Goal: Task Accomplishment & Management: Use online tool/utility

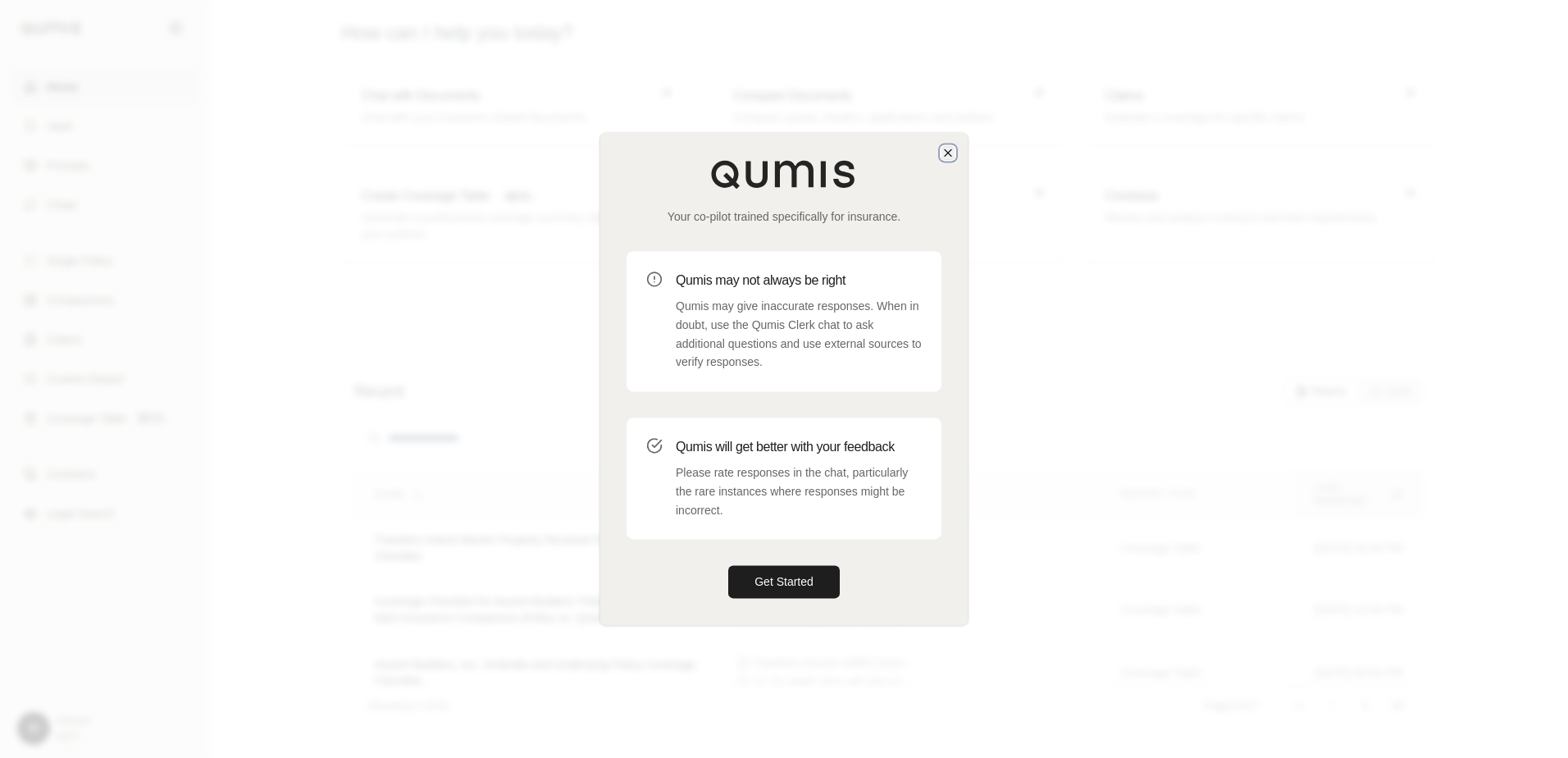
click at [945, 149] on icon "button" at bounding box center [948, 153] width 14 height 14
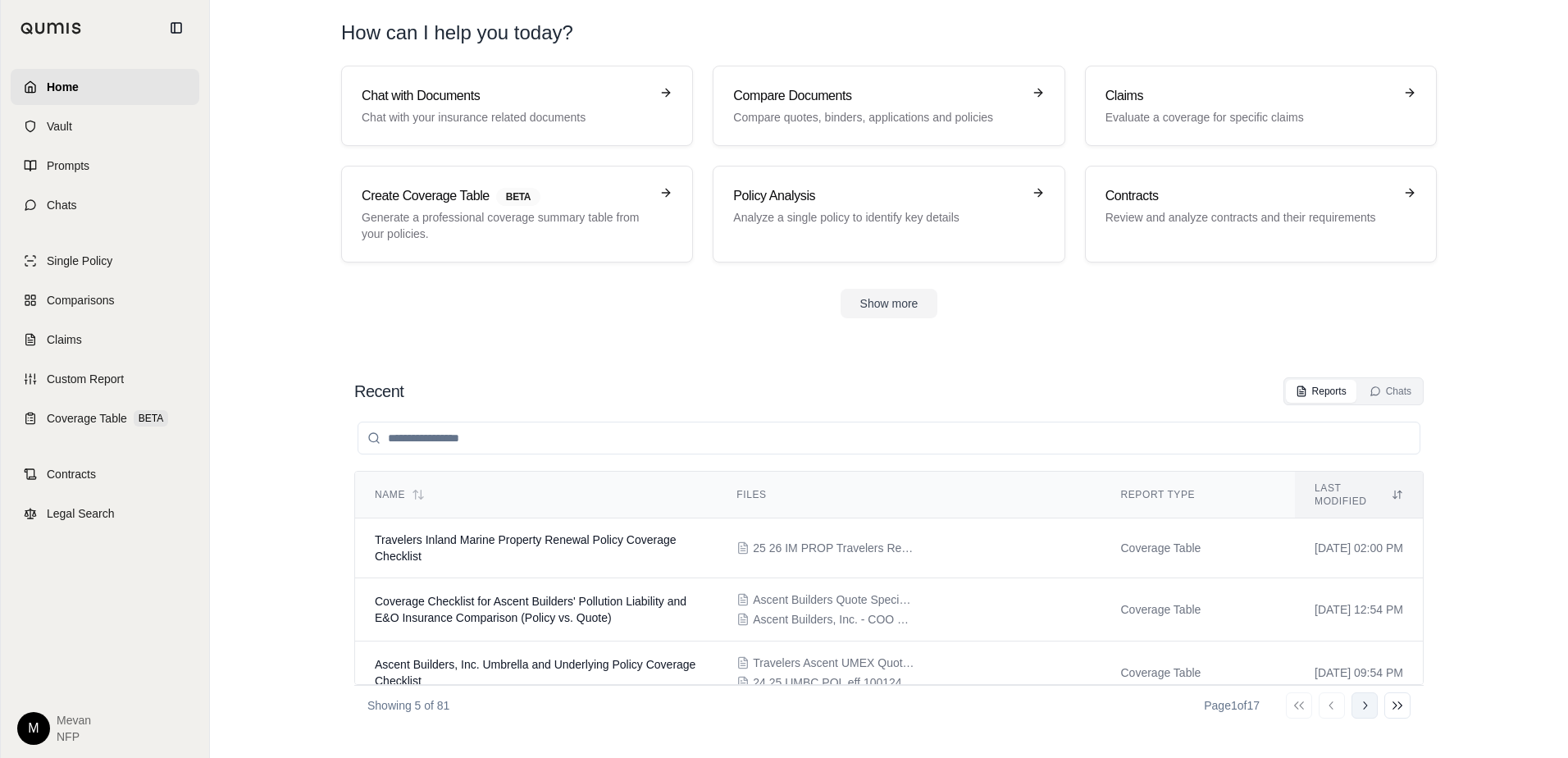
click at [1375, 705] on button "Go to next page" at bounding box center [1364, 706] width 26 height 26
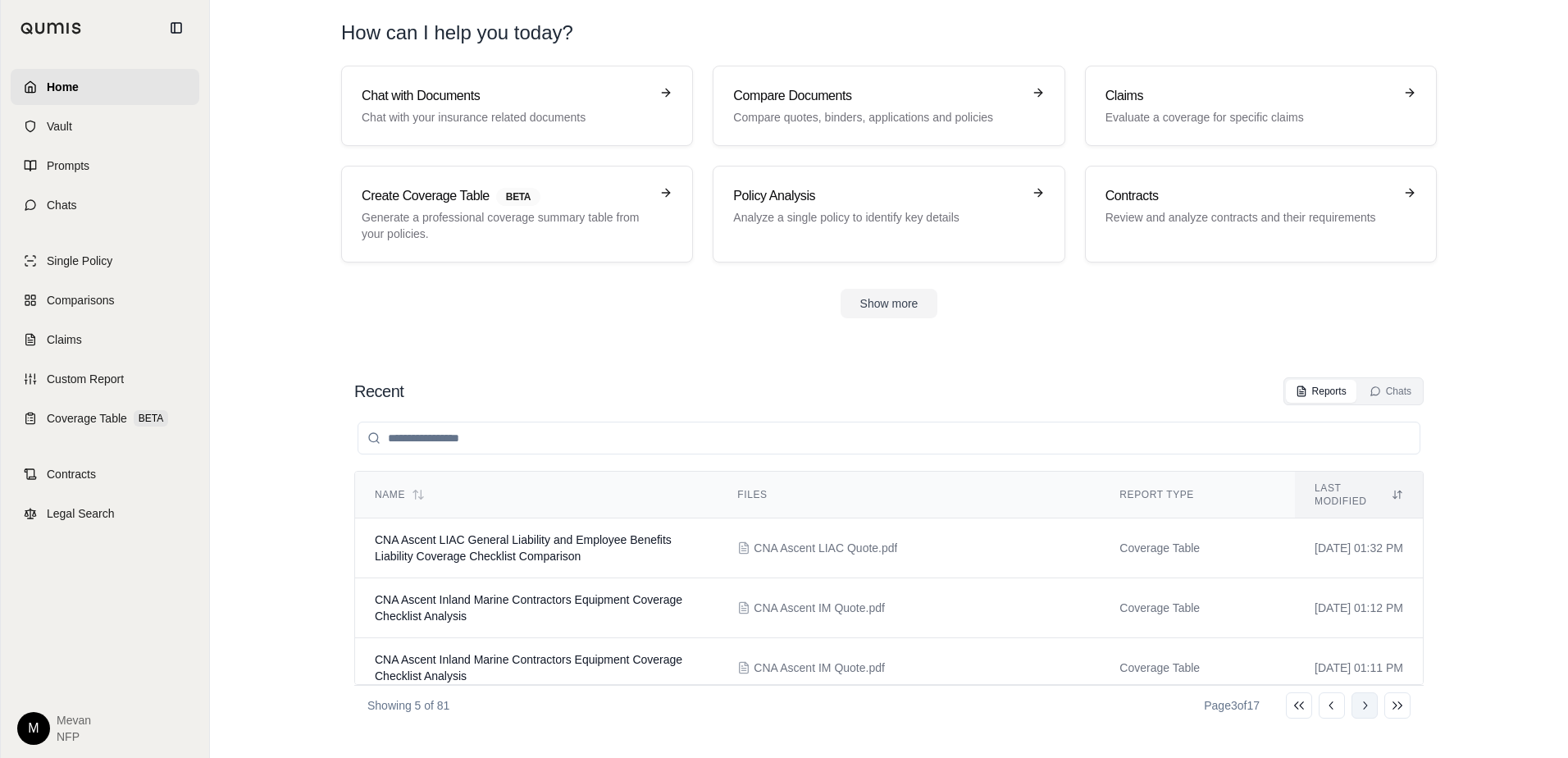
click at [1375, 705] on button "Go to next page" at bounding box center [1364, 706] width 26 height 26
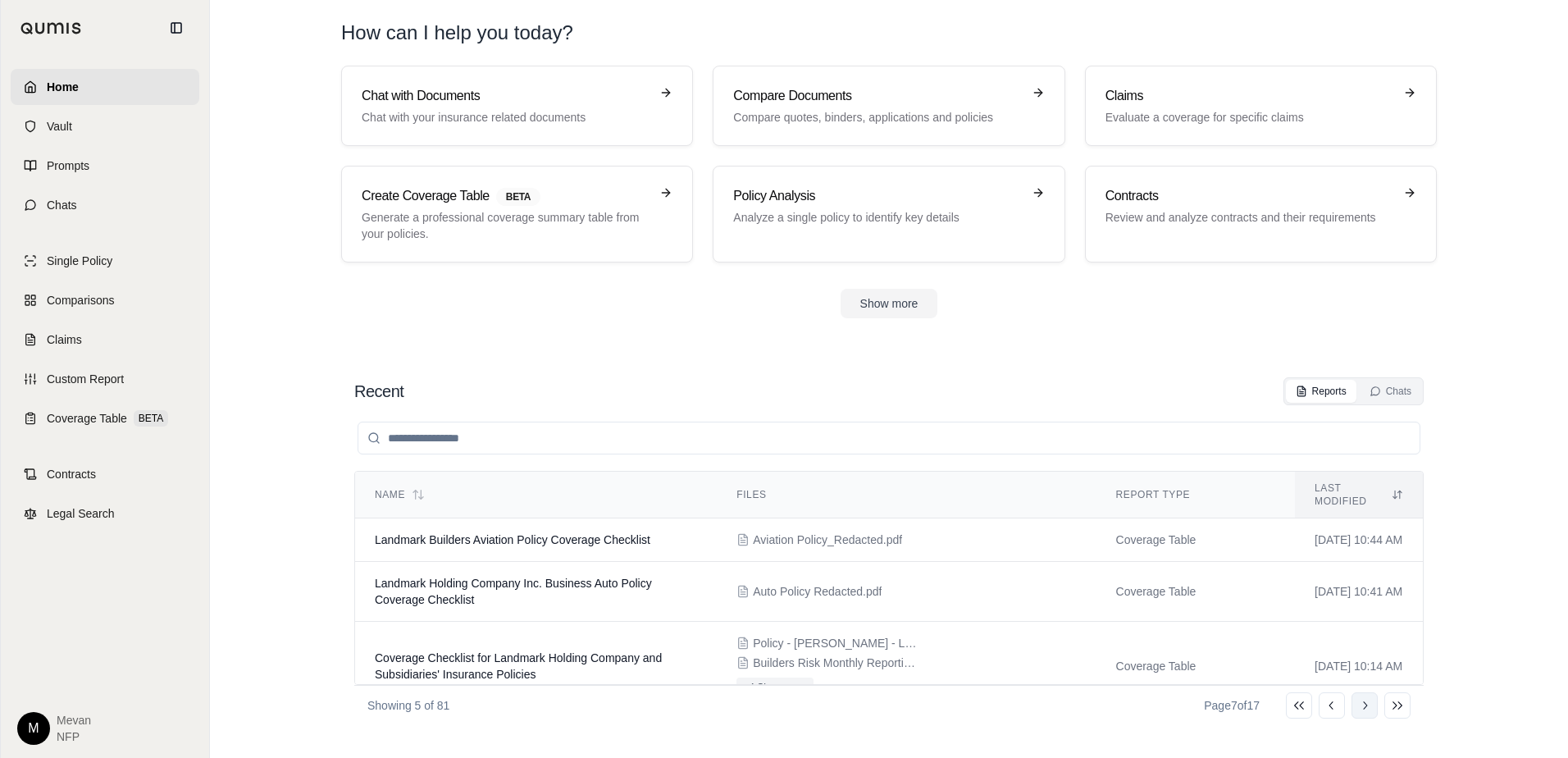
click at [1375, 705] on button "Go to next page" at bounding box center [1364, 706] width 26 height 26
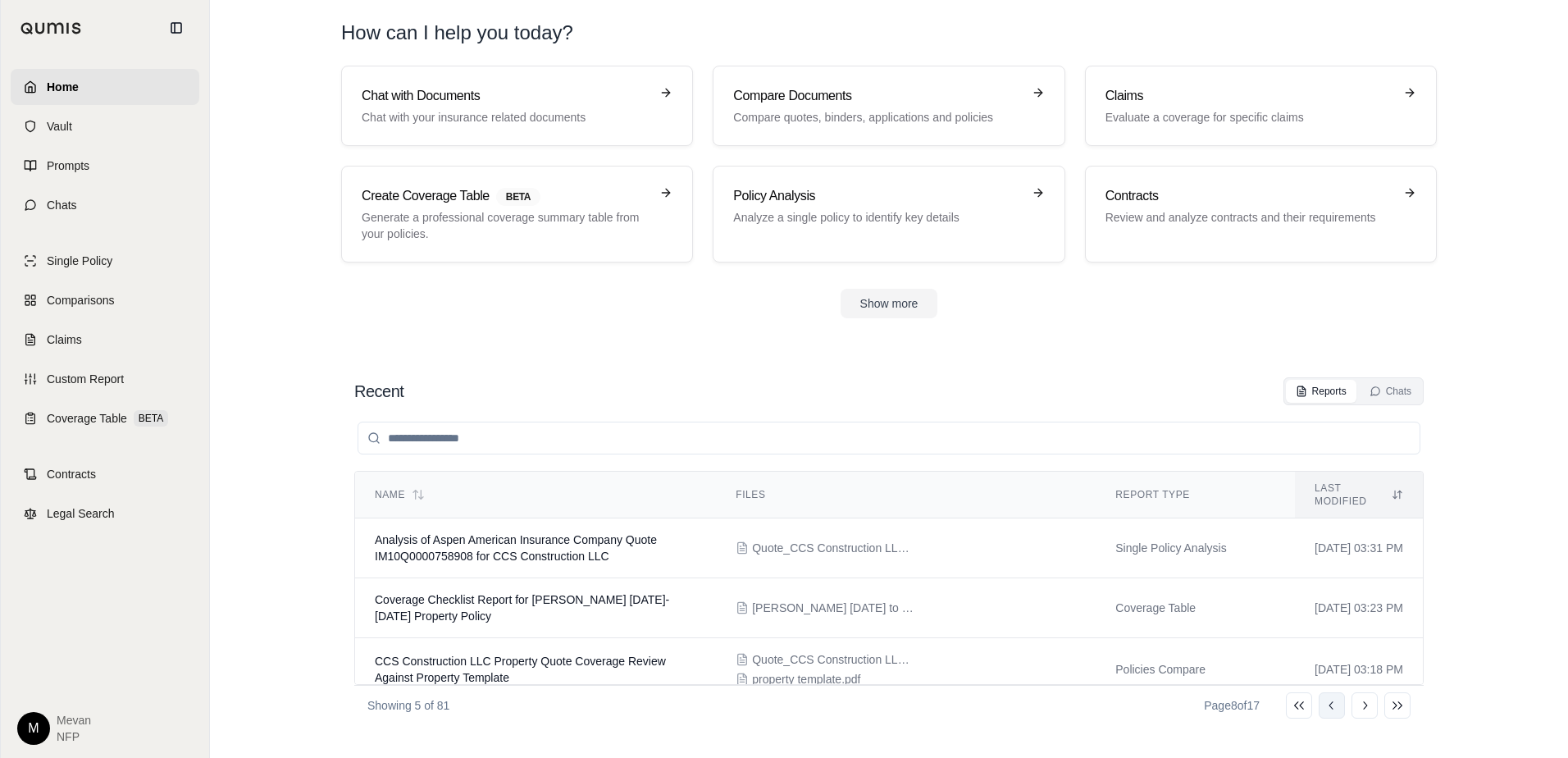
click at [1331, 708] on icon at bounding box center [1332, 706] width 14 height 14
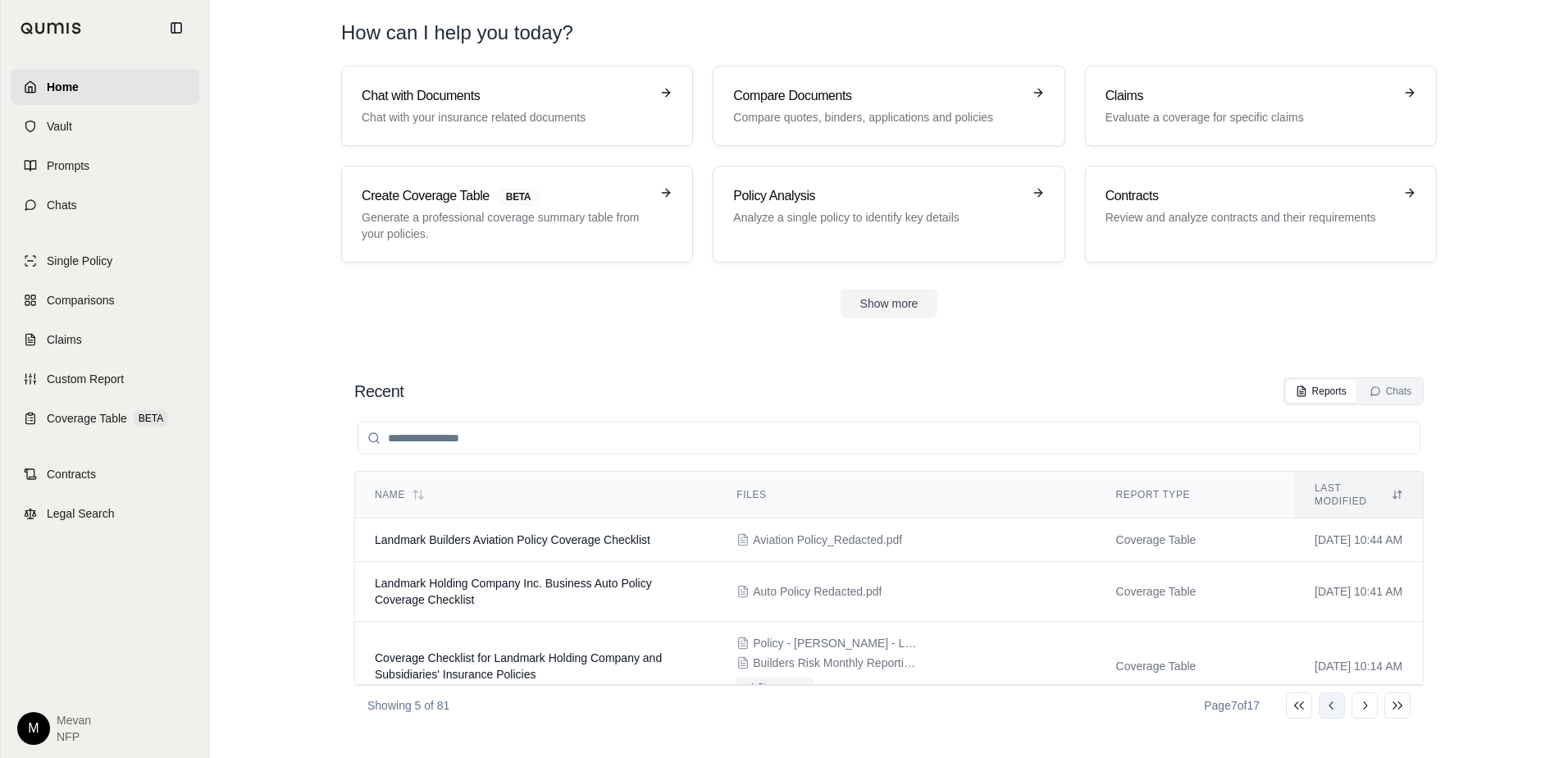
click at [1331, 708] on icon at bounding box center [1332, 706] width 14 height 14
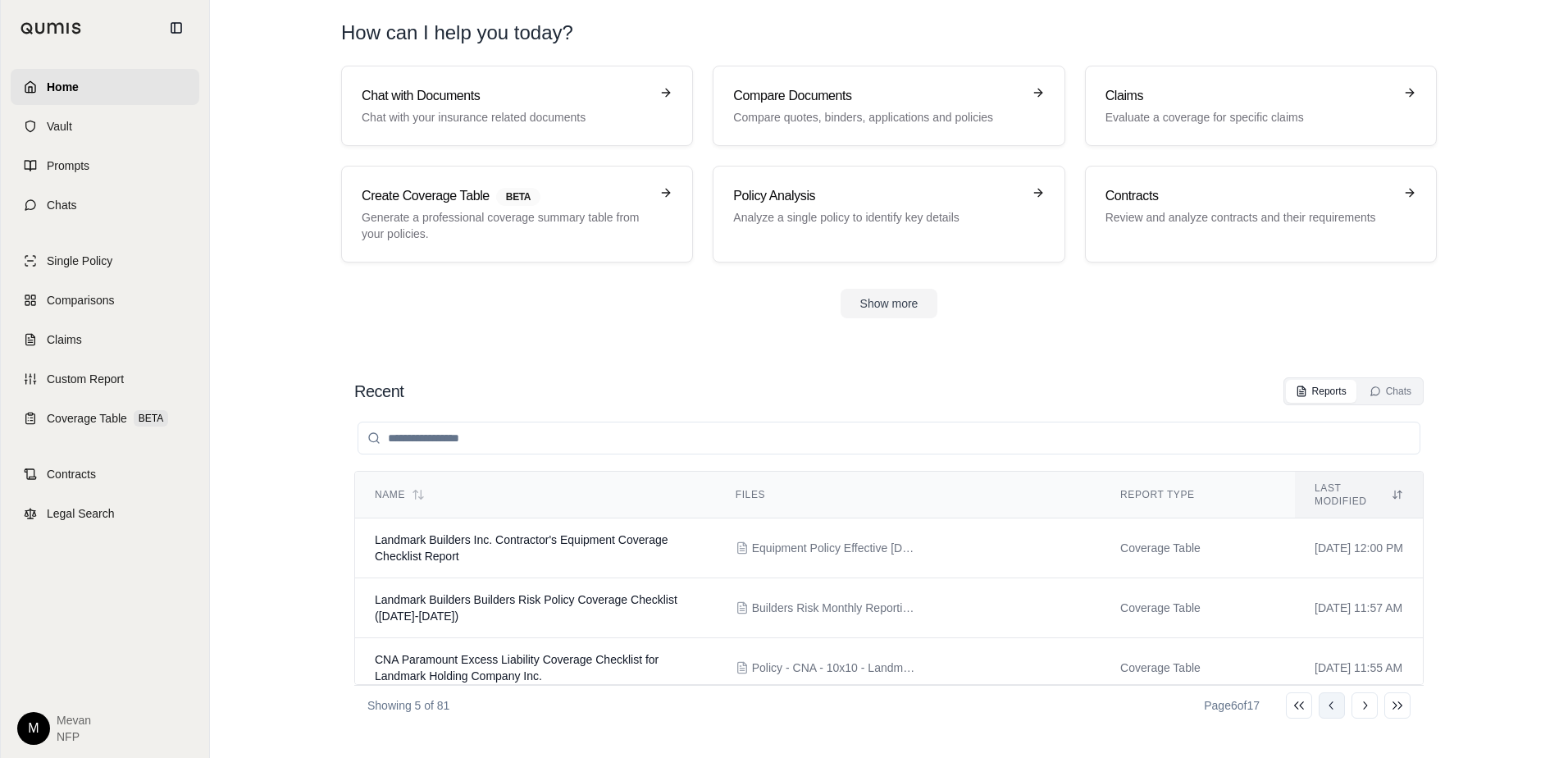
click at [1331, 708] on icon at bounding box center [1332, 706] width 14 height 14
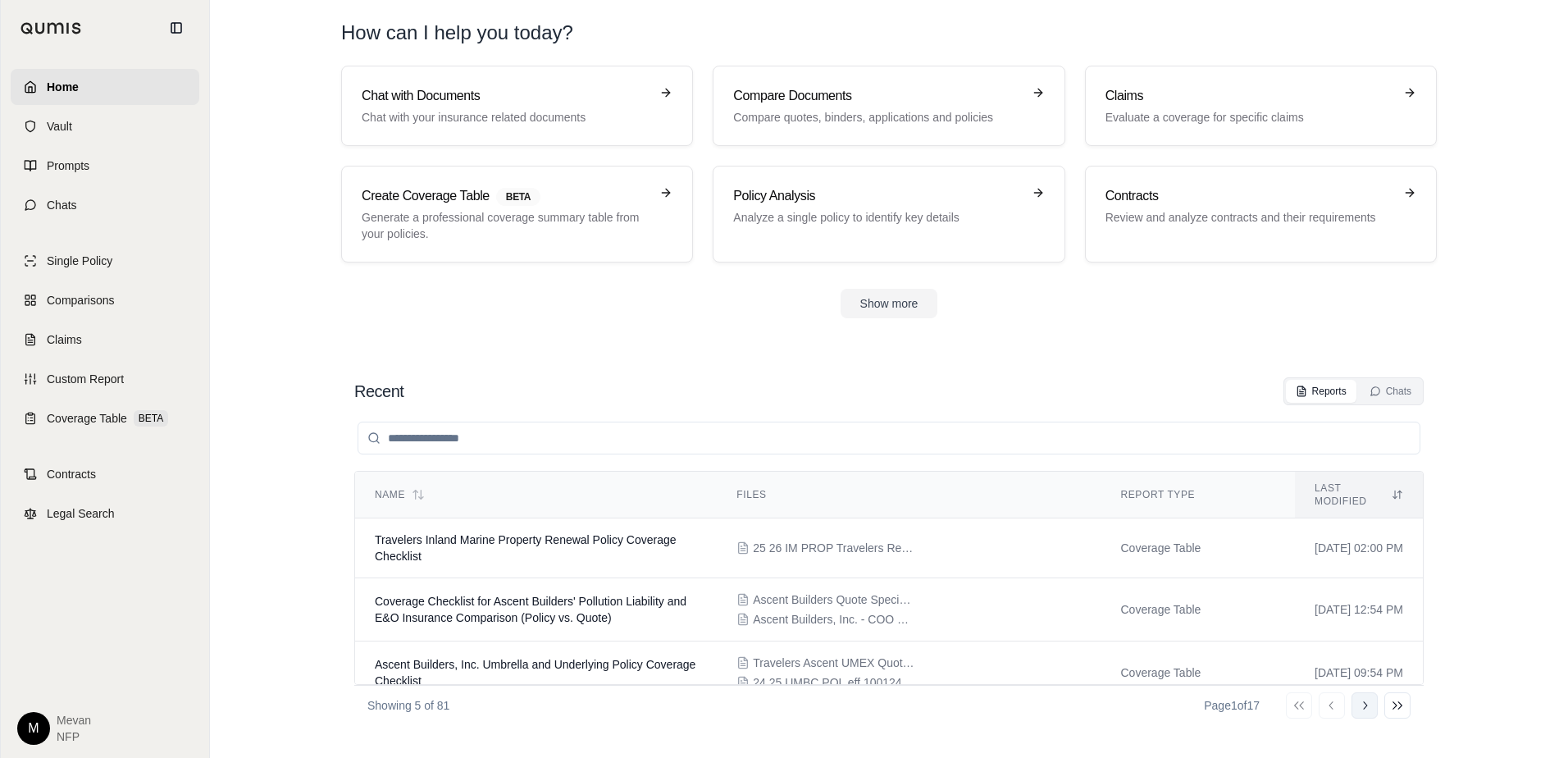
click at [1371, 696] on button "Go to next page" at bounding box center [1364, 706] width 26 height 26
click at [1337, 702] on icon at bounding box center [1332, 706] width 14 height 14
click at [1337, 702] on div "Go to first page Go to previous page Go to next page Go to last page" at bounding box center [1348, 706] width 124 height 26
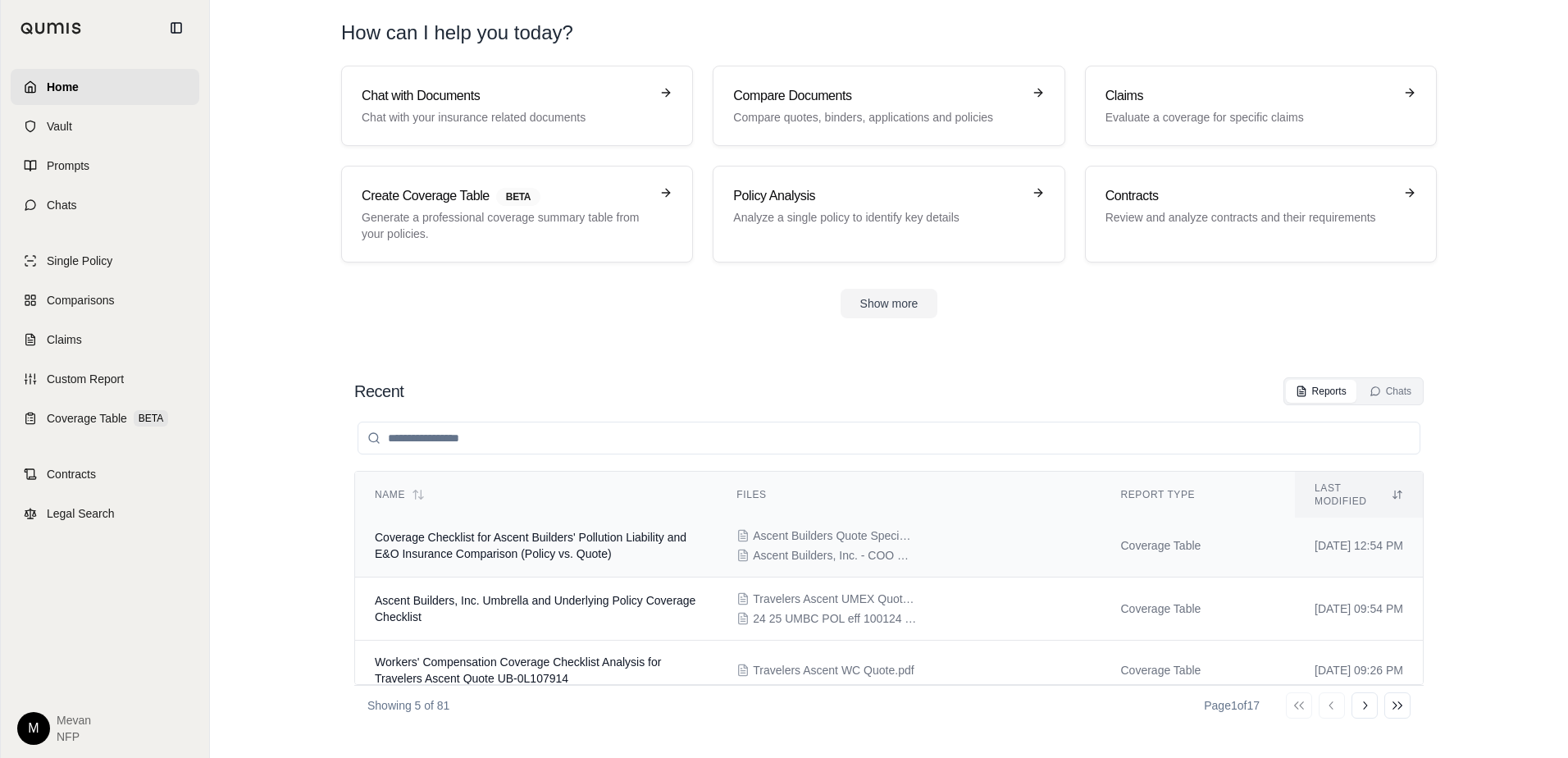
scroll to position [126, 0]
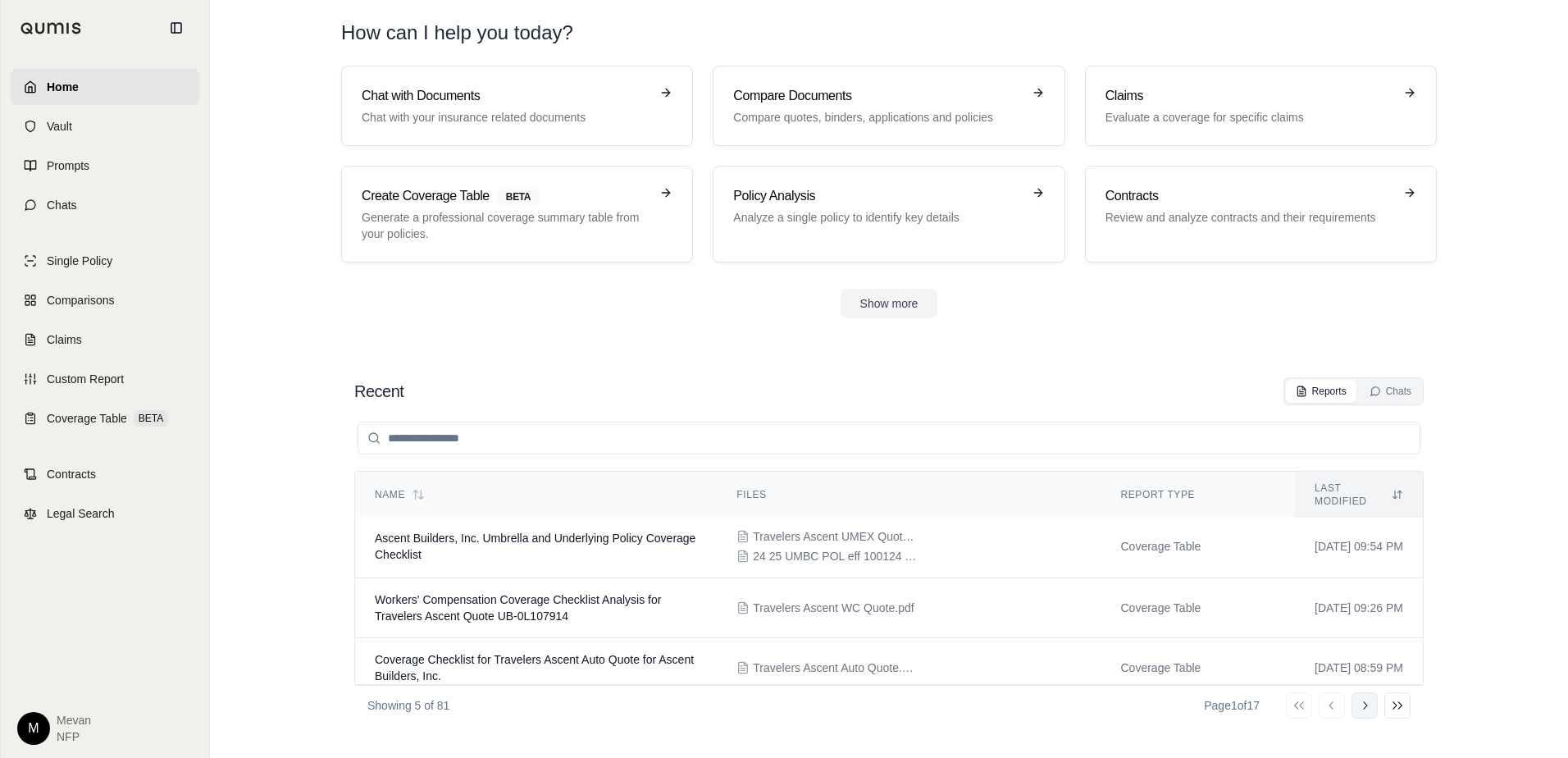
click at [1367, 701] on icon at bounding box center [1365, 706] width 14 height 14
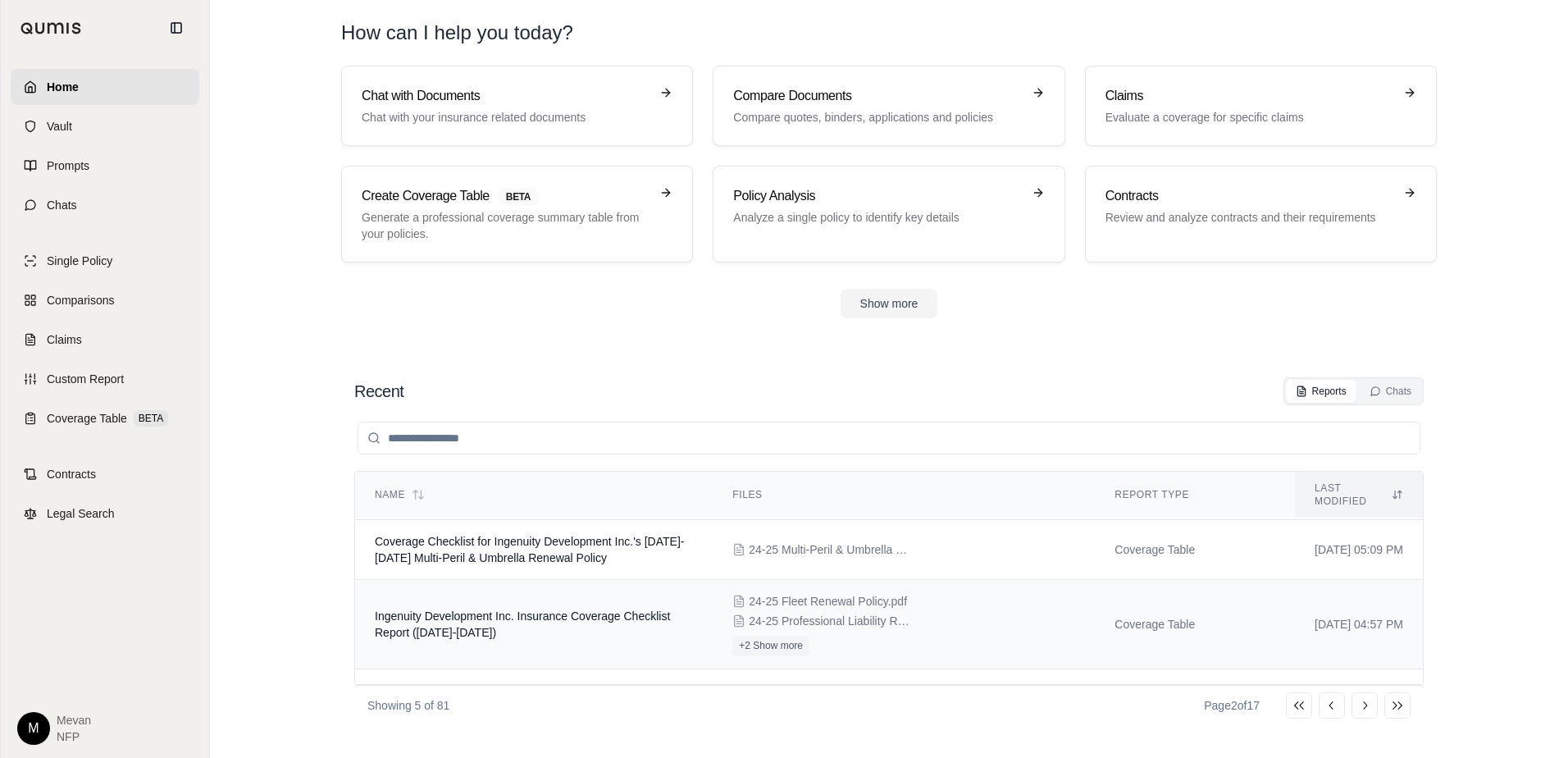
scroll to position [182, 0]
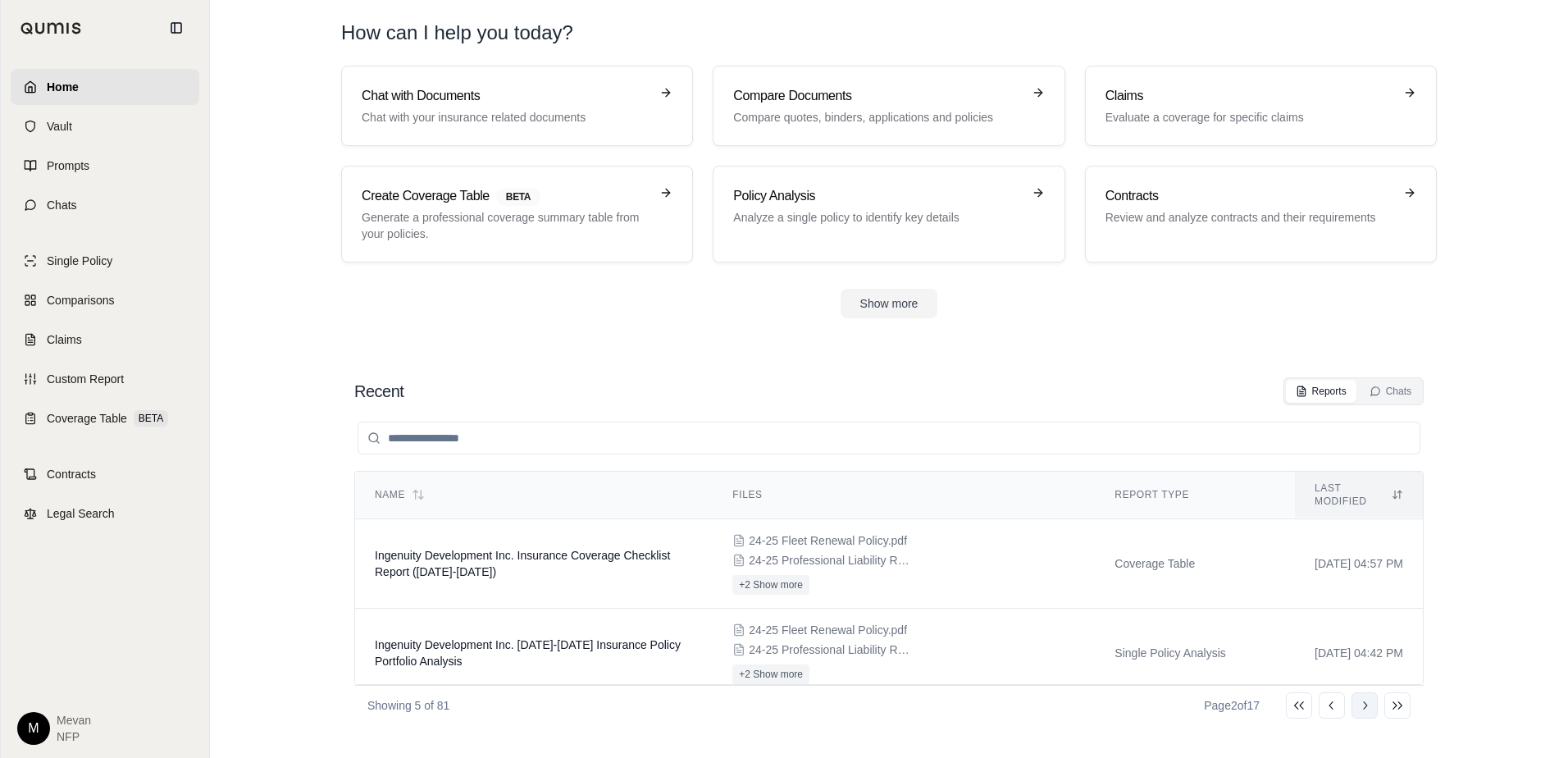
click at [1369, 706] on icon at bounding box center [1365, 706] width 14 height 14
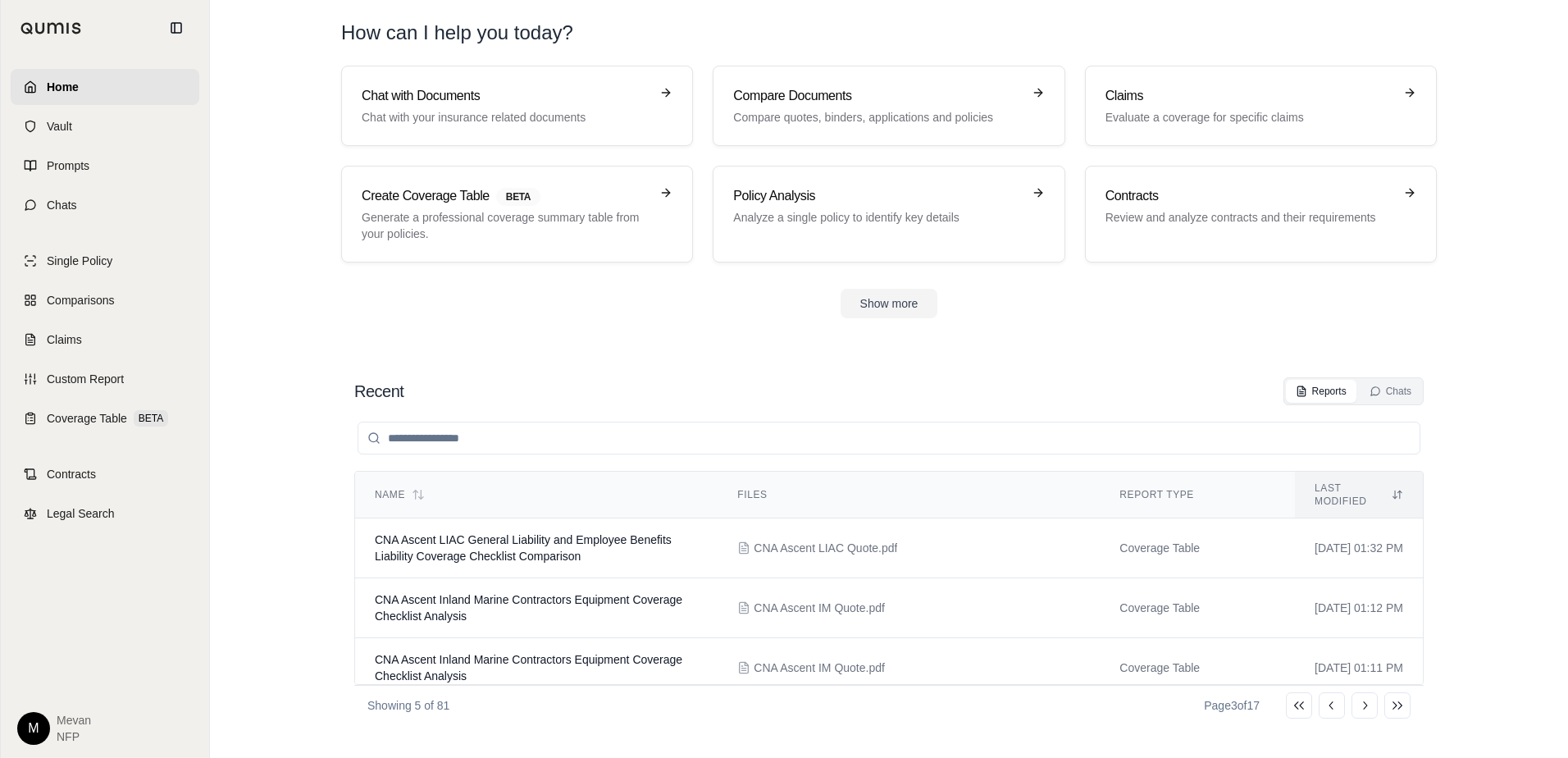
scroll to position [86, 0]
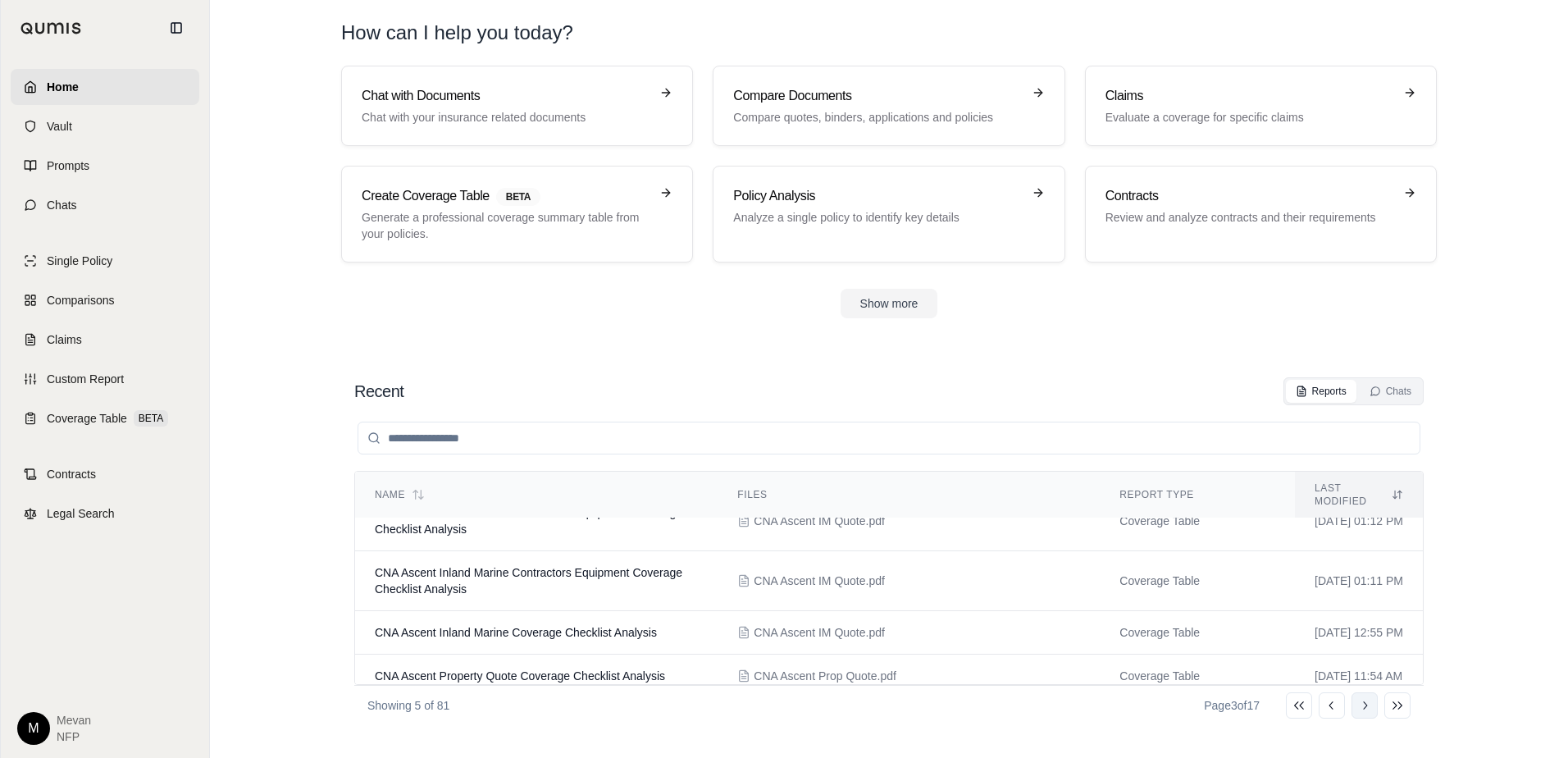
click at [1359, 713] on button "Go to next page" at bounding box center [1364, 706] width 26 height 26
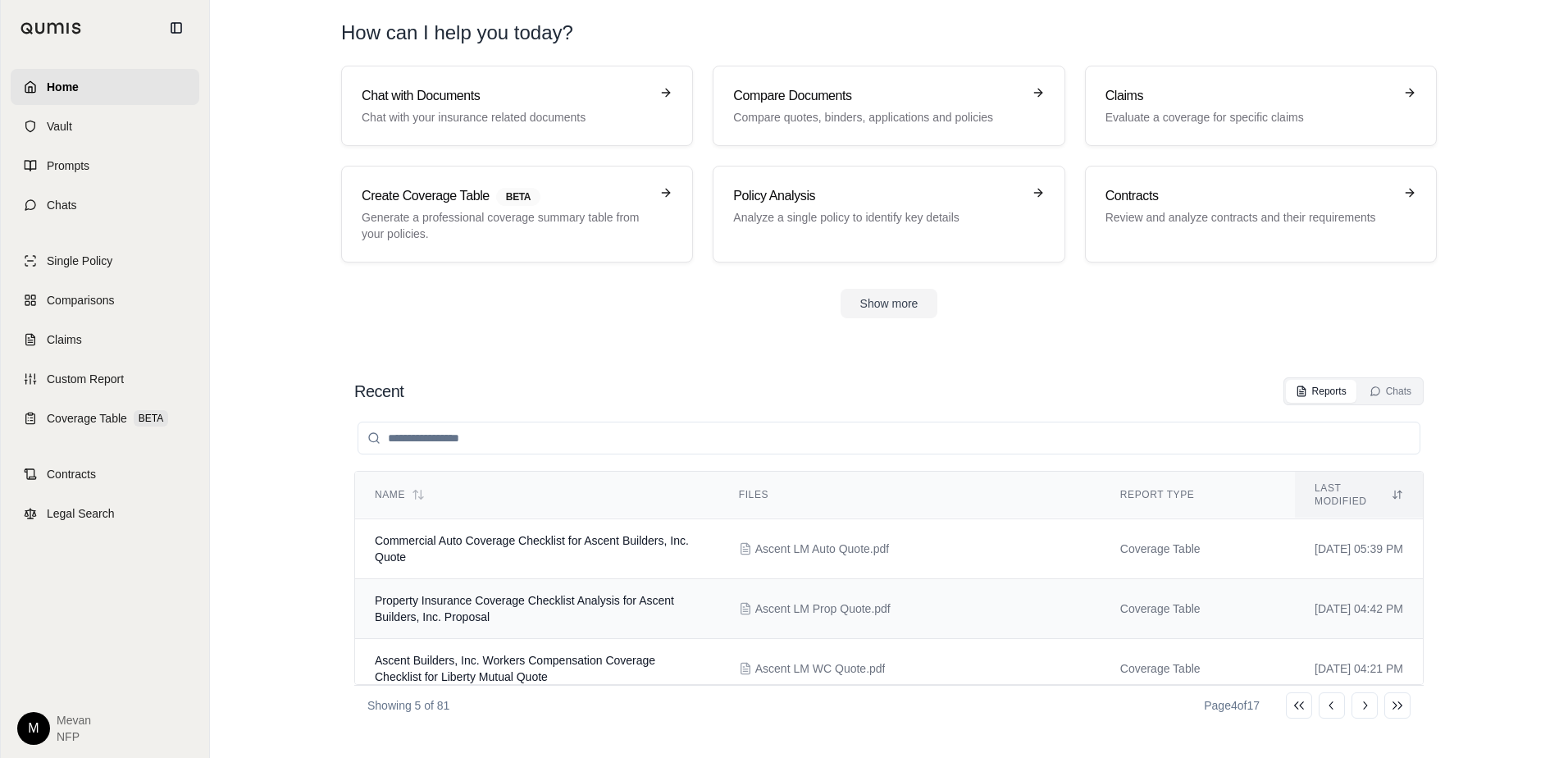
scroll to position [120, 0]
click at [1373, 712] on button "Go to next page" at bounding box center [1364, 706] width 26 height 26
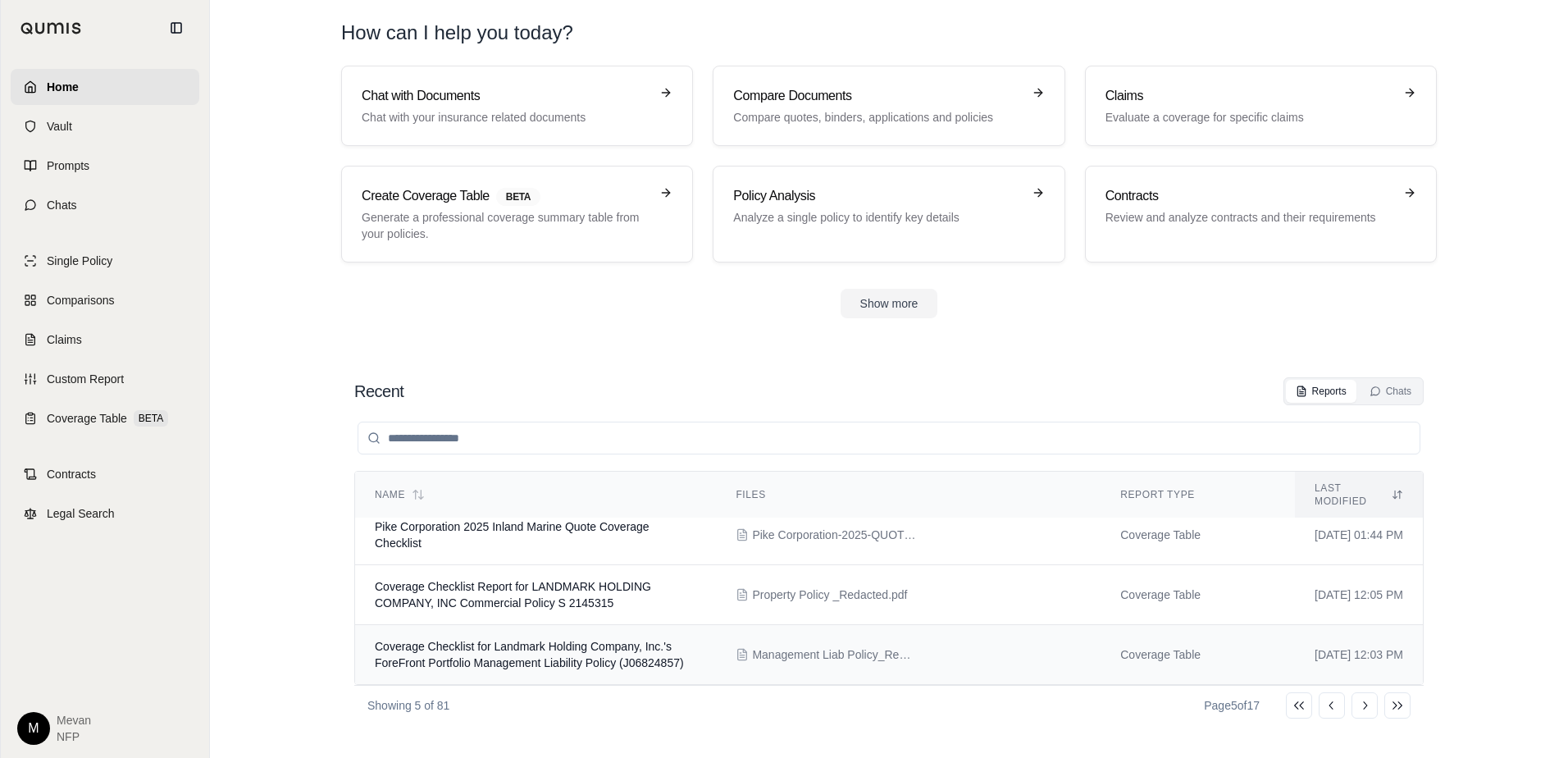
scroll to position [0, 0]
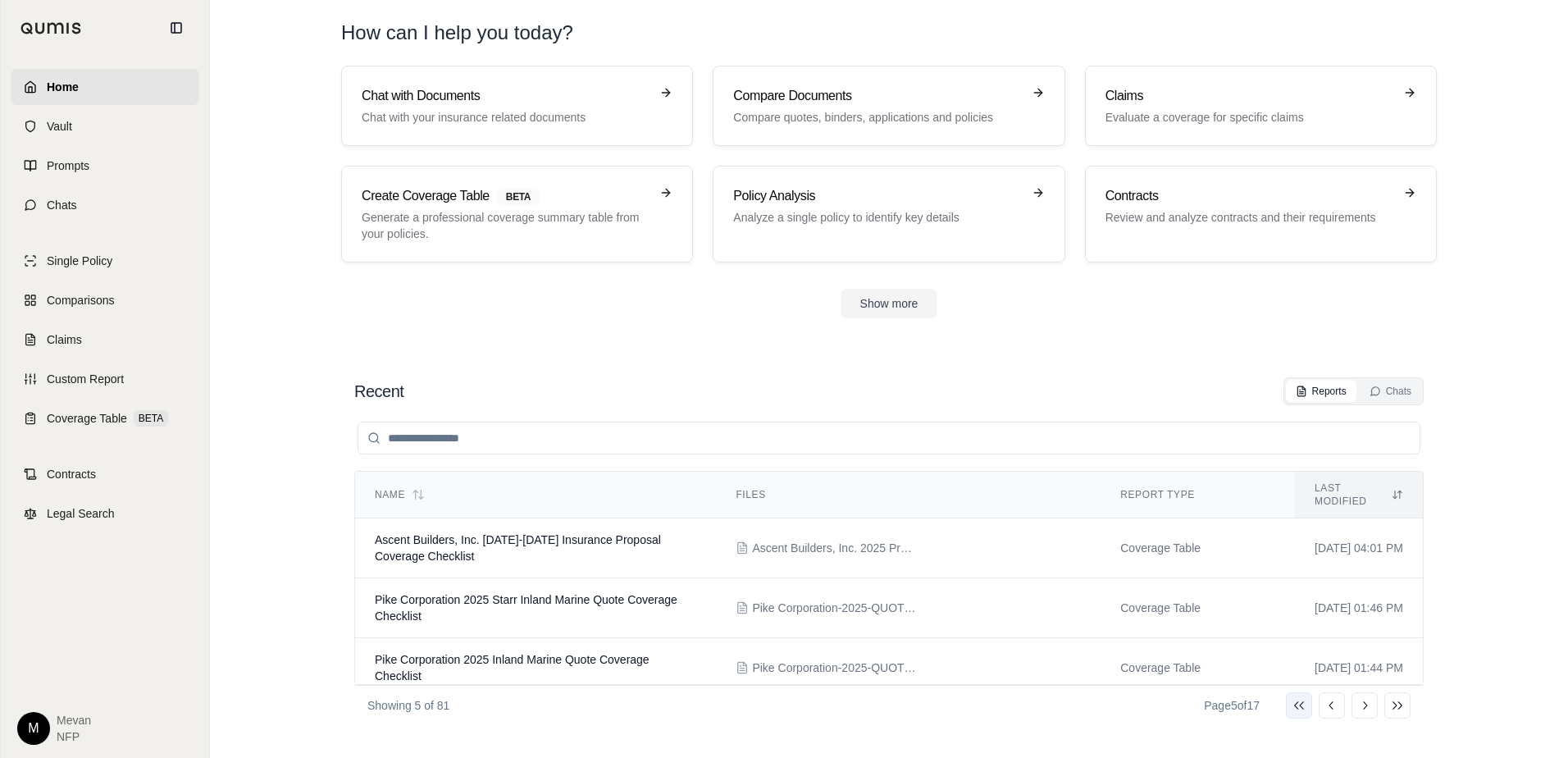
click at [1303, 707] on icon at bounding box center [1300, 706] width 14 height 14
click at [1186, 204] on h3 "Contracts" at bounding box center [1249, 196] width 288 height 19
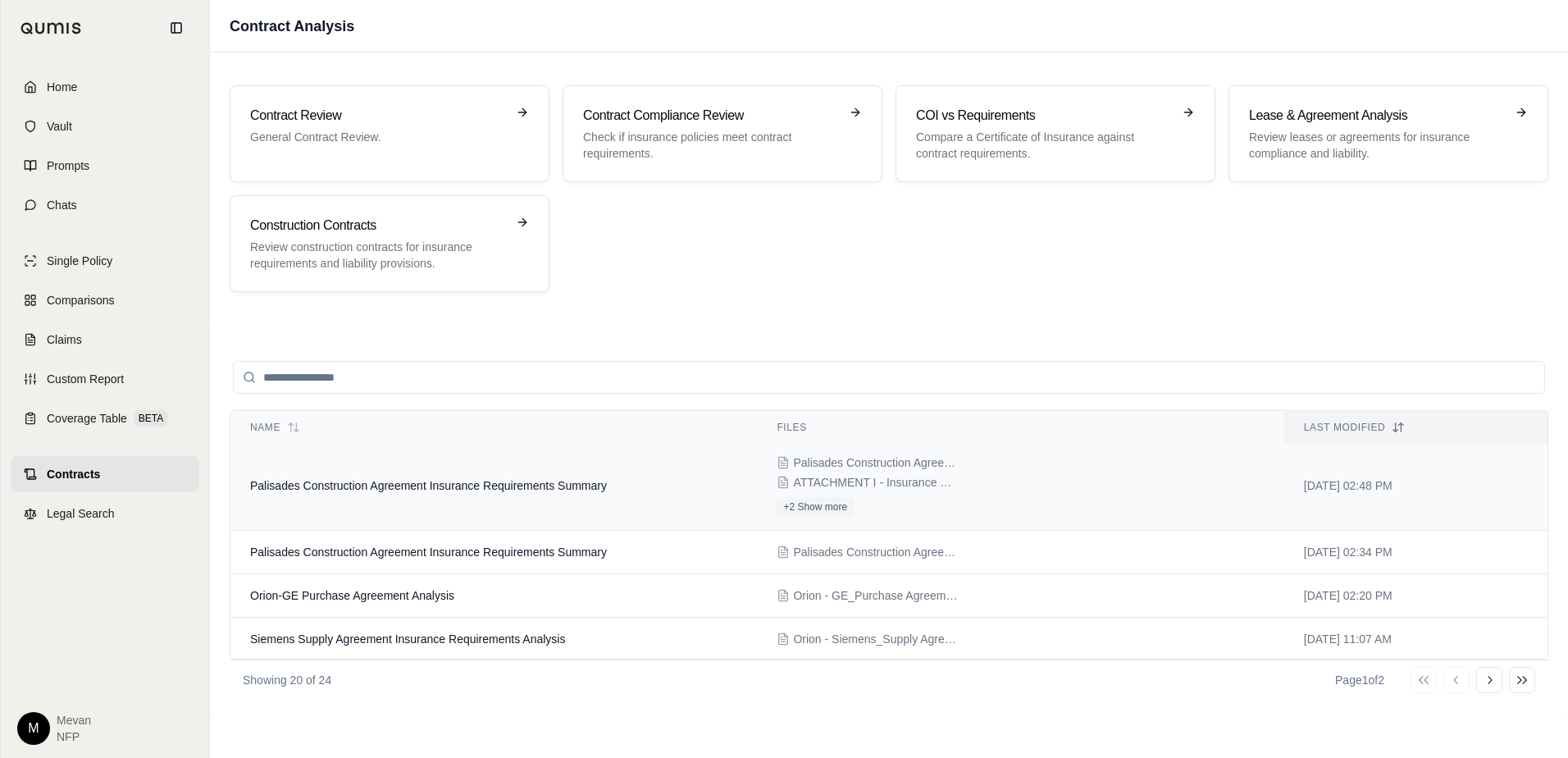
scroll to position [109, 0]
click at [451, 630] on td "Siemens Supply Agreement Insurance Requirements Analysis" at bounding box center [494, 640] width 527 height 44
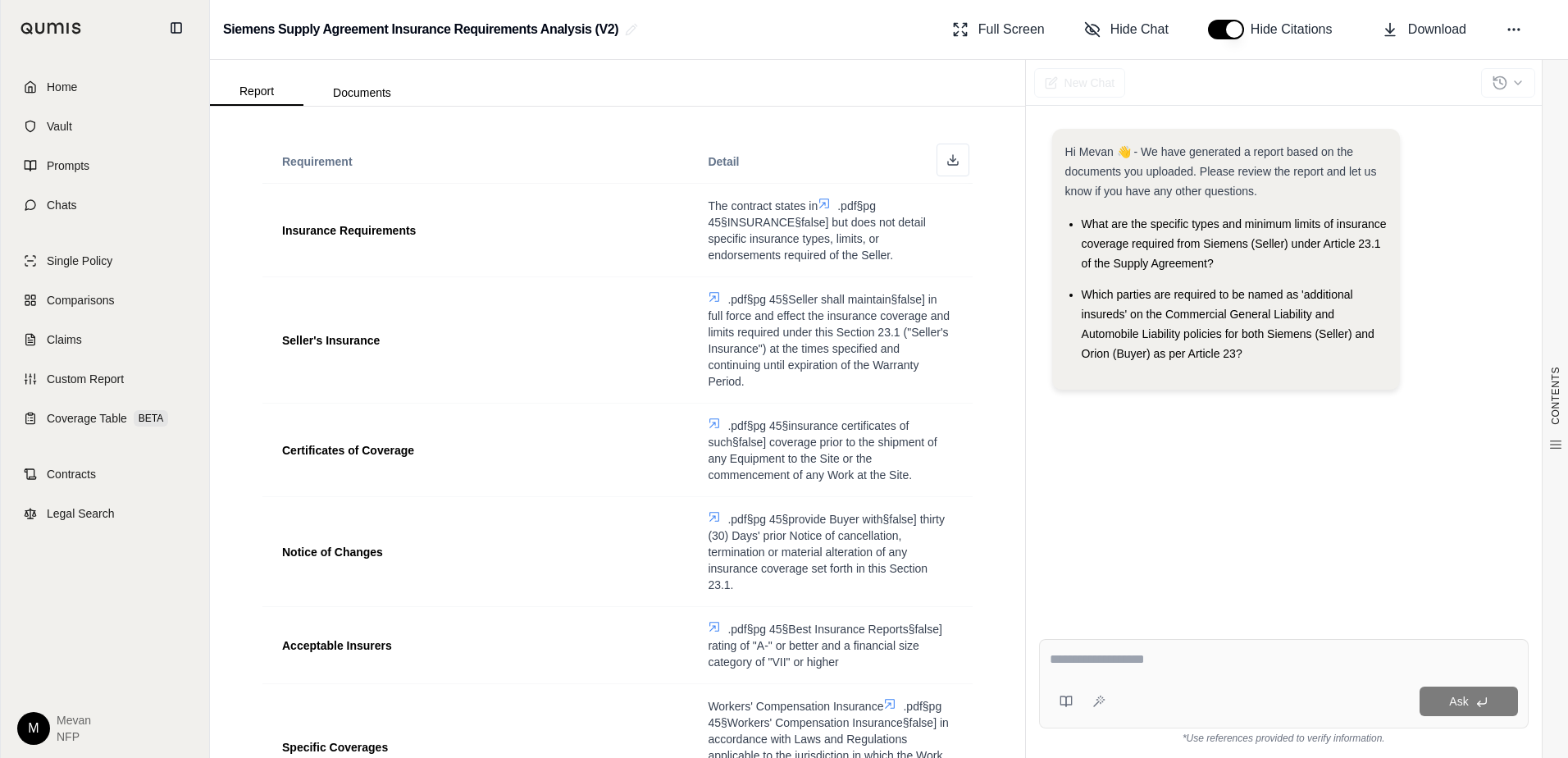
scroll to position [116, 0]
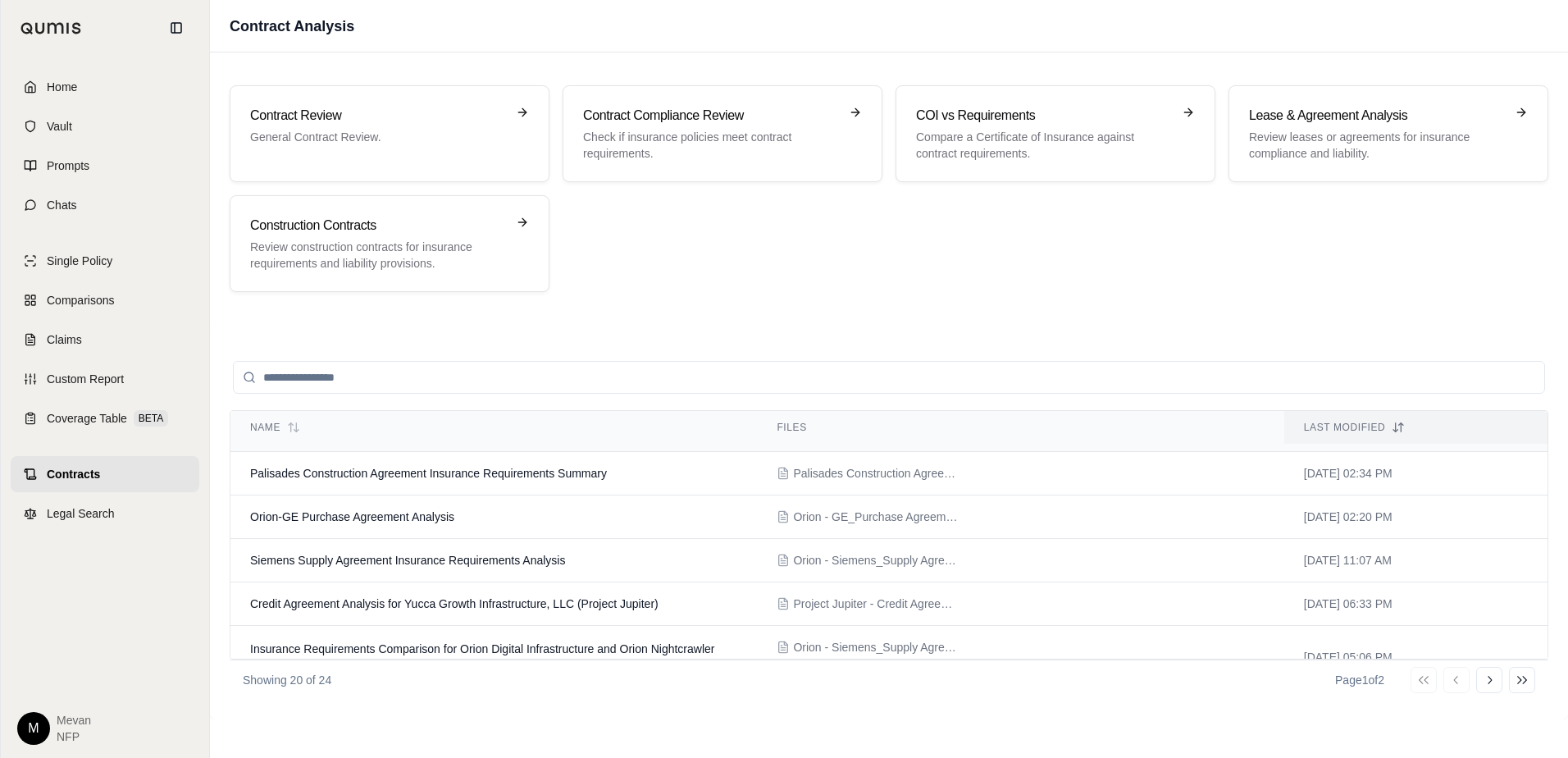
scroll to position [190, 0]
click at [409, 507] on td "Orion-GE Purchase Agreement Analysis" at bounding box center [494, 516] width 527 height 44
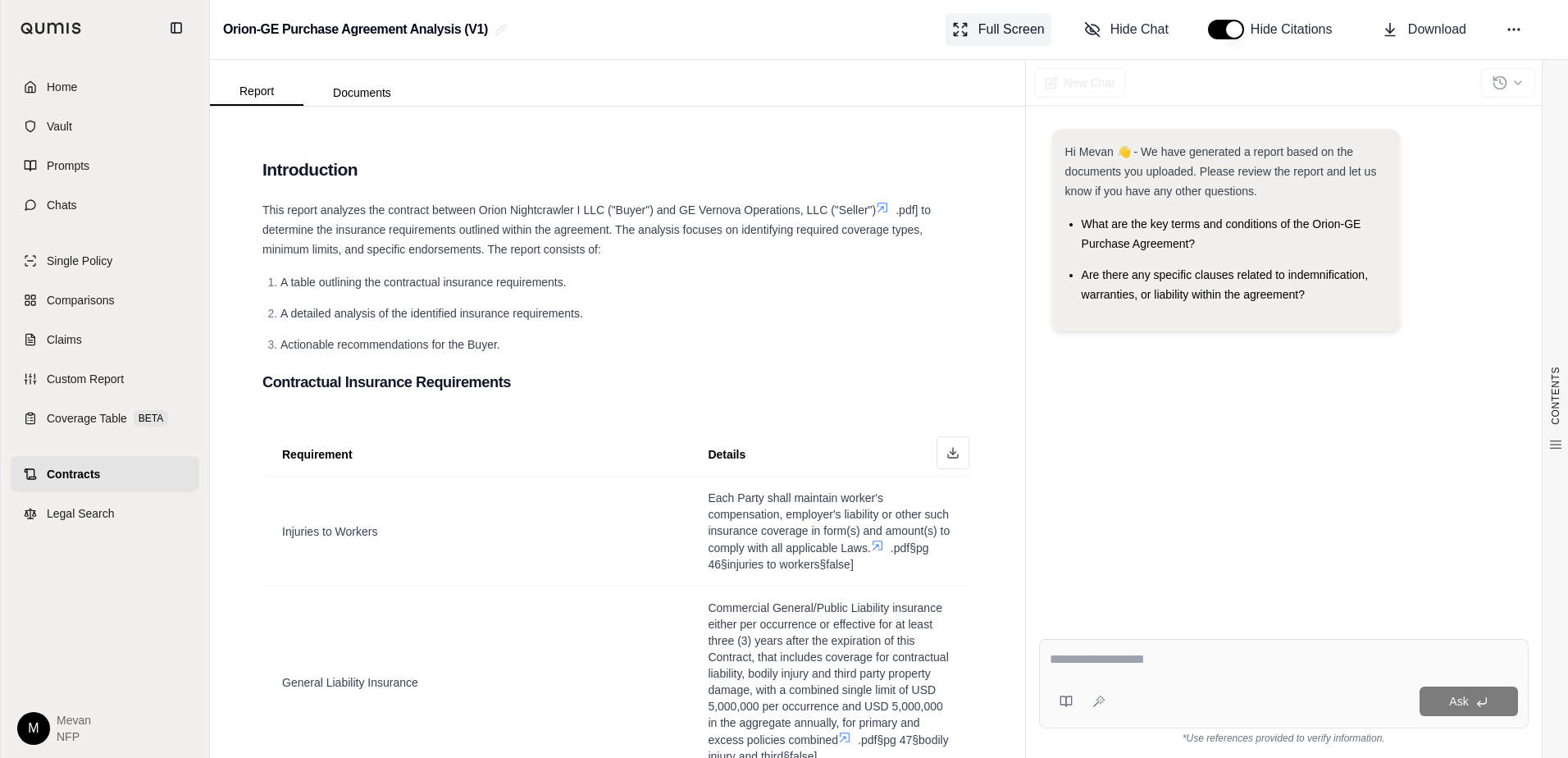
click at [1024, 20] on span "Full Screen" at bounding box center [1011, 29] width 66 height 19
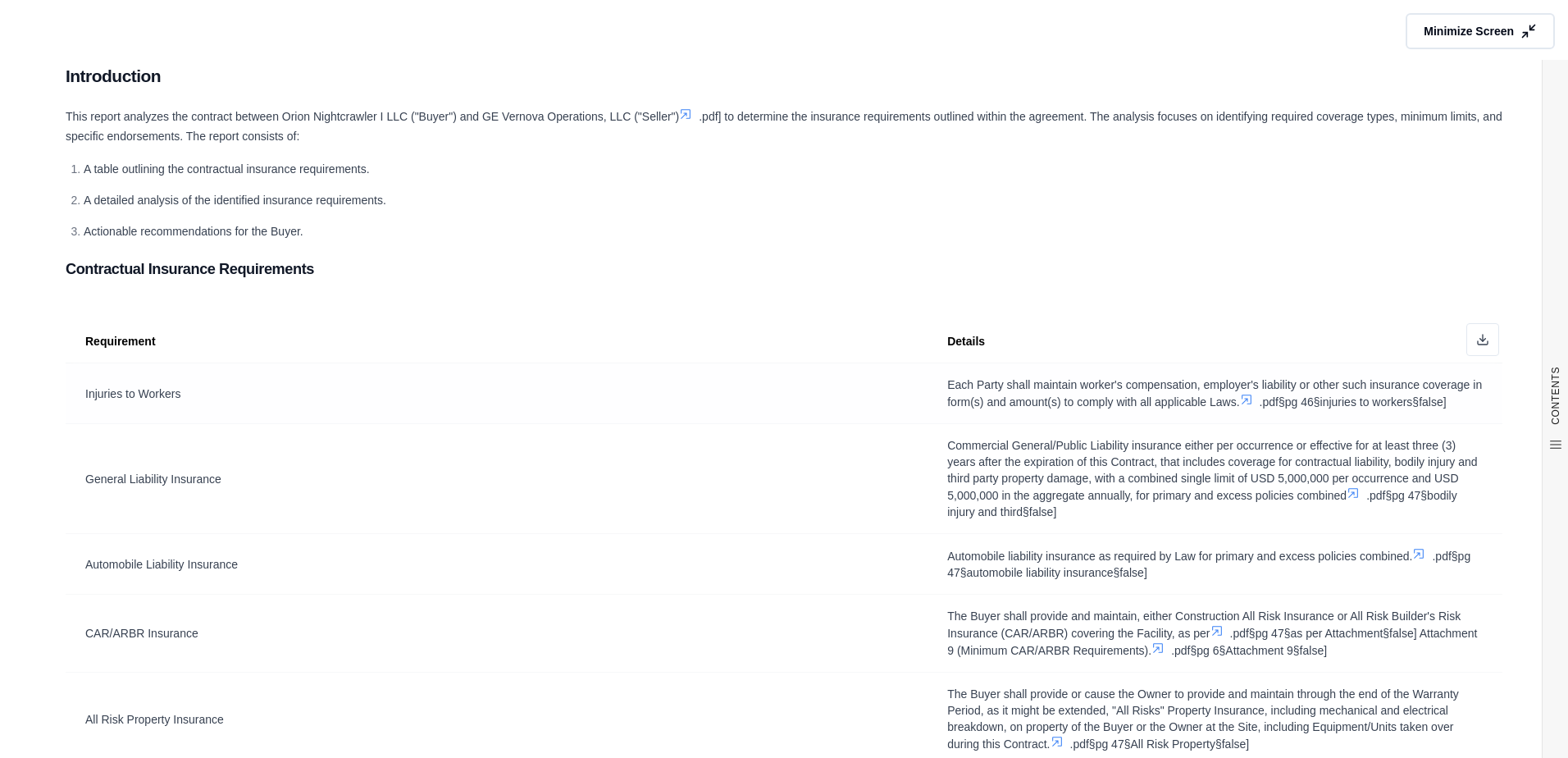
click at [1251, 404] on icon at bounding box center [1247, 399] width 14 height 14
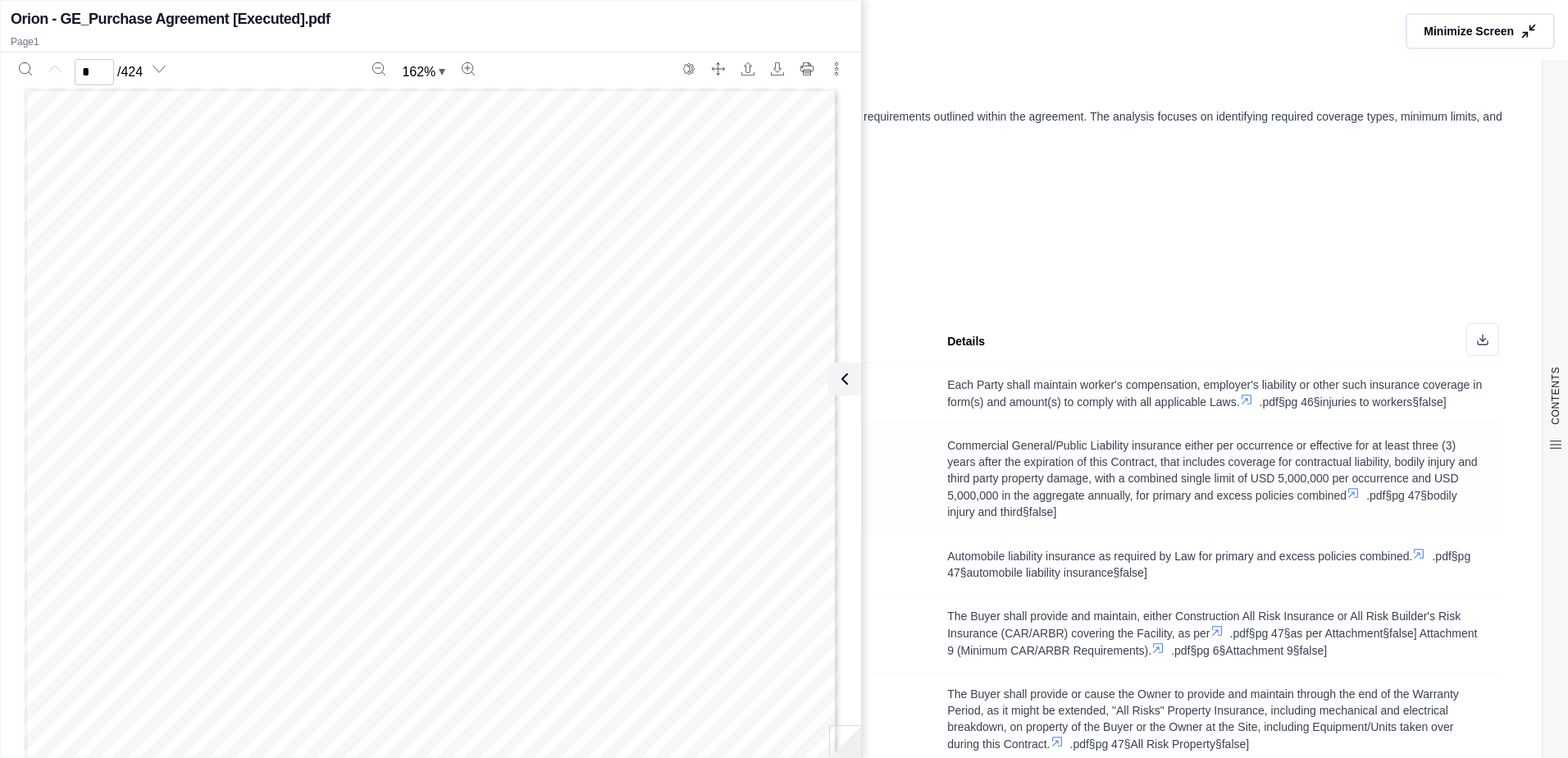
click at [1348, 499] on icon at bounding box center [1353, 494] width 10 height 10
click at [1354, 490] on icon at bounding box center [1353, 494] width 14 height 14
click at [1416, 556] on icon at bounding box center [1419, 554] width 14 height 14
type input "*"
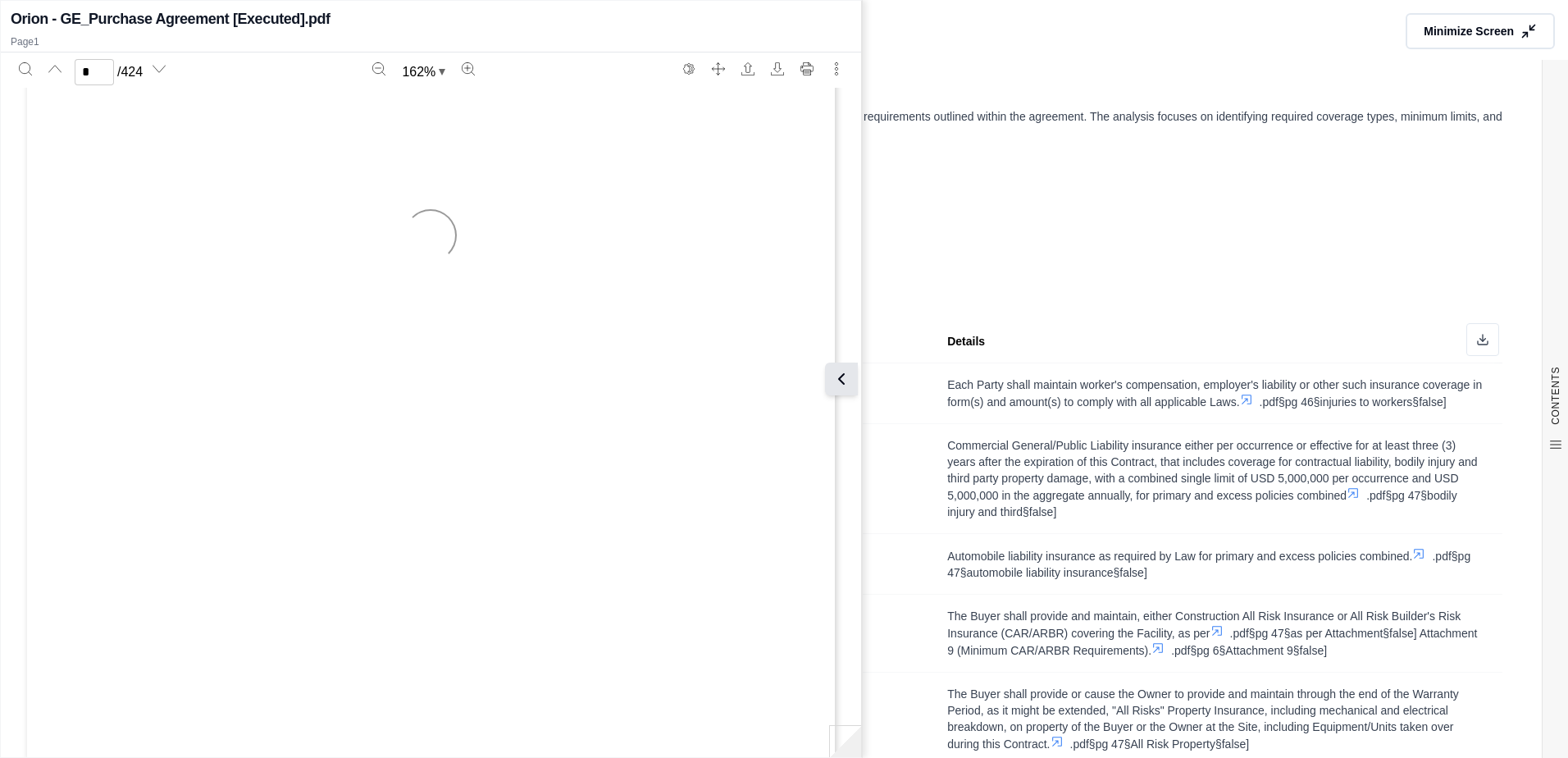
click at [836, 392] on button at bounding box center [841, 379] width 33 height 33
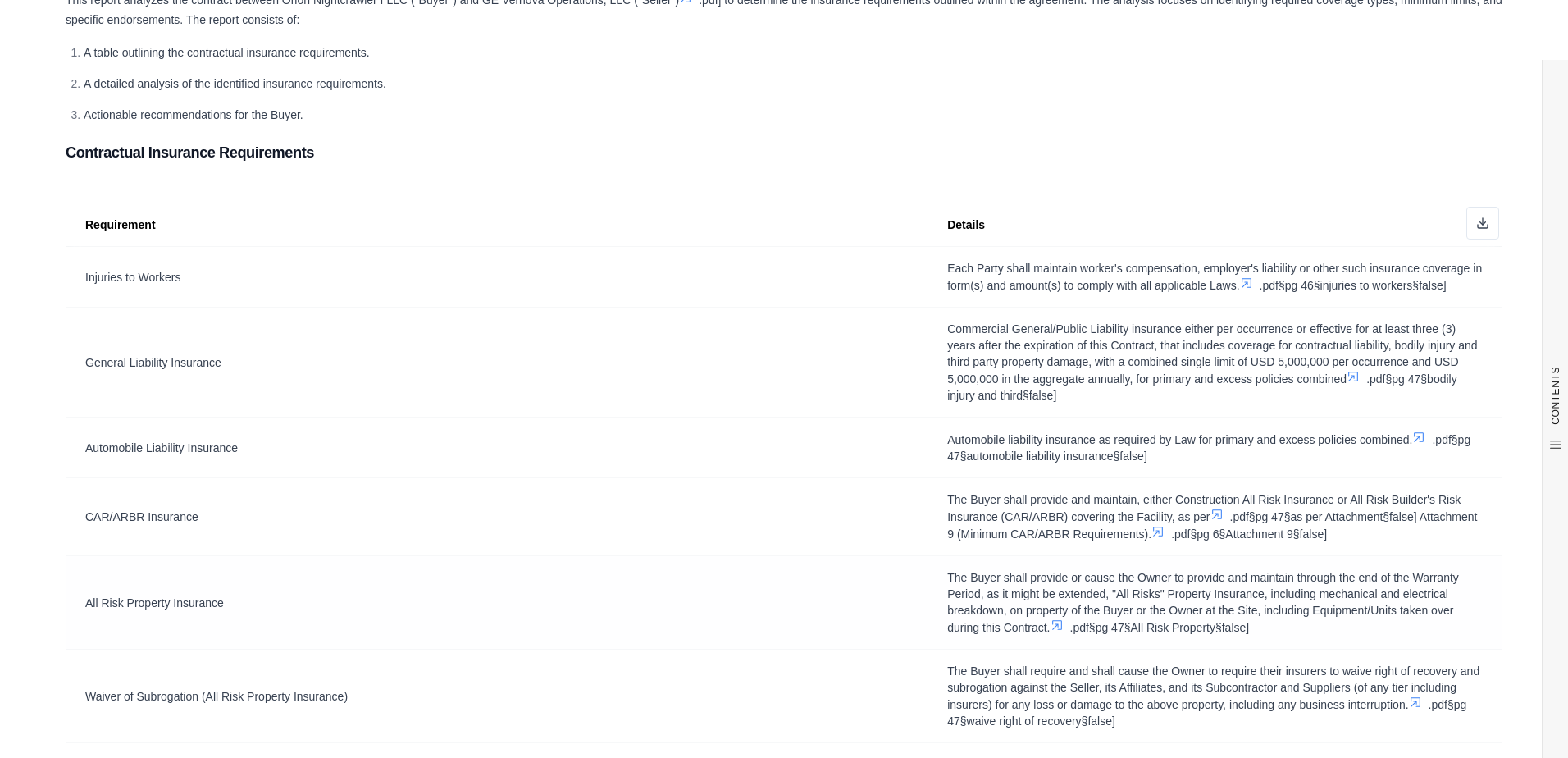
scroll to position [0, 0]
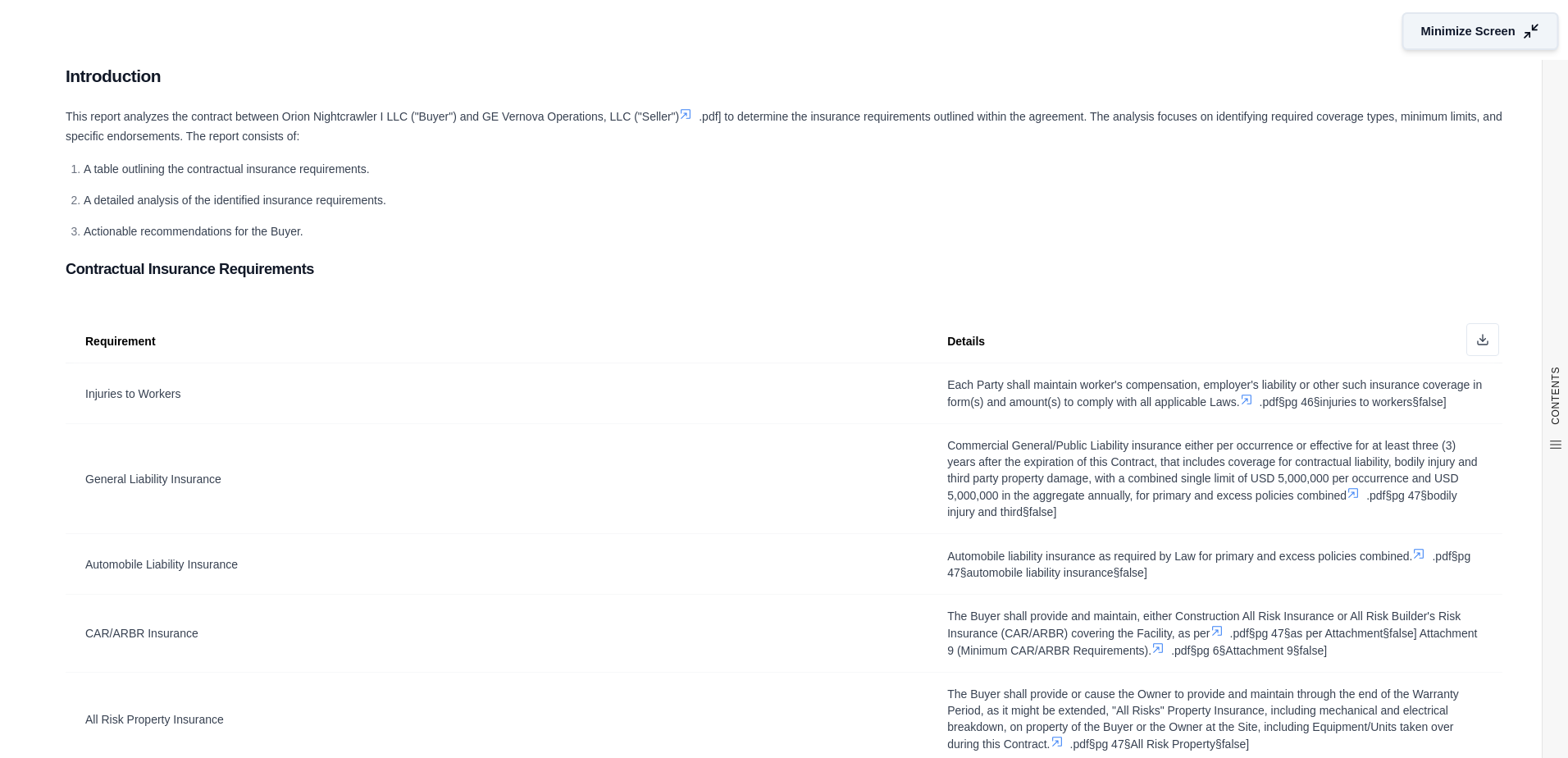
click at [1505, 29] on button "Minimize Screen" at bounding box center [1481, 31] width 156 height 38
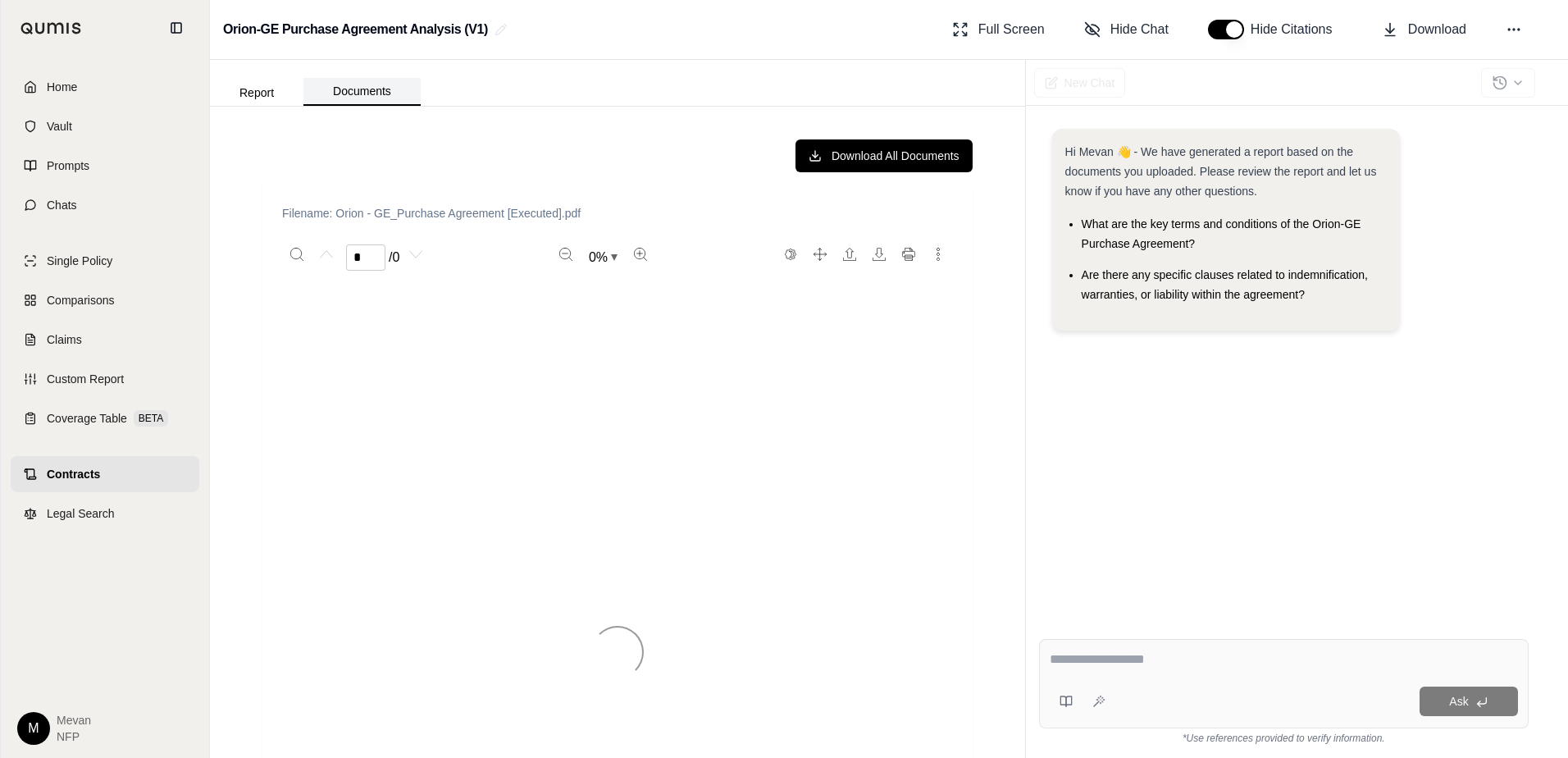
click at [391, 92] on button "Documents" at bounding box center [361, 91] width 118 height 28
click at [872, 258] on icon "Download" at bounding box center [879, 255] width 14 height 14
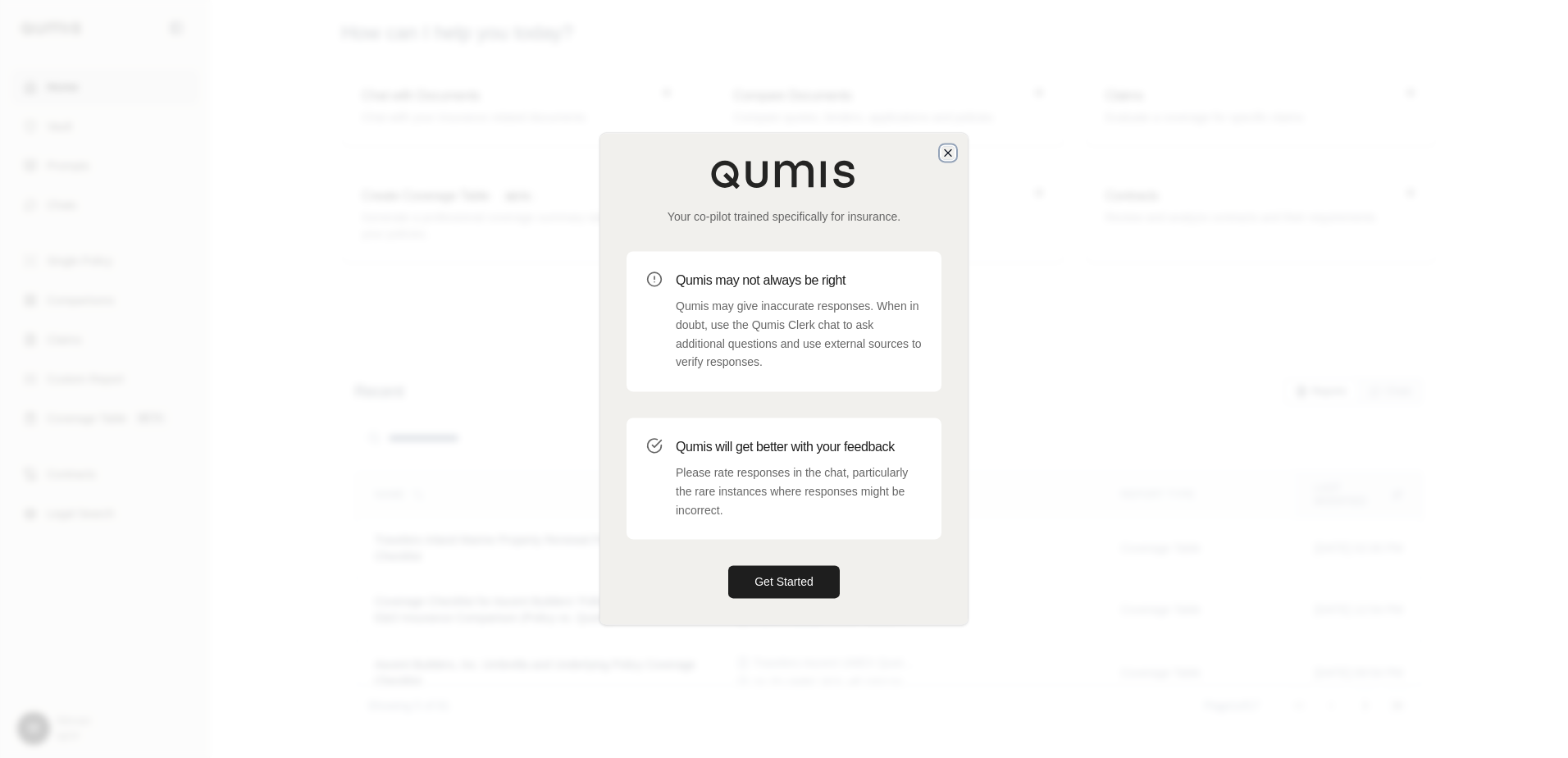
click at [945, 159] on icon "button" at bounding box center [948, 153] width 14 height 14
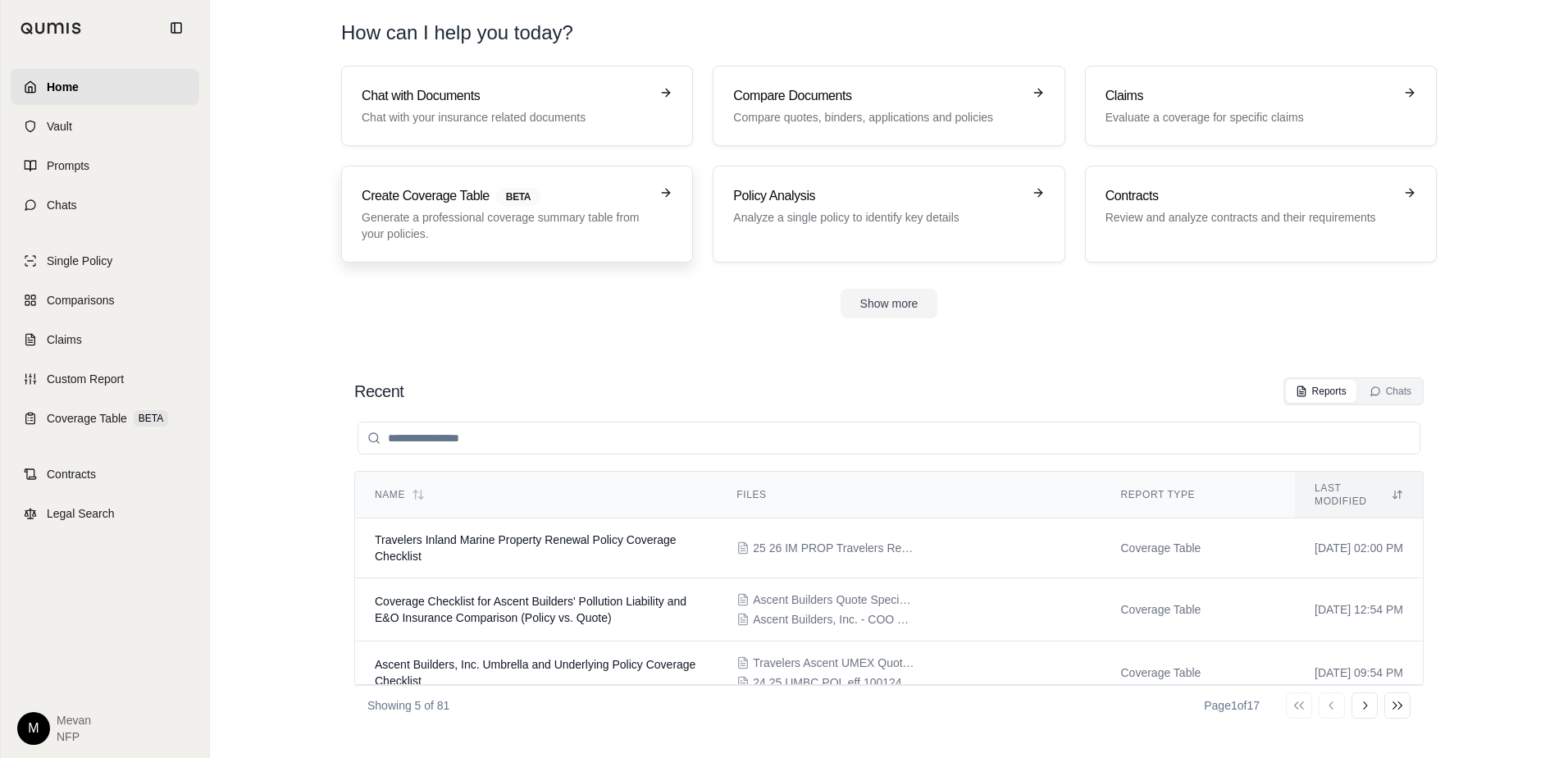
click at [558, 224] on p "Generate a professional coverage summary table from your policies." at bounding box center [505, 225] width 288 height 33
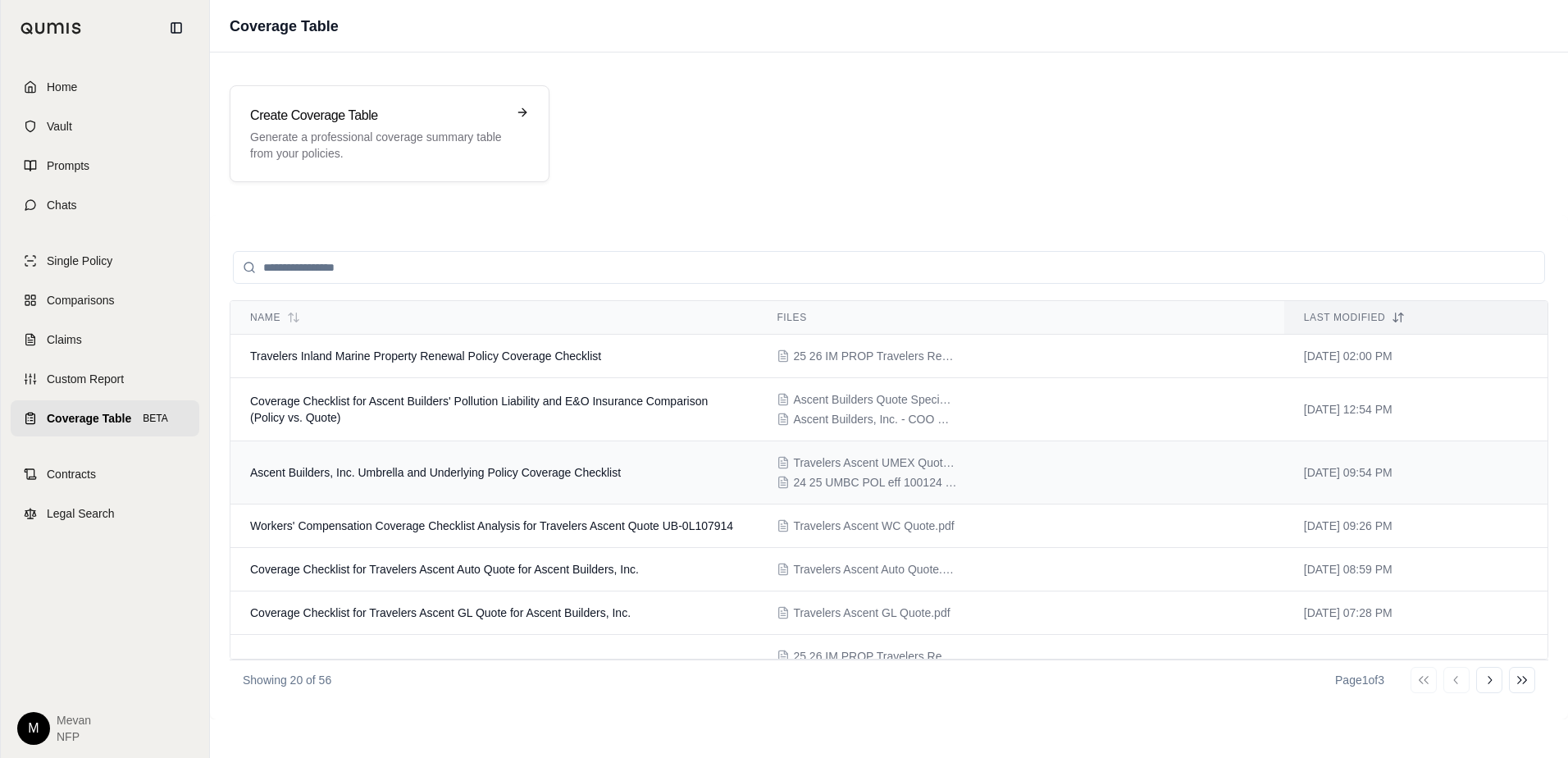
click at [572, 472] on span "Ascent Builders, Inc. Umbrella and Underlying Policy Coverage Checklist" at bounding box center [436, 473] width 371 height 14
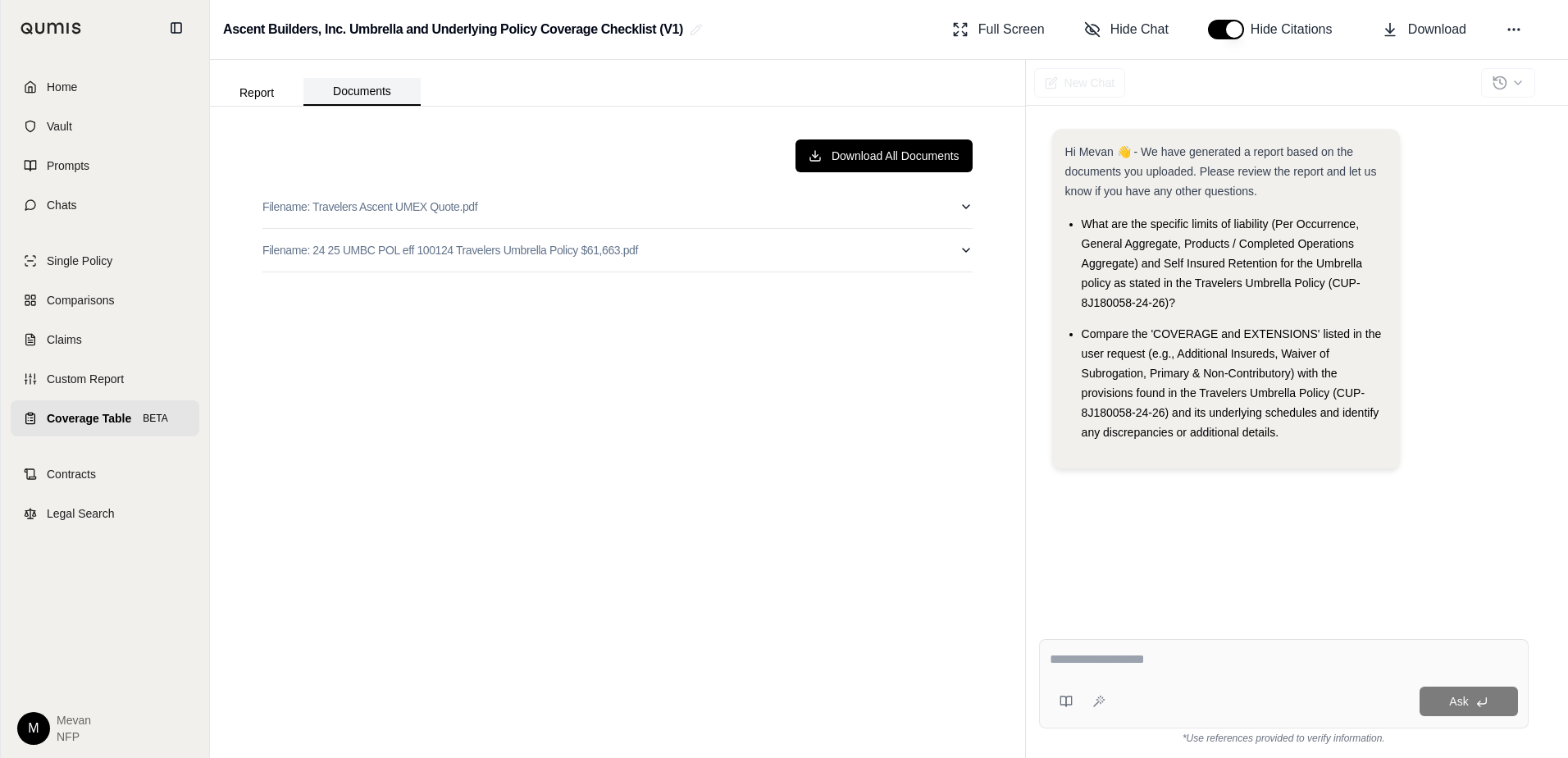
click at [382, 101] on button "Documents" at bounding box center [361, 91] width 118 height 28
click at [434, 212] on p "Filename: Travelers Ascent UMEX Quote.pdf" at bounding box center [369, 206] width 215 height 17
click at [417, 219] on button "Filename: Travelers Ascent UMEX Quote.pdf" at bounding box center [617, 207] width 710 height 43
click at [419, 248] on p "Filename: 24 25 UMBC POL eff 100124 Travelers Umbrella Policy $61,663.pdf" at bounding box center [450, 250] width 376 height 17
click at [386, 217] on button "Filename: Travelers Ascent UMEX Quote.pdf" at bounding box center [617, 207] width 710 height 43
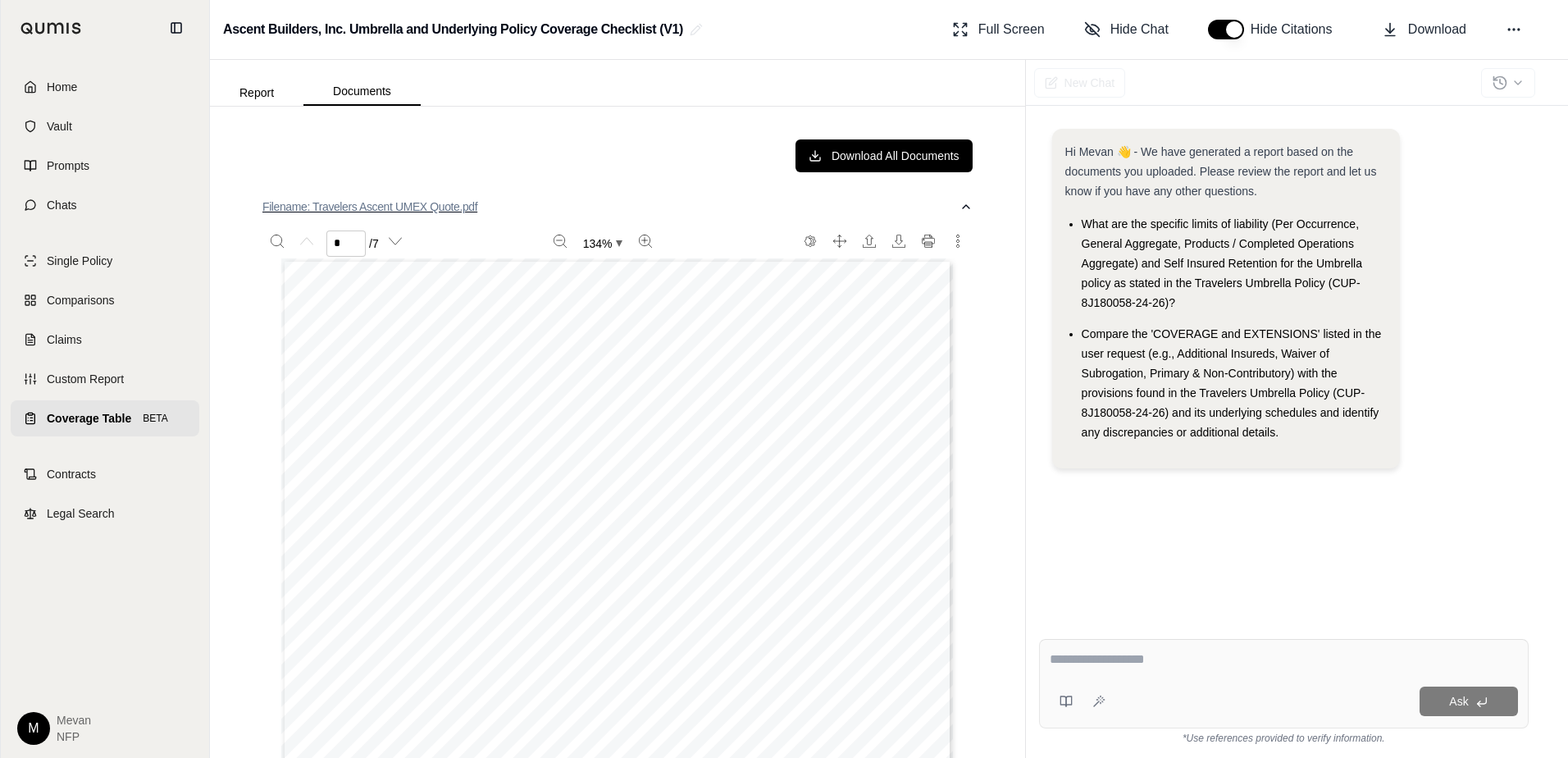
click at [386, 217] on button "Filename: Travelers Ascent UMEX Quote.pdf" at bounding box center [617, 207] width 710 height 43
click at [398, 261] on button "Filename: 24 25 UMBC POL eff 100124 Travelers Umbrella Policy $61,663.pdf" at bounding box center [617, 251] width 710 height 43
type input "*"
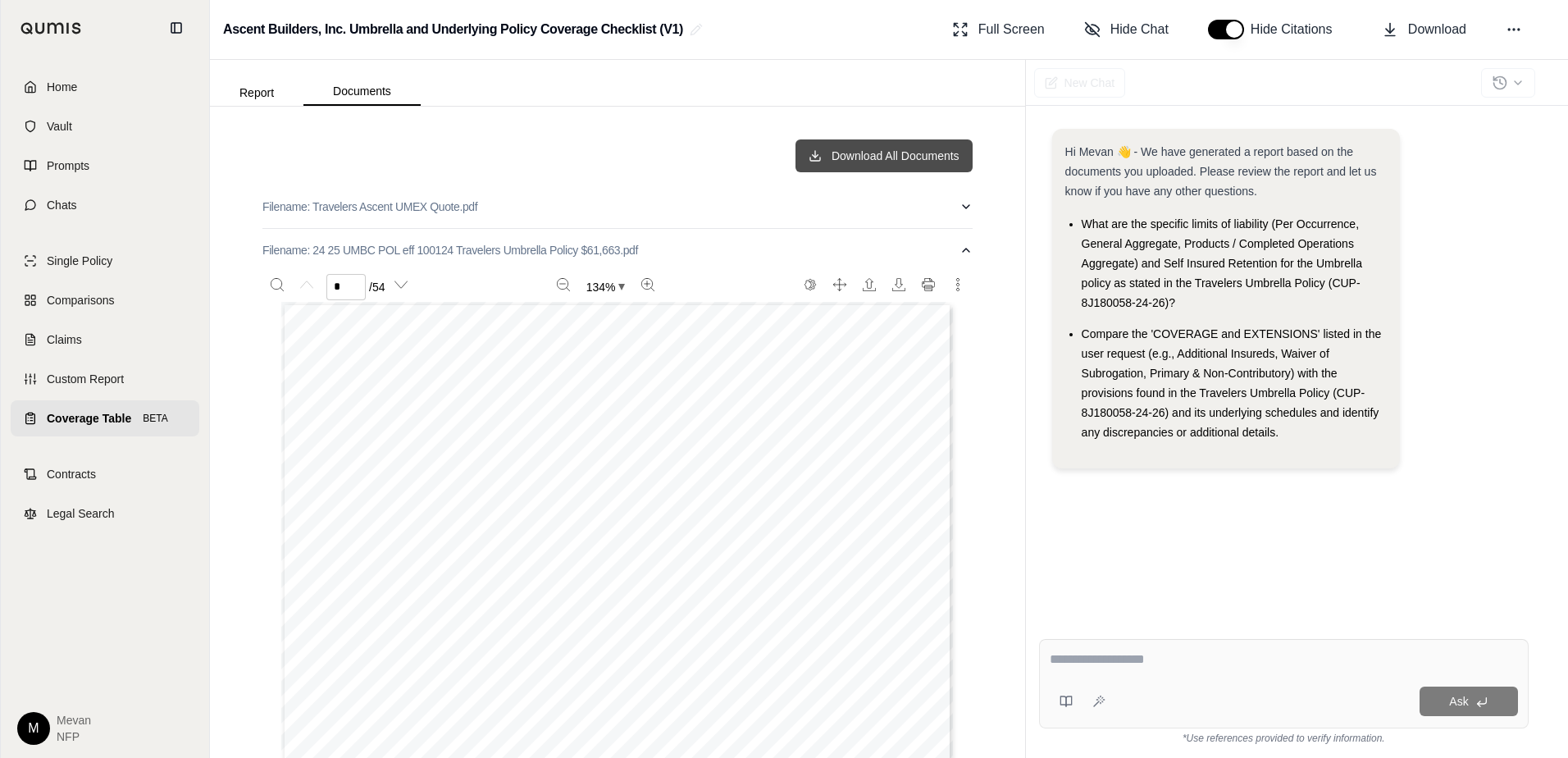
click at [879, 155] on button "Download All Documents" at bounding box center [884, 156] width 177 height 33
click at [893, 283] on icon "Download" at bounding box center [900, 285] width 14 height 14
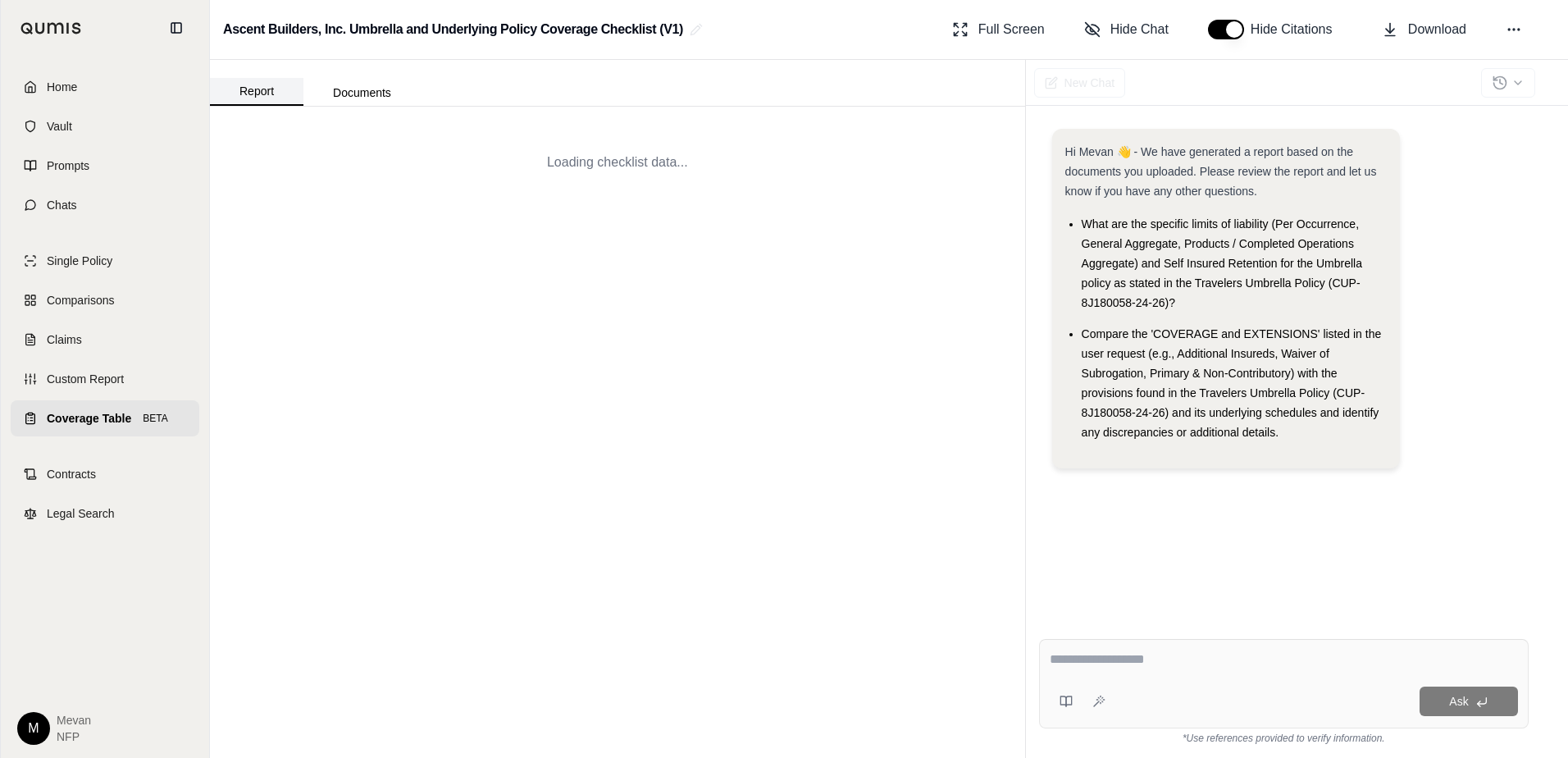
click at [241, 97] on button "Report" at bounding box center [256, 91] width 93 height 28
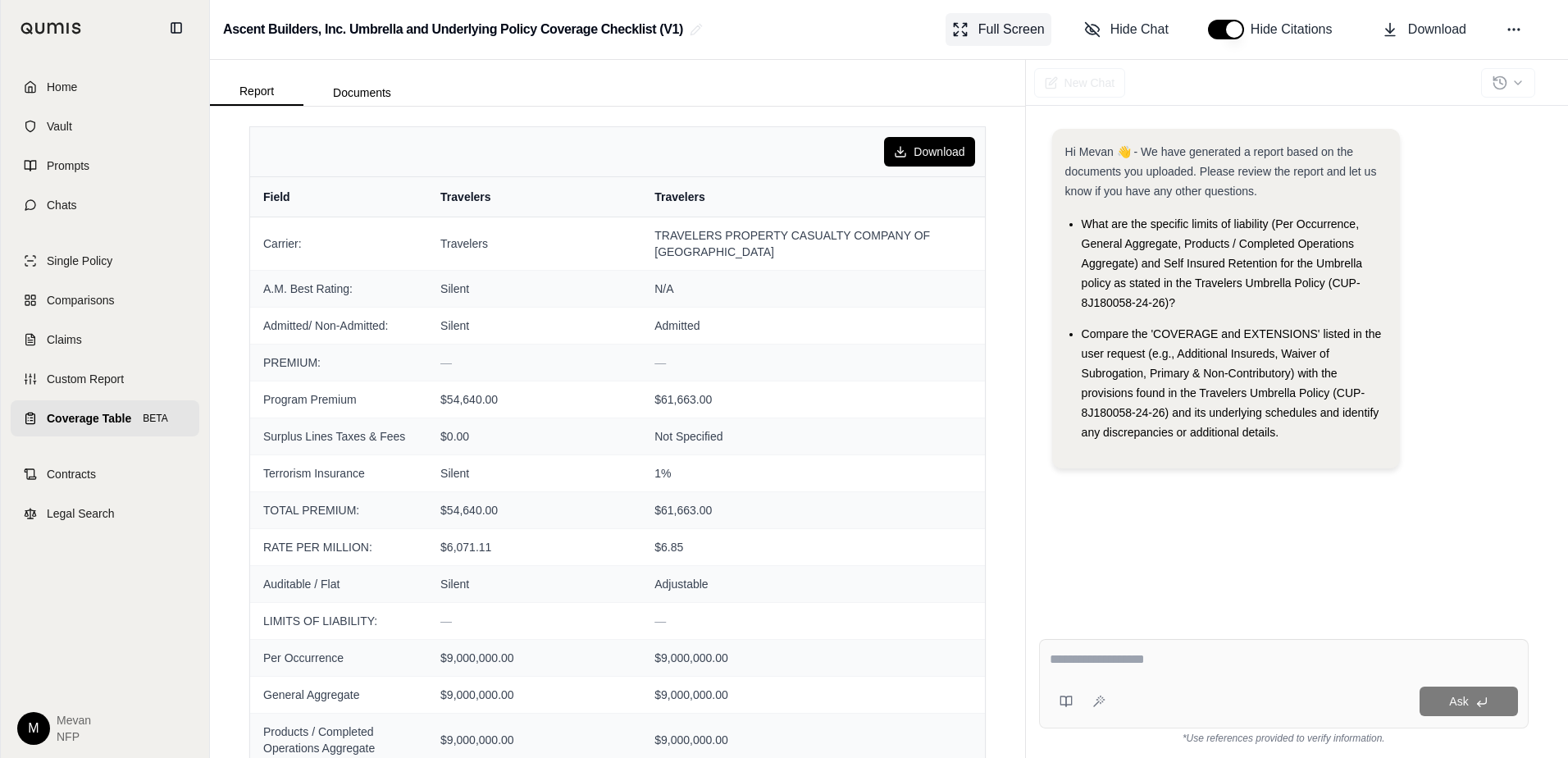
click at [1025, 28] on span "Full Screen" at bounding box center [1011, 29] width 66 height 19
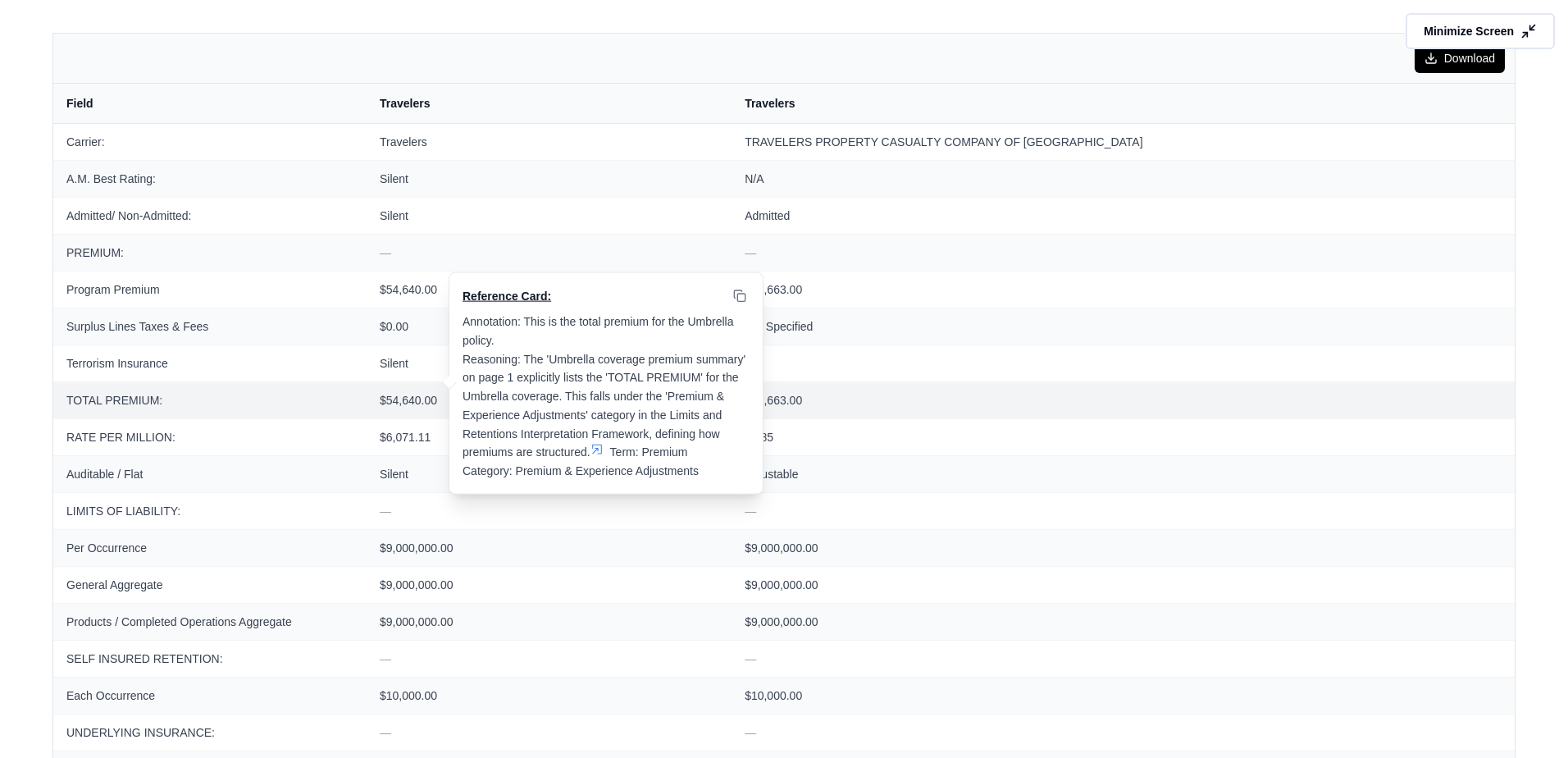
click at [602, 443] on icon at bounding box center [597, 450] width 14 height 14
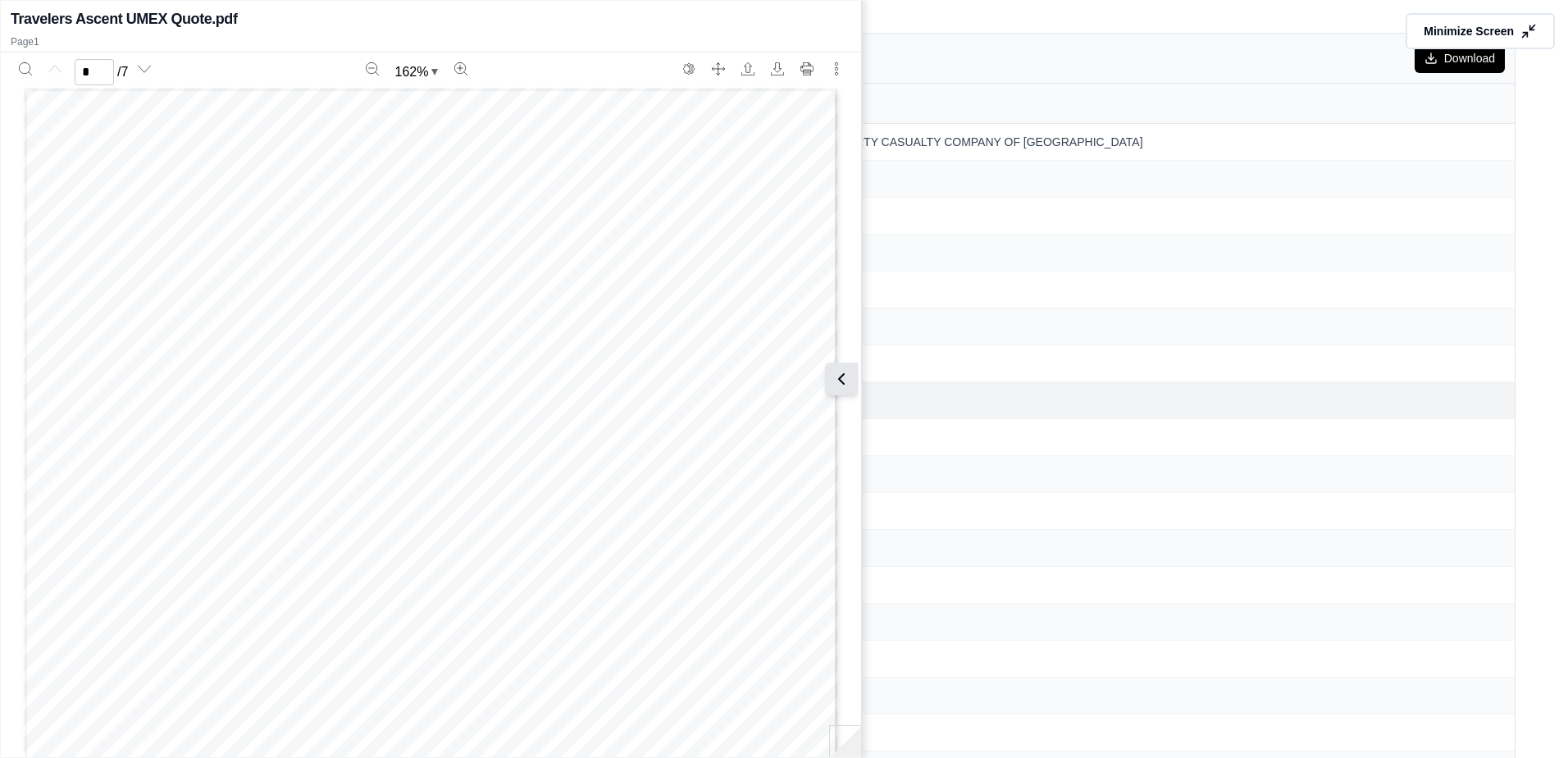
click at [848, 362] on button at bounding box center [841, 379] width 33 height 33
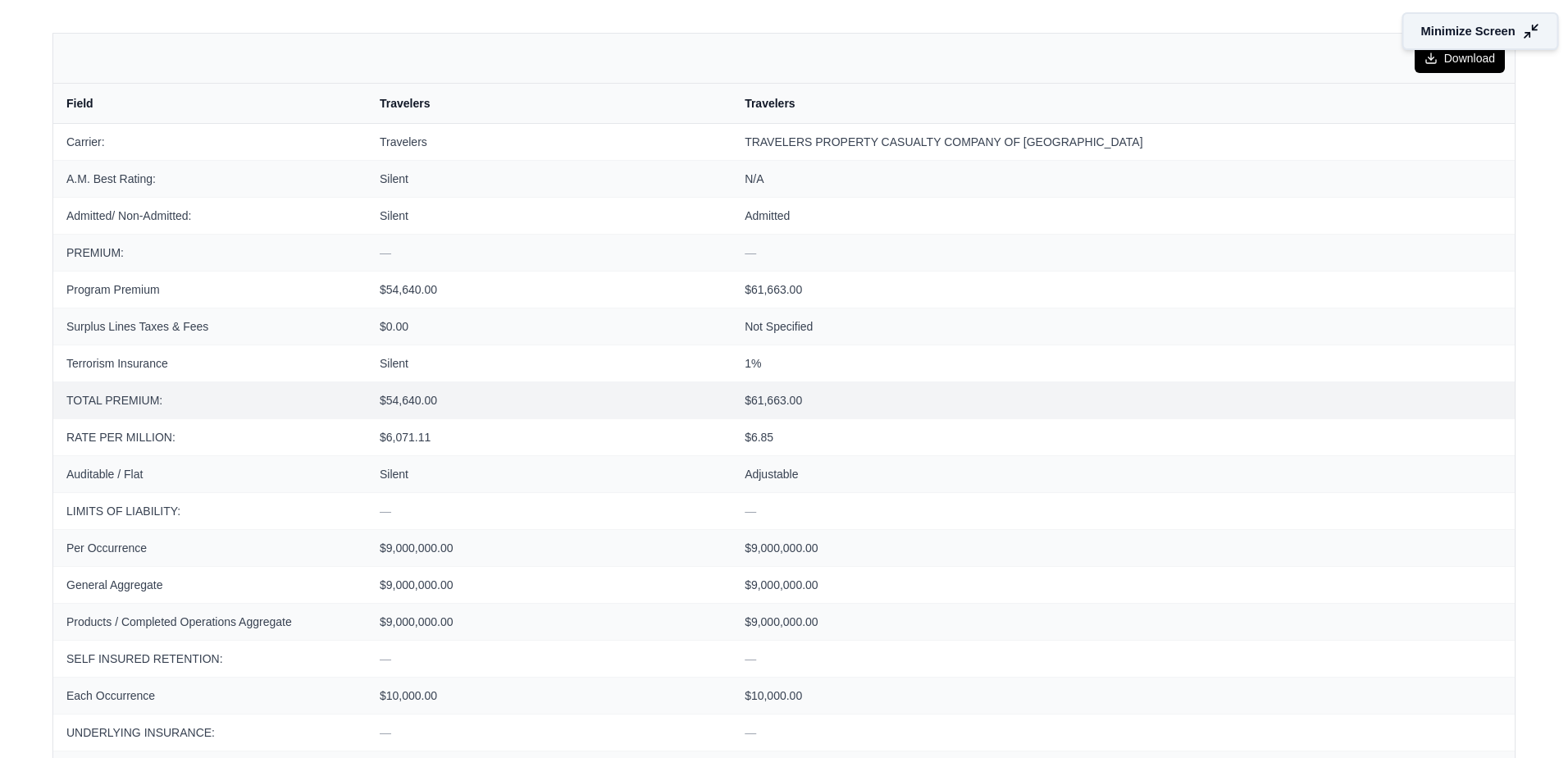
click at [1478, 33] on span "Minimize Screen" at bounding box center [1468, 32] width 94 height 17
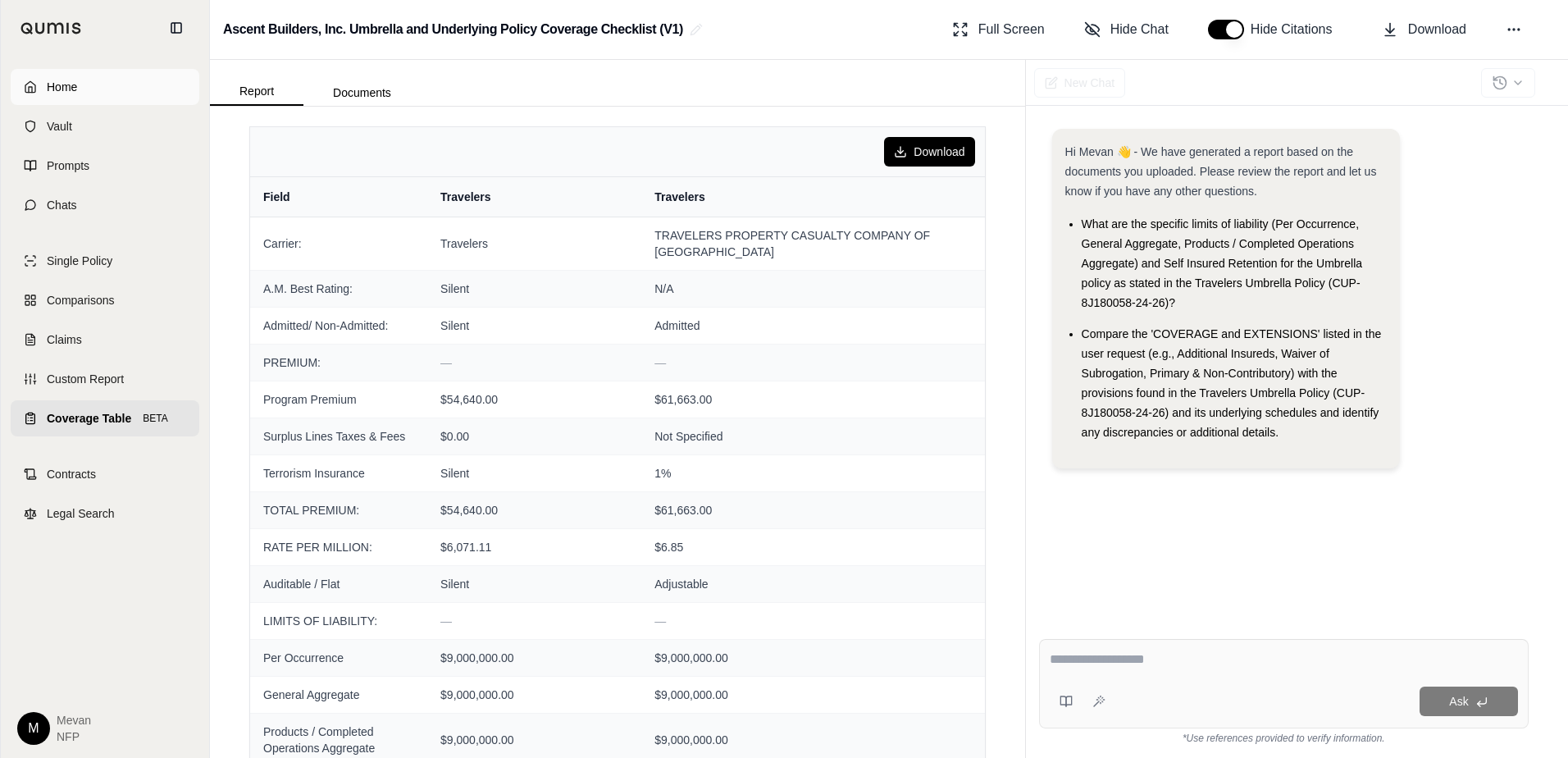
click at [55, 81] on span "Home" at bounding box center [61, 86] width 30 height 17
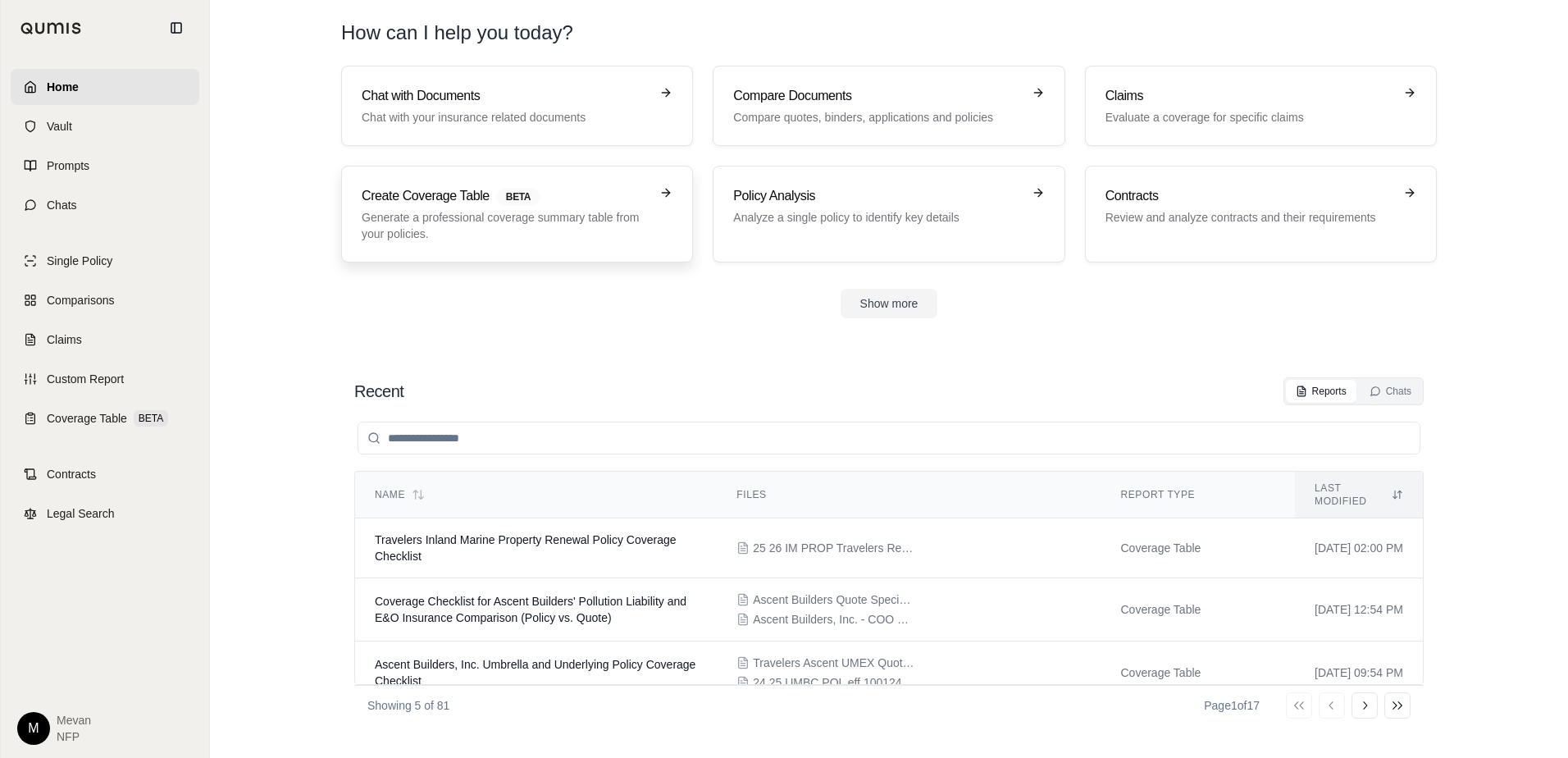
click at [566, 197] on h3 "Create Coverage Table BETA" at bounding box center [505, 196] width 288 height 19
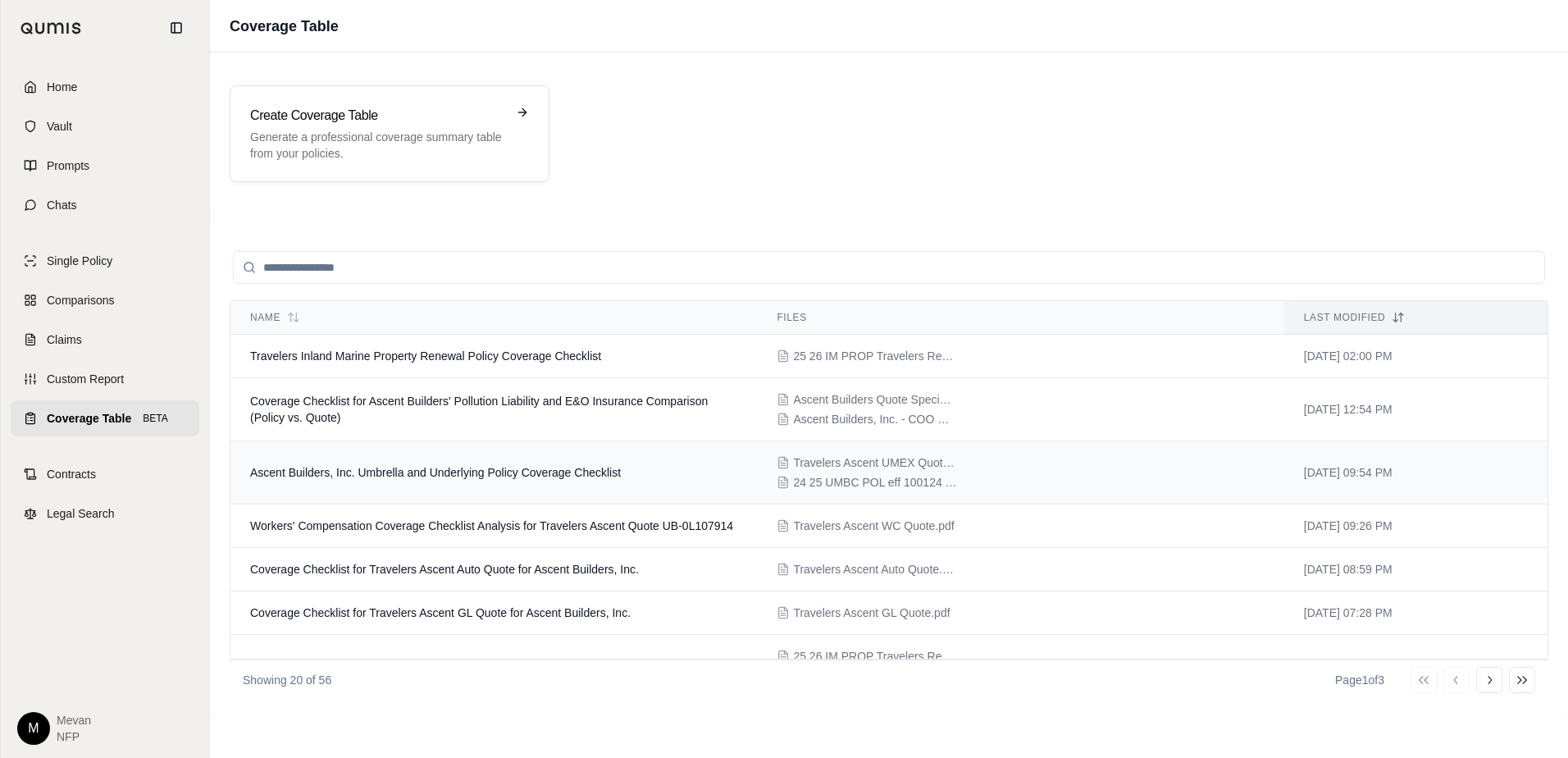
click at [416, 473] on span "Ascent Builders, Inc. Umbrella and Underlying Policy Coverage Checklist" at bounding box center [436, 473] width 371 height 14
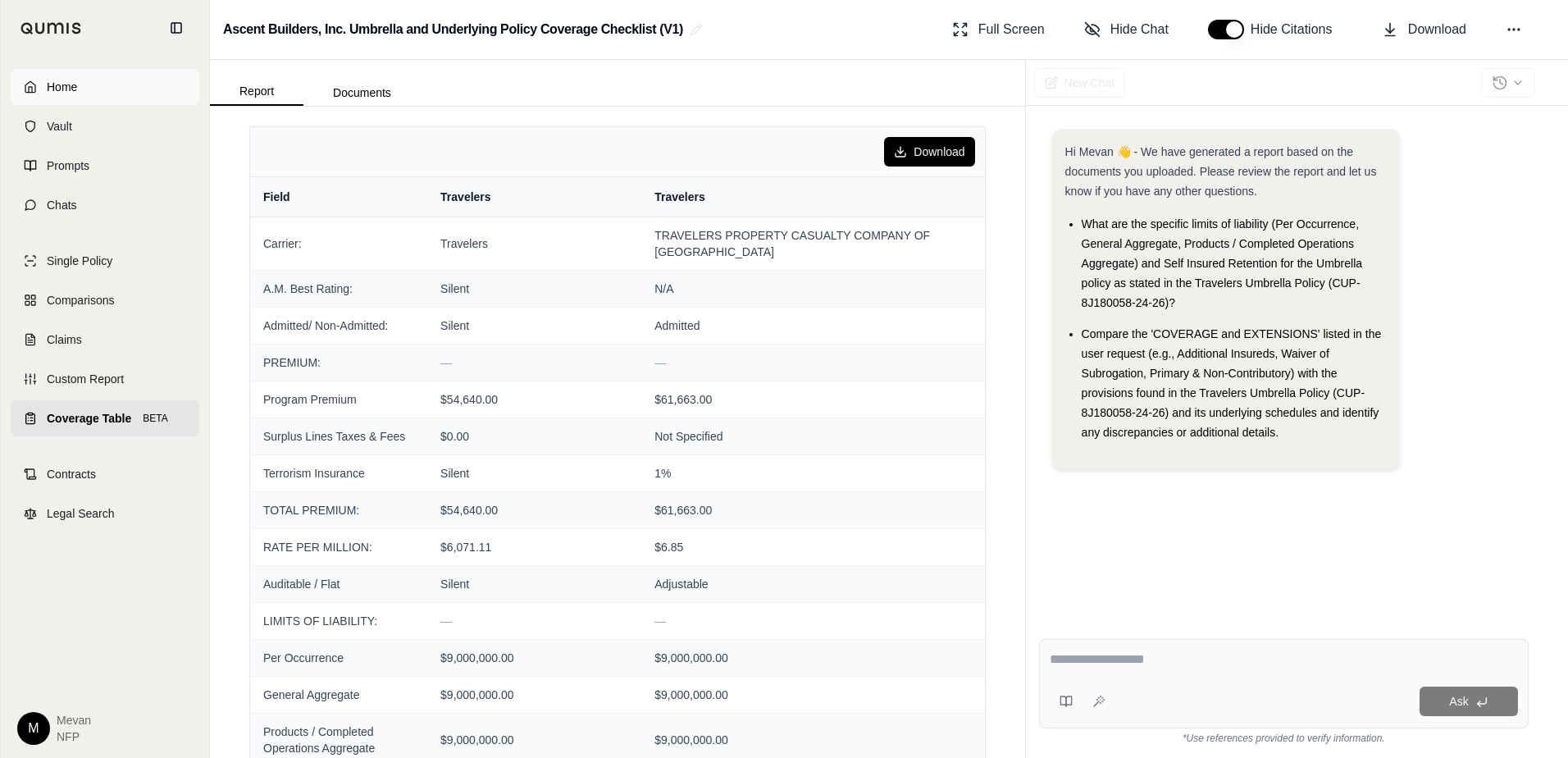
click at [138, 86] on link "Home" at bounding box center [105, 86] width 188 height 36
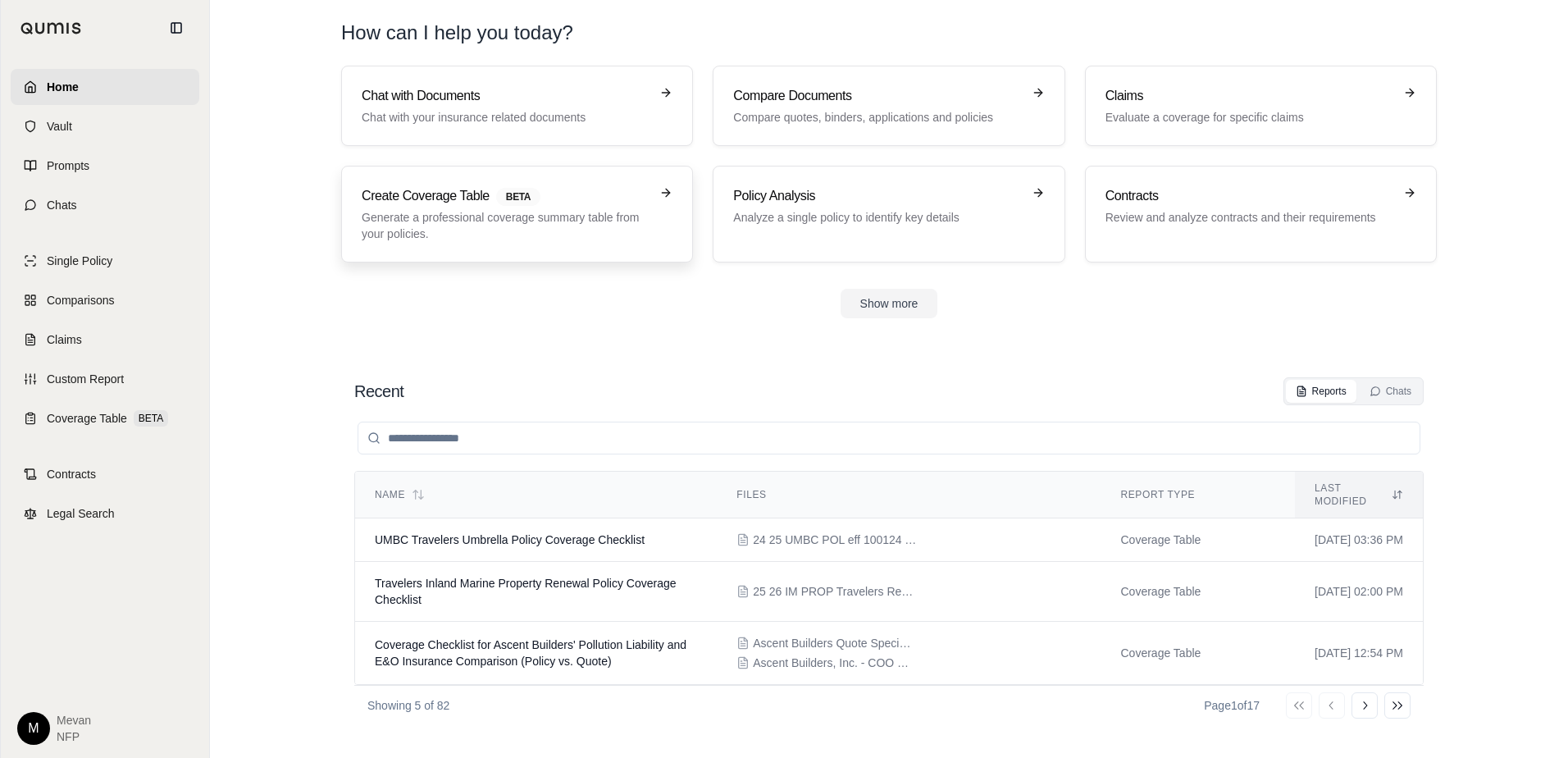
click at [525, 219] on p "Generate a professional coverage summary table from your policies." at bounding box center [505, 225] width 288 height 33
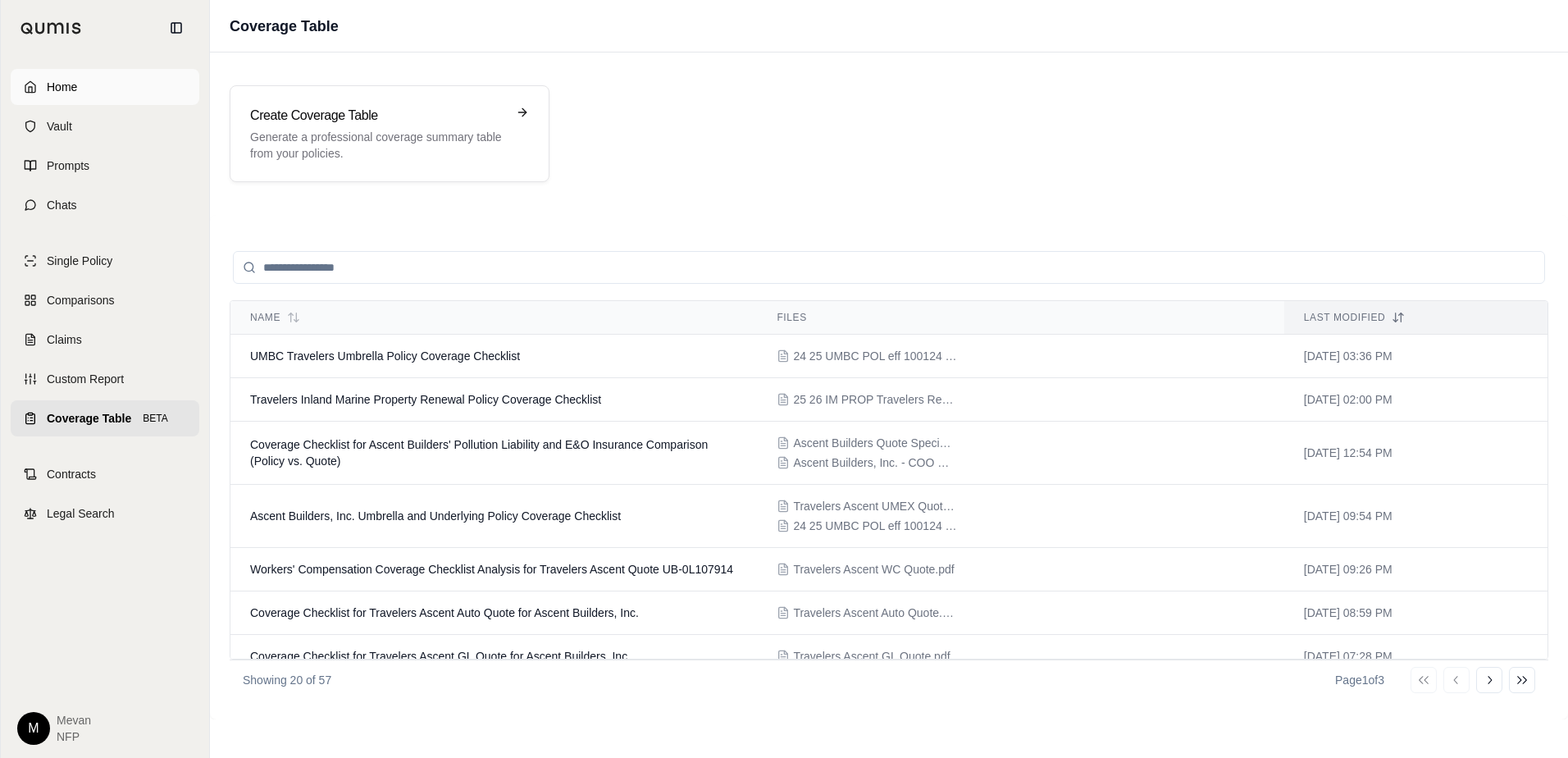
click at [165, 91] on link "Home" at bounding box center [105, 86] width 188 height 36
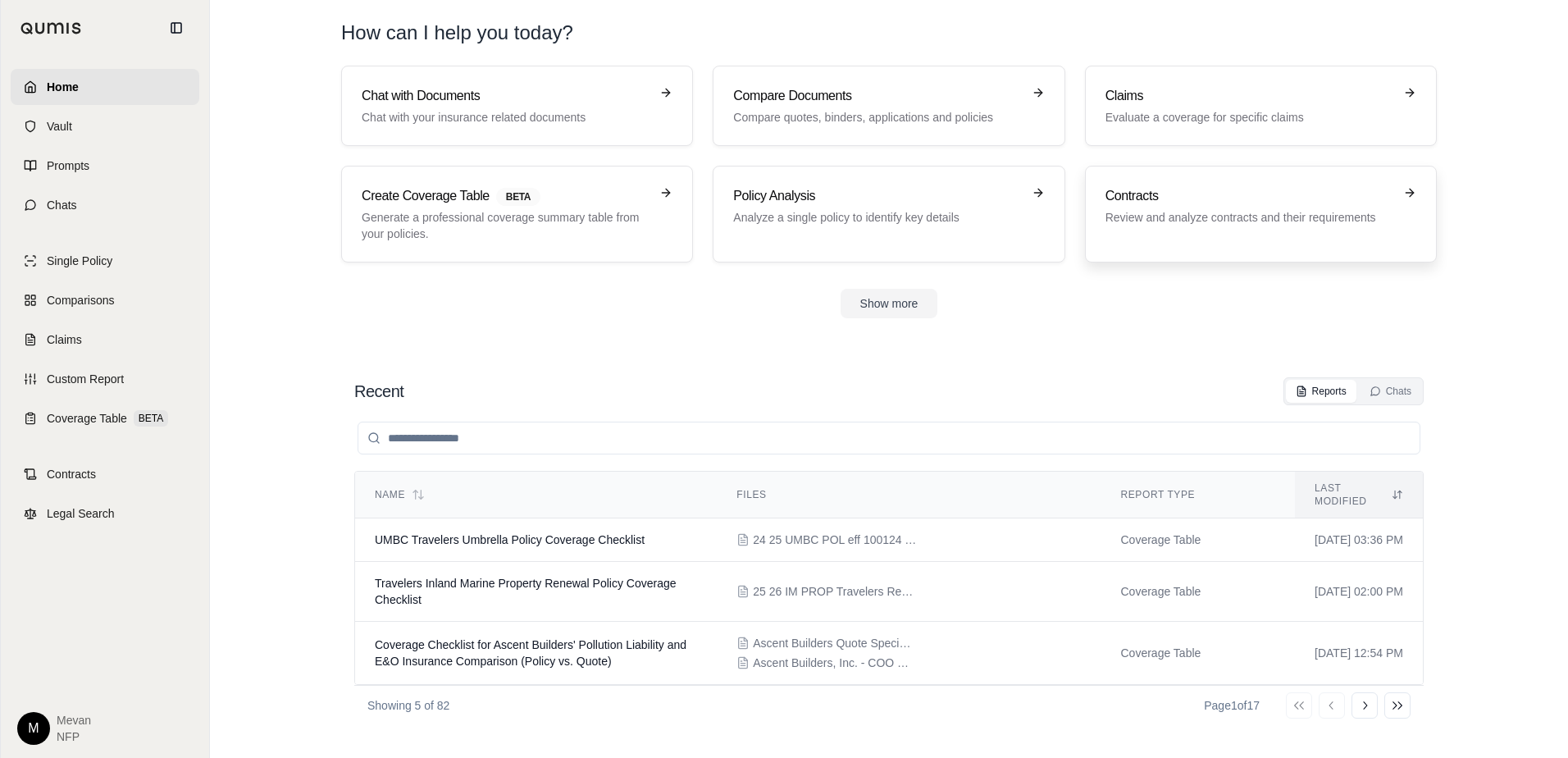
click at [1162, 219] on p "Review and analyze contracts and their requirements" at bounding box center [1249, 217] width 288 height 17
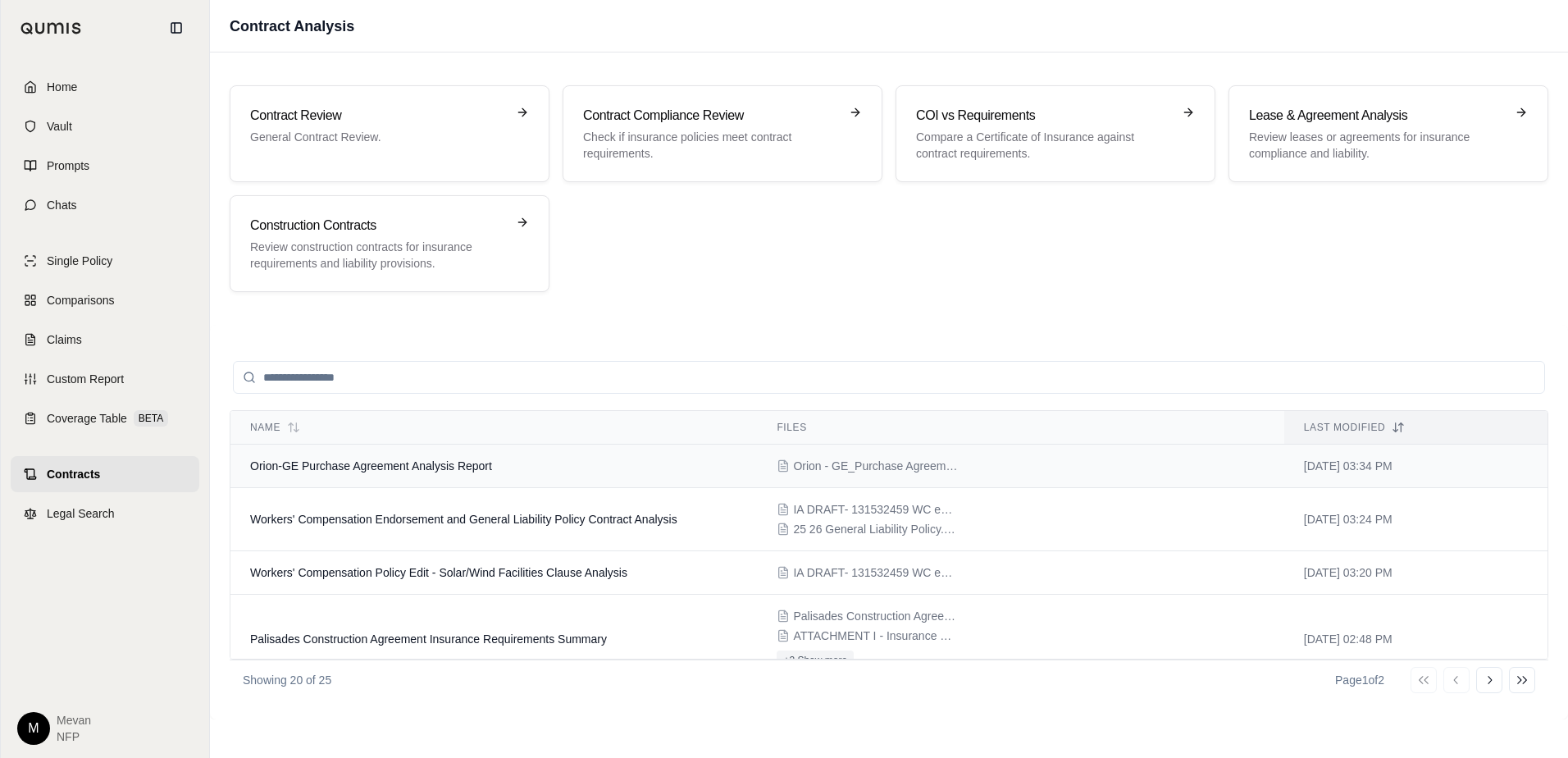
click at [420, 462] on span "Orion-GE Purchase Agreement Analysis Report" at bounding box center [371, 466] width 242 height 14
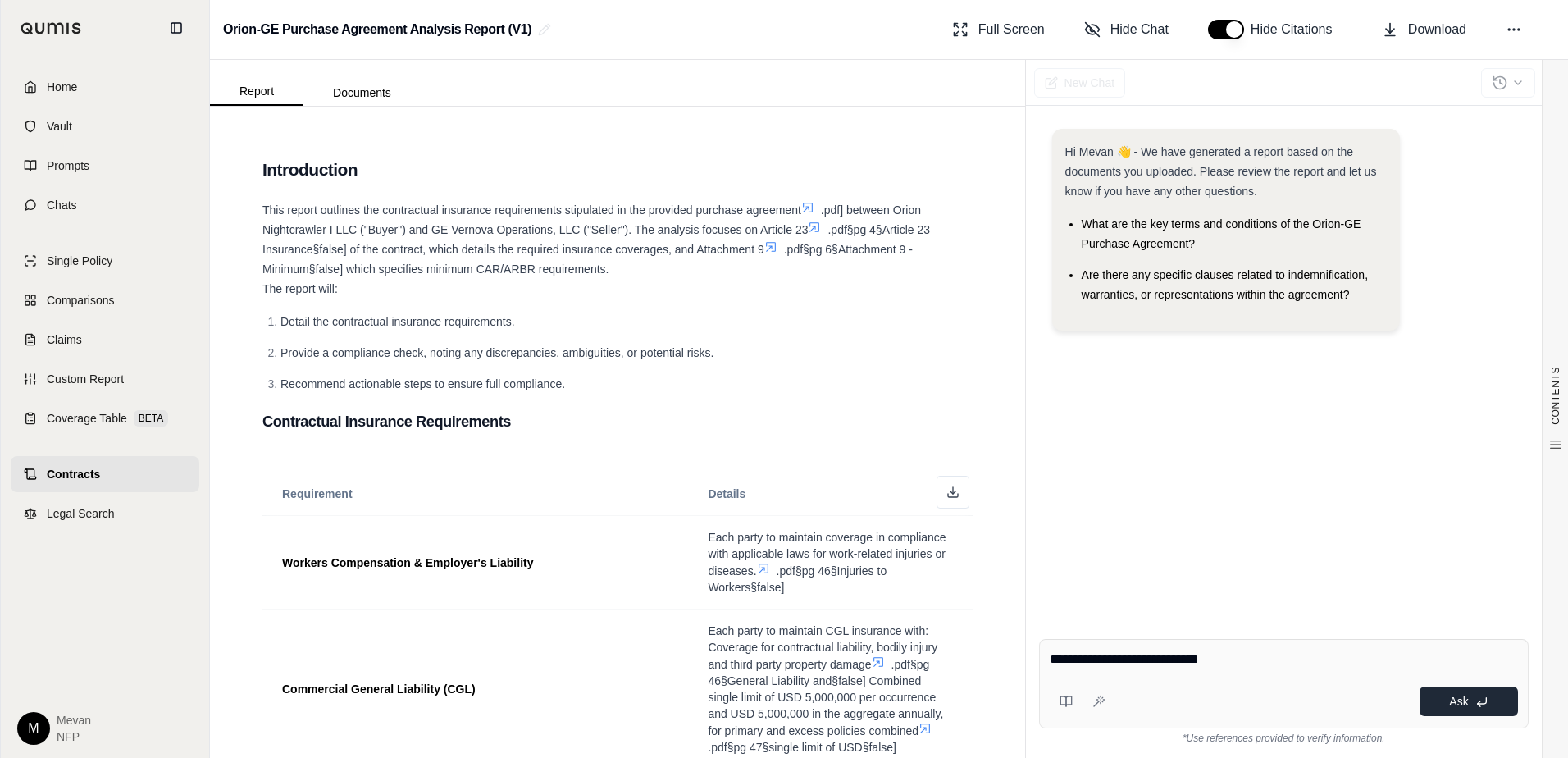
type textarea "**********"
click at [1483, 699] on icon at bounding box center [1483, 703] width 14 height 14
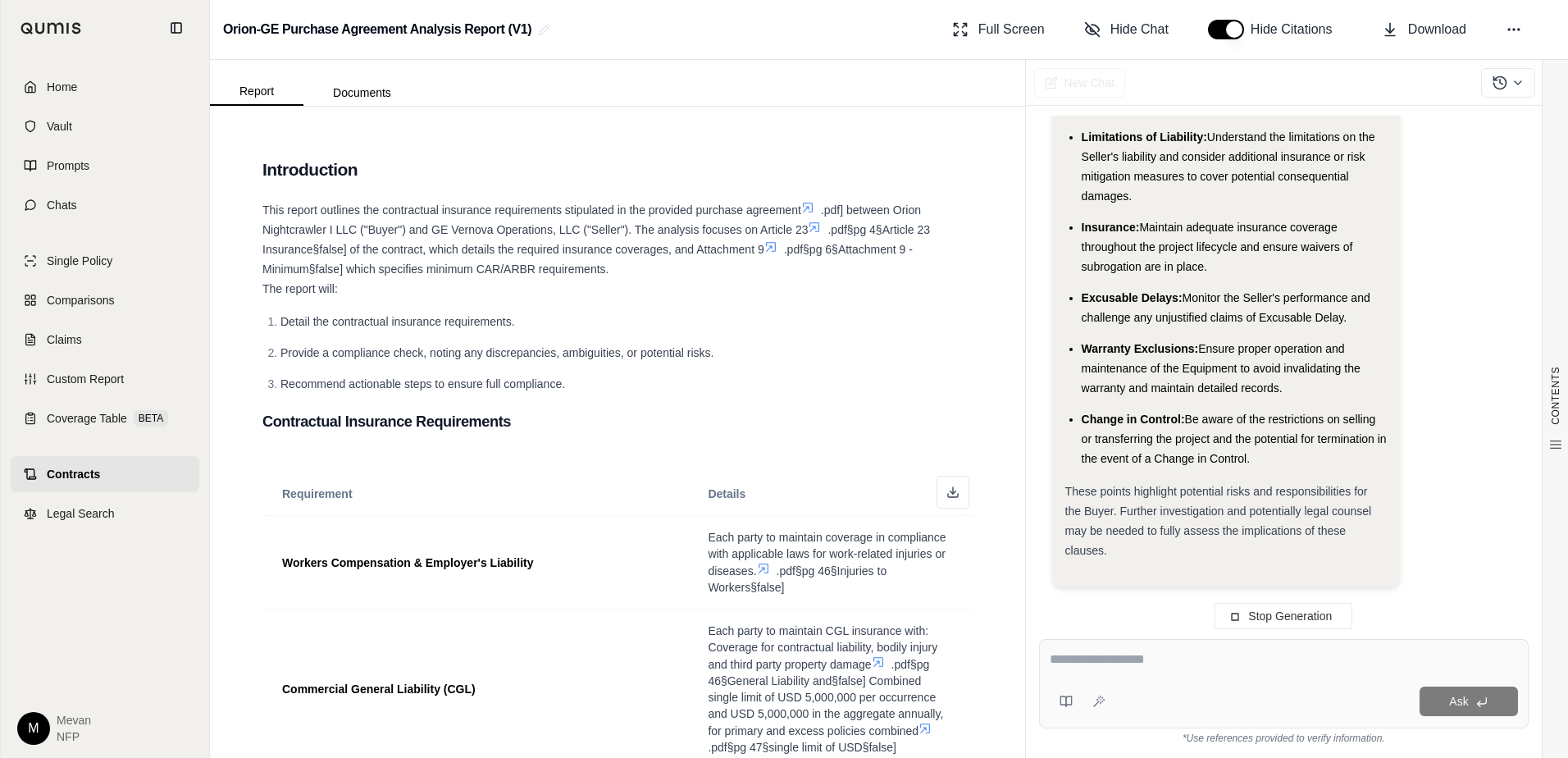
scroll to position [4314, 0]
click at [148, 500] on link "Legal Search" at bounding box center [105, 513] width 188 height 36
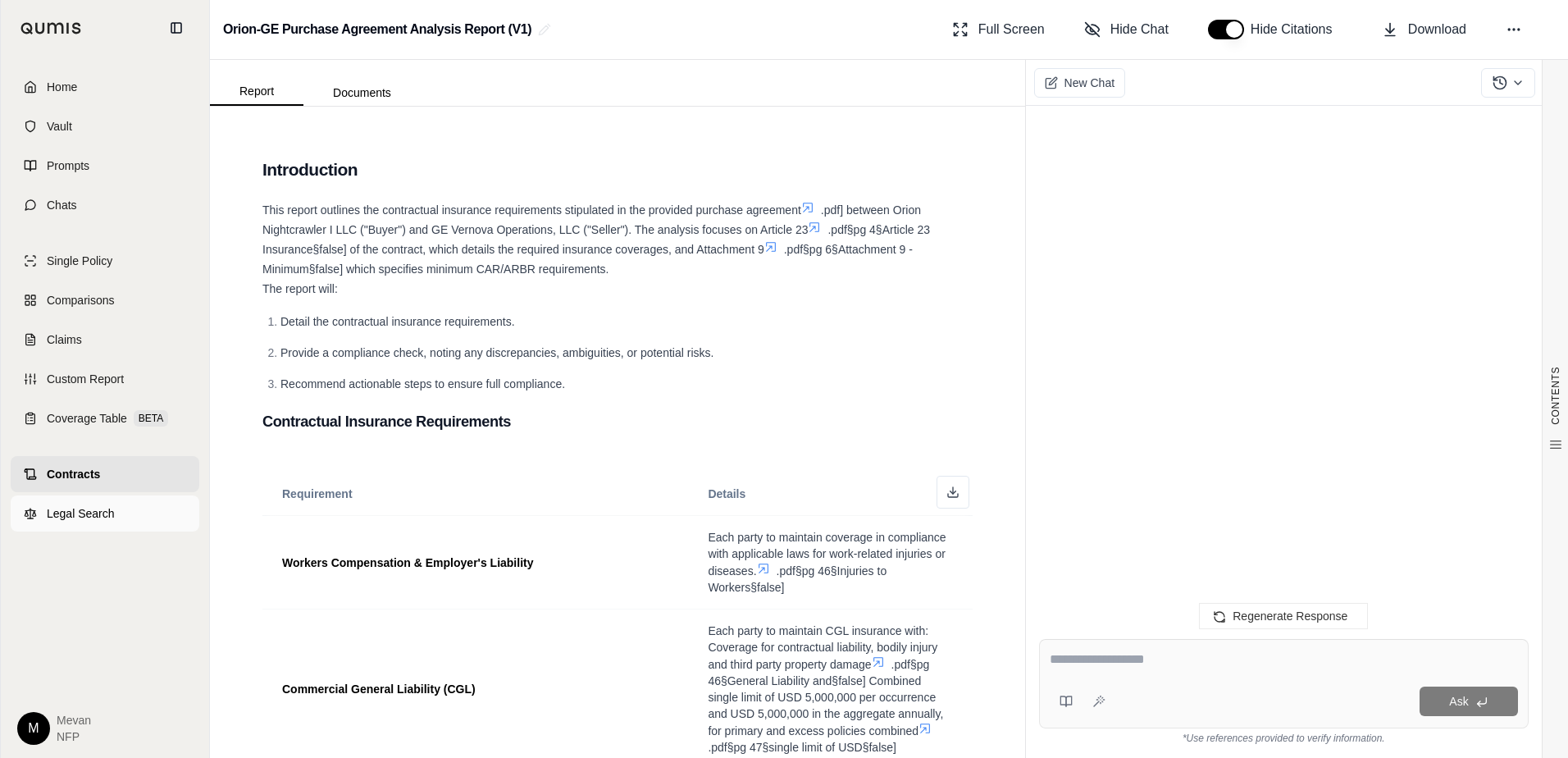
scroll to position [0, 0]
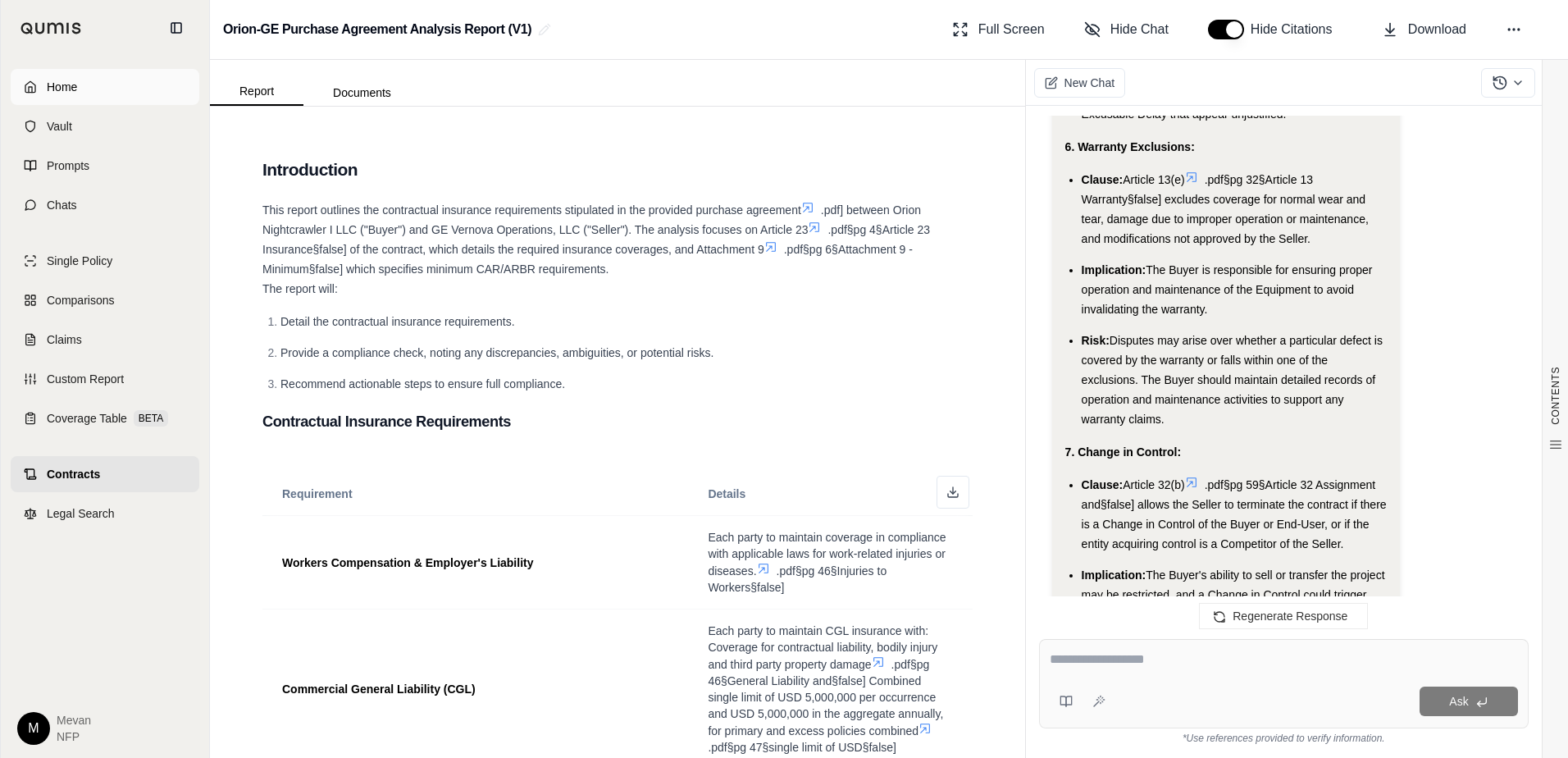
click at [140, 88] on link "Home" at bounding box center [105, 86] width 188 height 36
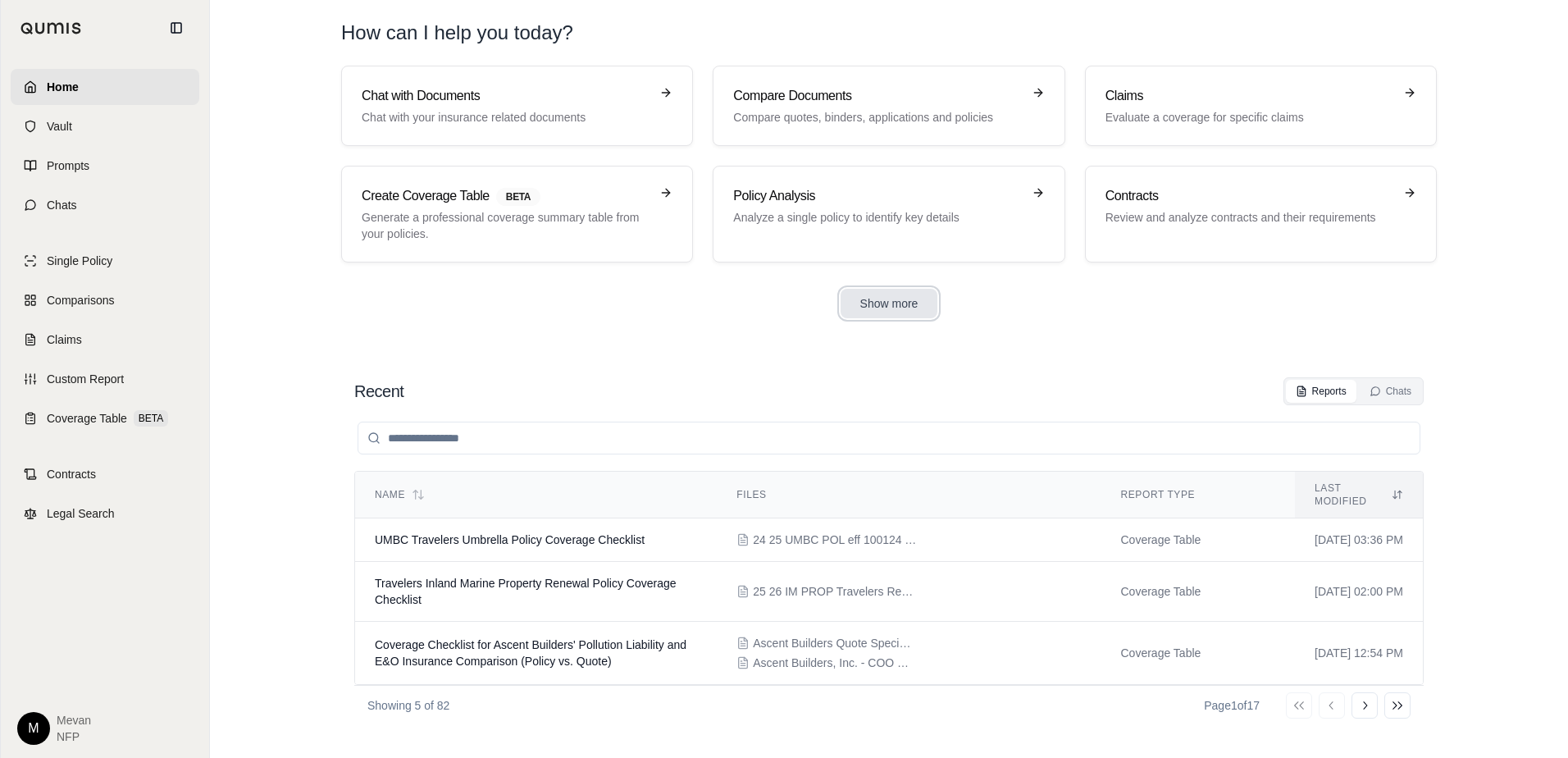
click at [876, 297] on button "Show more" at bounding box center [889, 303] width 97 height 29
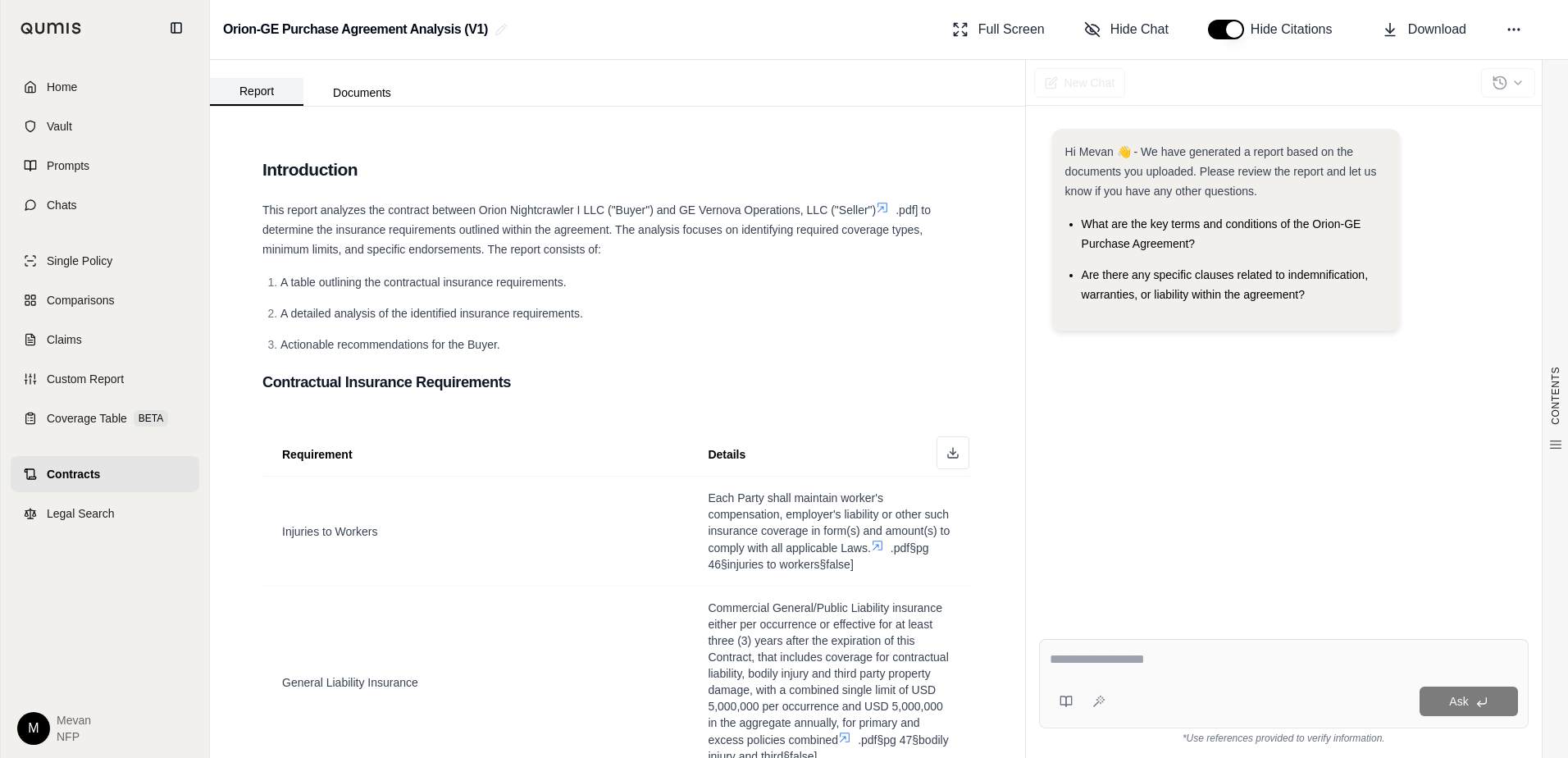
click at [262, 103] on button "Report" at bounding box center [256, 91] width 93 height 28
click at [993, 36] on span "Full Screen" at bounding box center [1011, 29] width 66 height 19
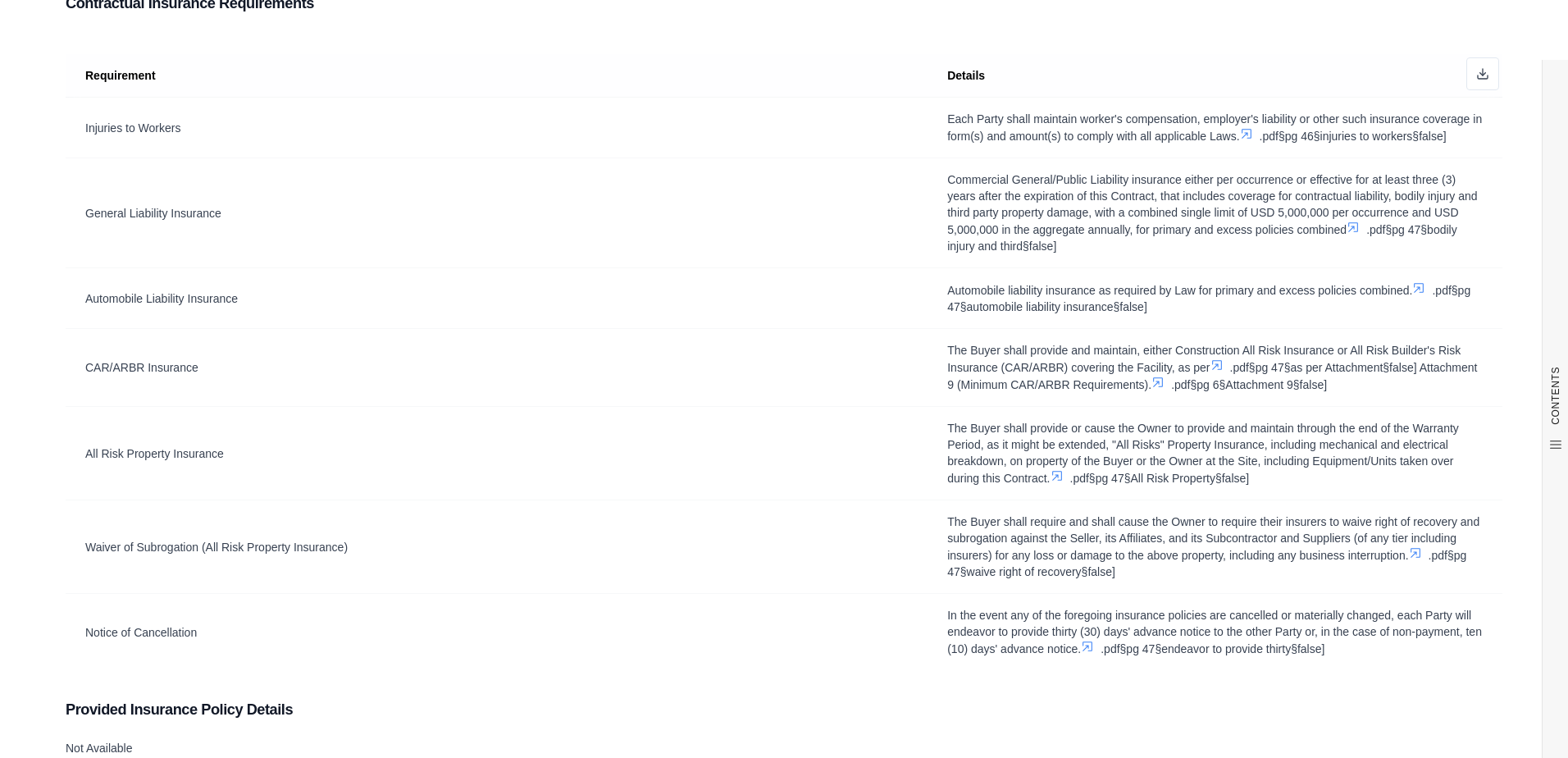
scroll to position [268, 0]
click at [1165, 378] on icon at bounding box center [1158, 380] width 14 height 14
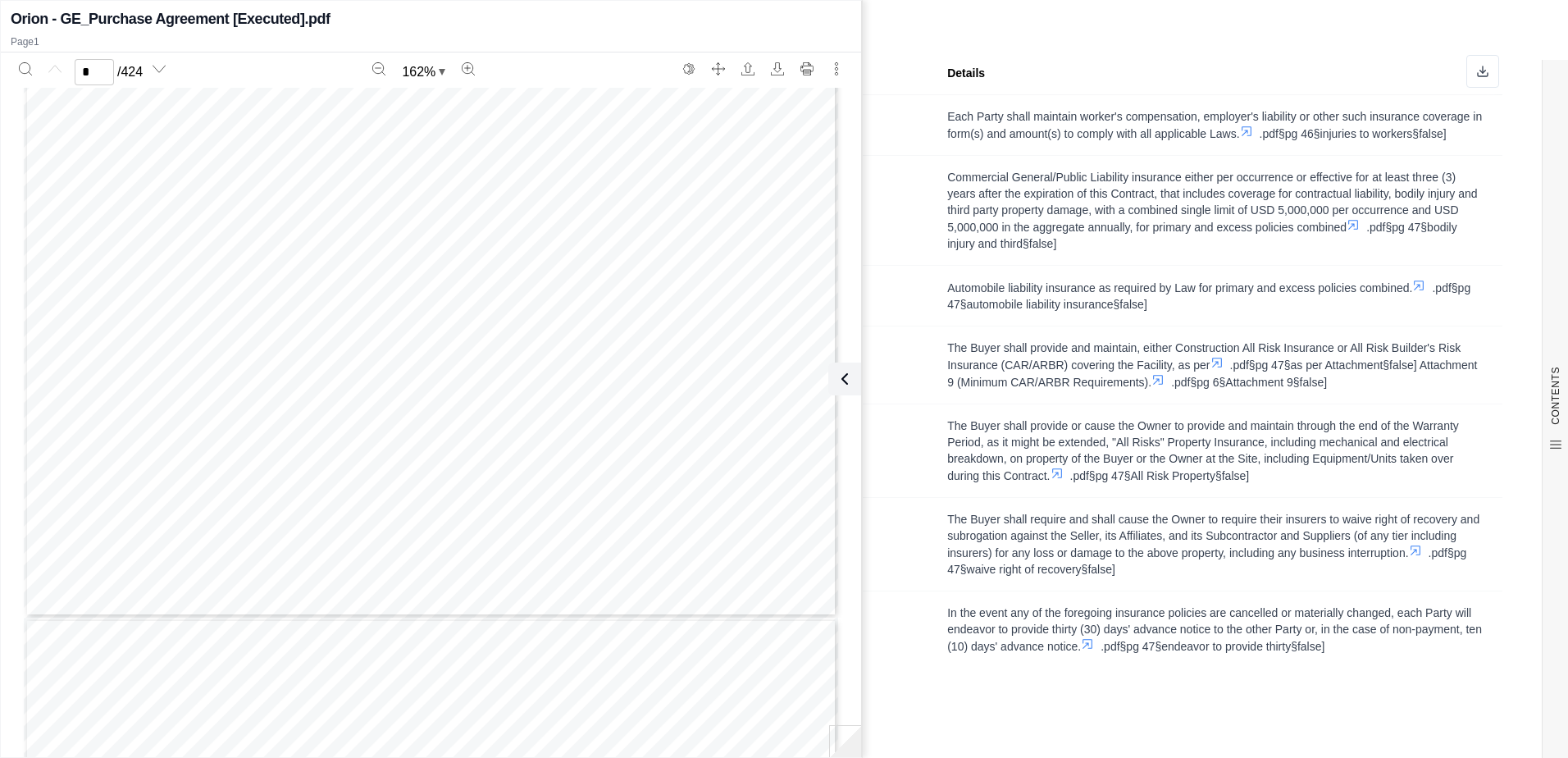
type input "*"
click at [853, 373] on button at bounding box center [841, 379] width 33 height 33
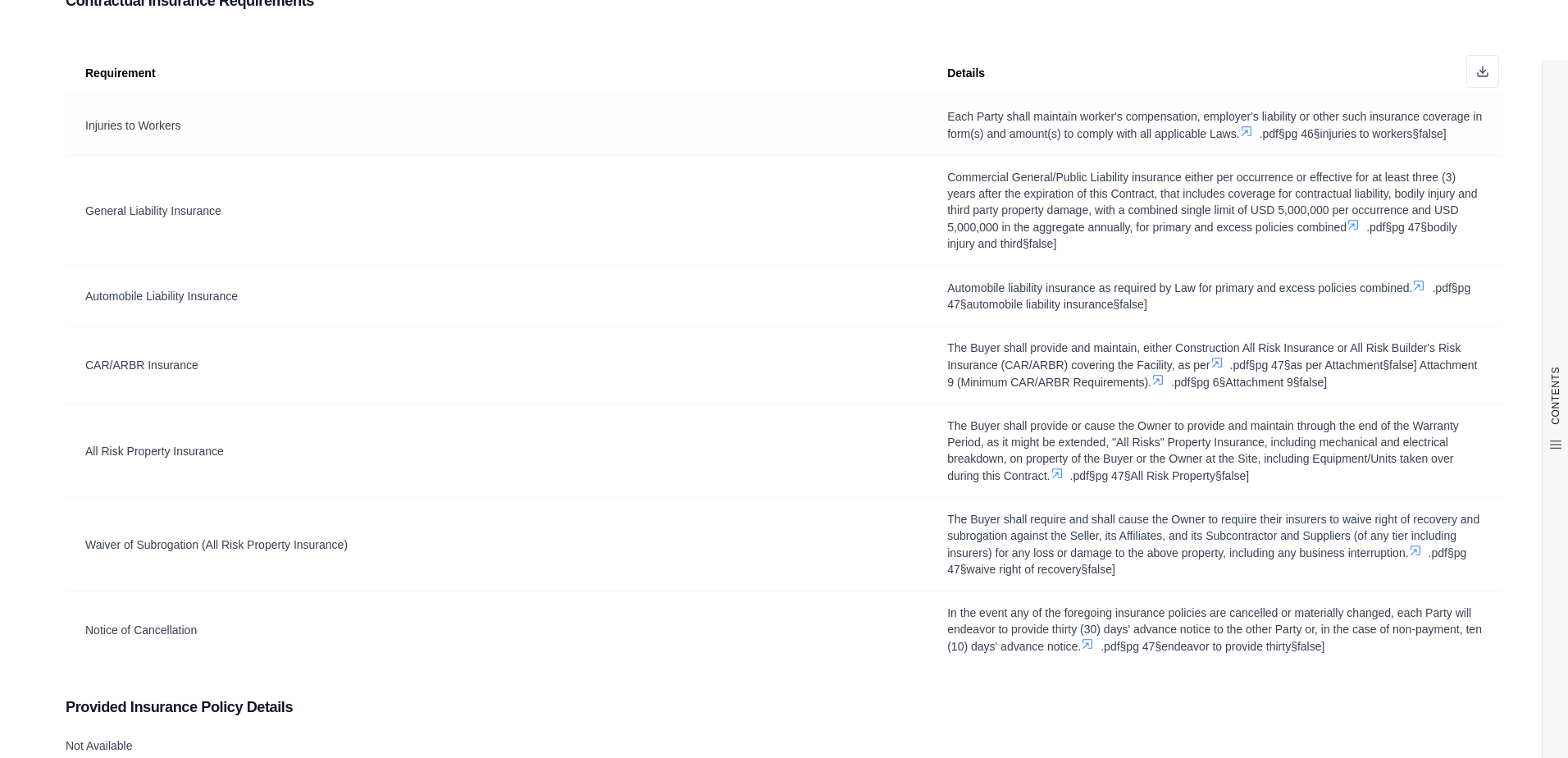
scroll to position [0, 0]
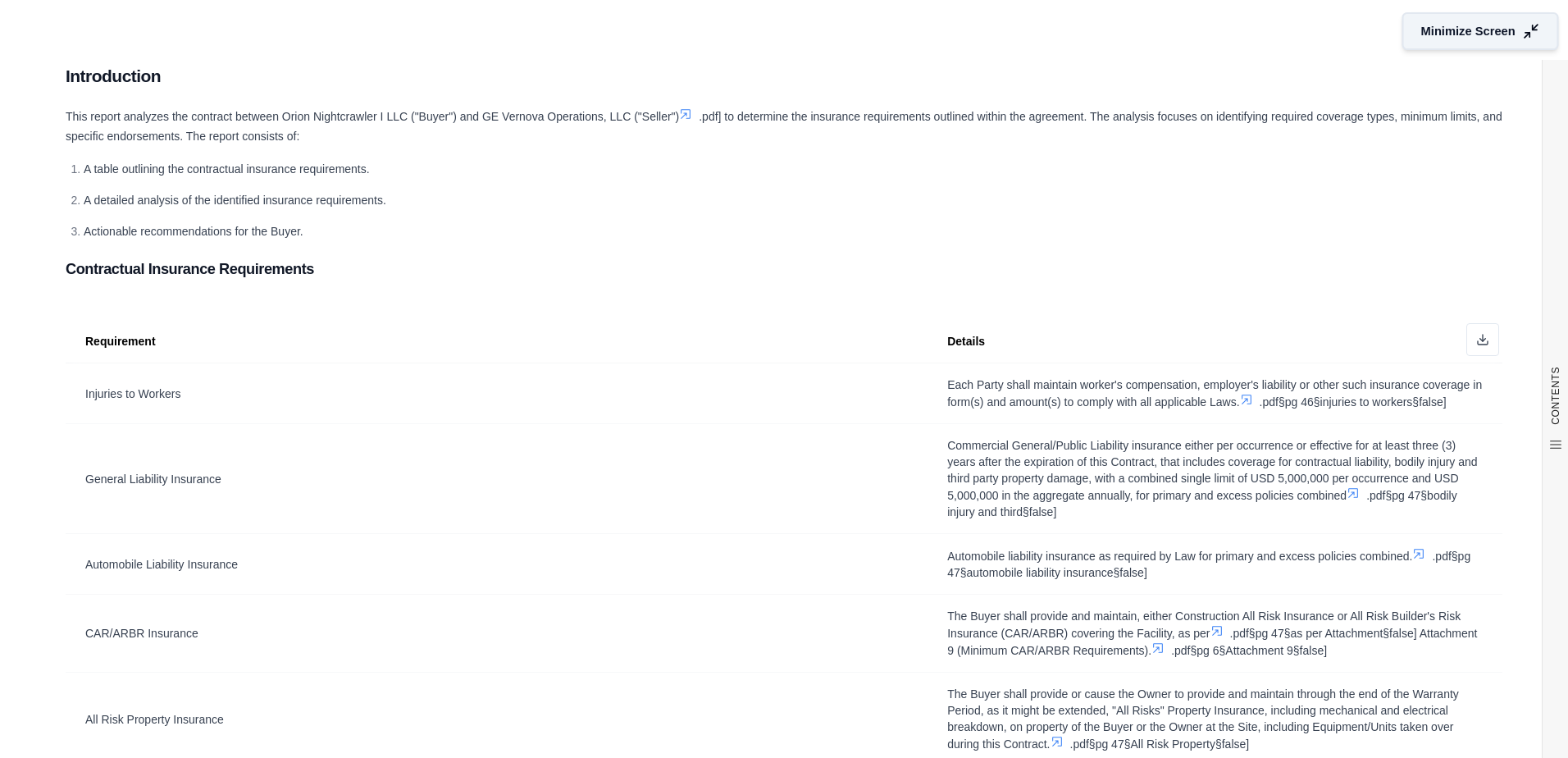
click at [1457, 18] on button "Minimize Screen" at bounding box center [1481, 31] width 156 height 38
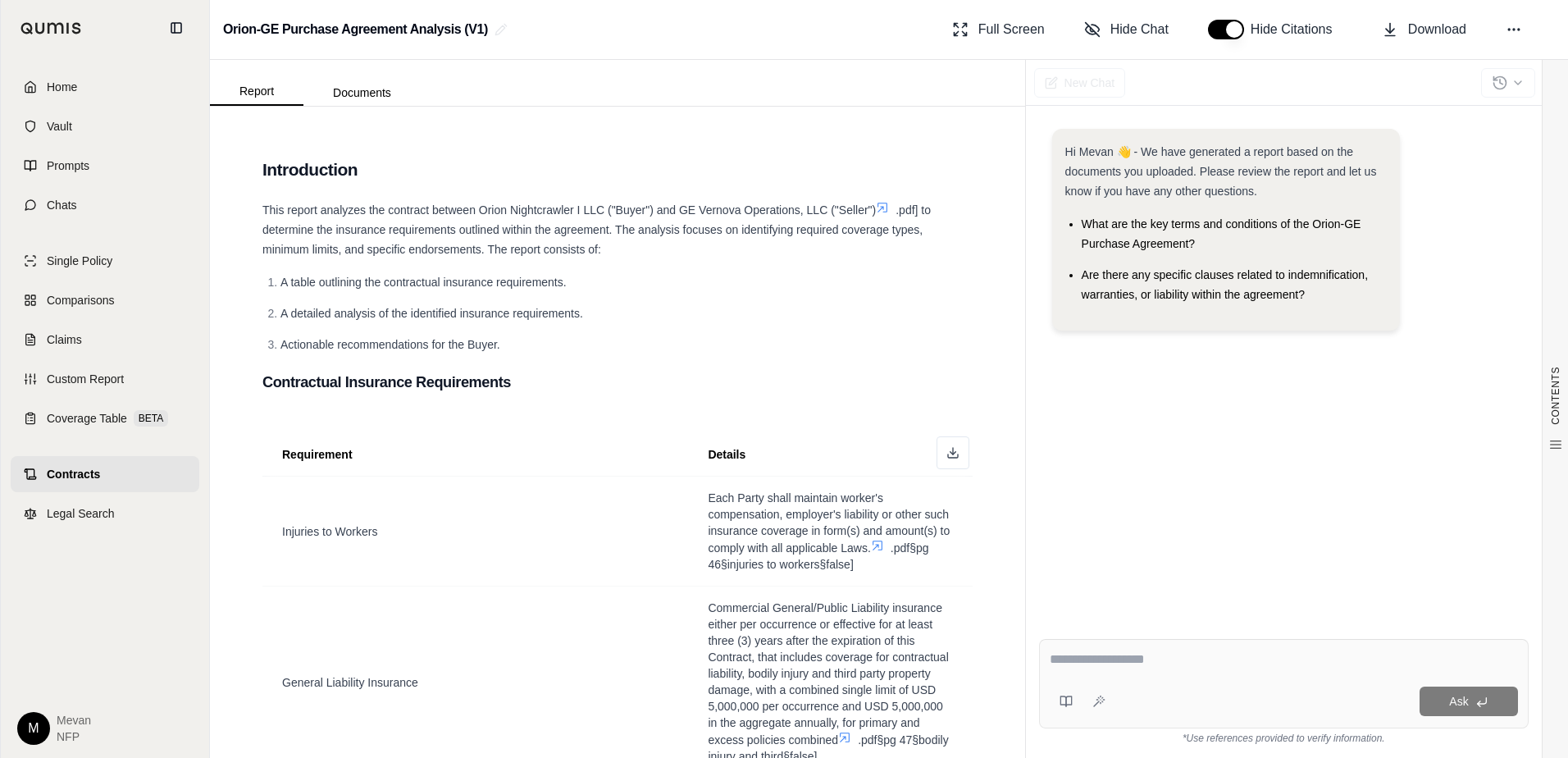
click at [1094, 665] on textarea at bounding box center [1284, 660] width 468 height 19
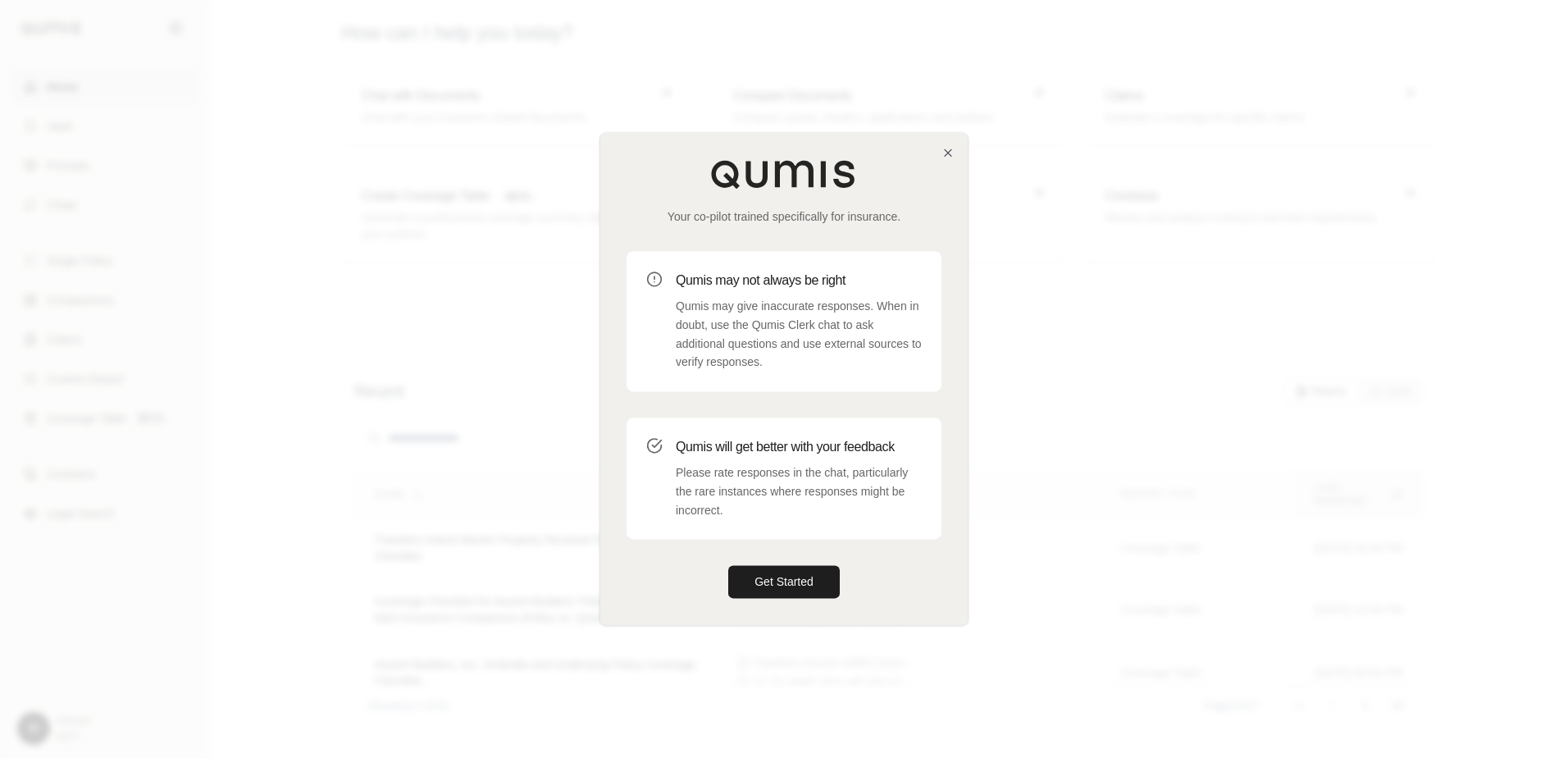
click at [940, 155] on div "Your co-pilot trained specifically for insurance. Qumis may not always be right…" at bounding box center [784, 379] width 367 height 492
click at [947, 155] on icon "button" at bounding box center [948, 153] width 14 height 14
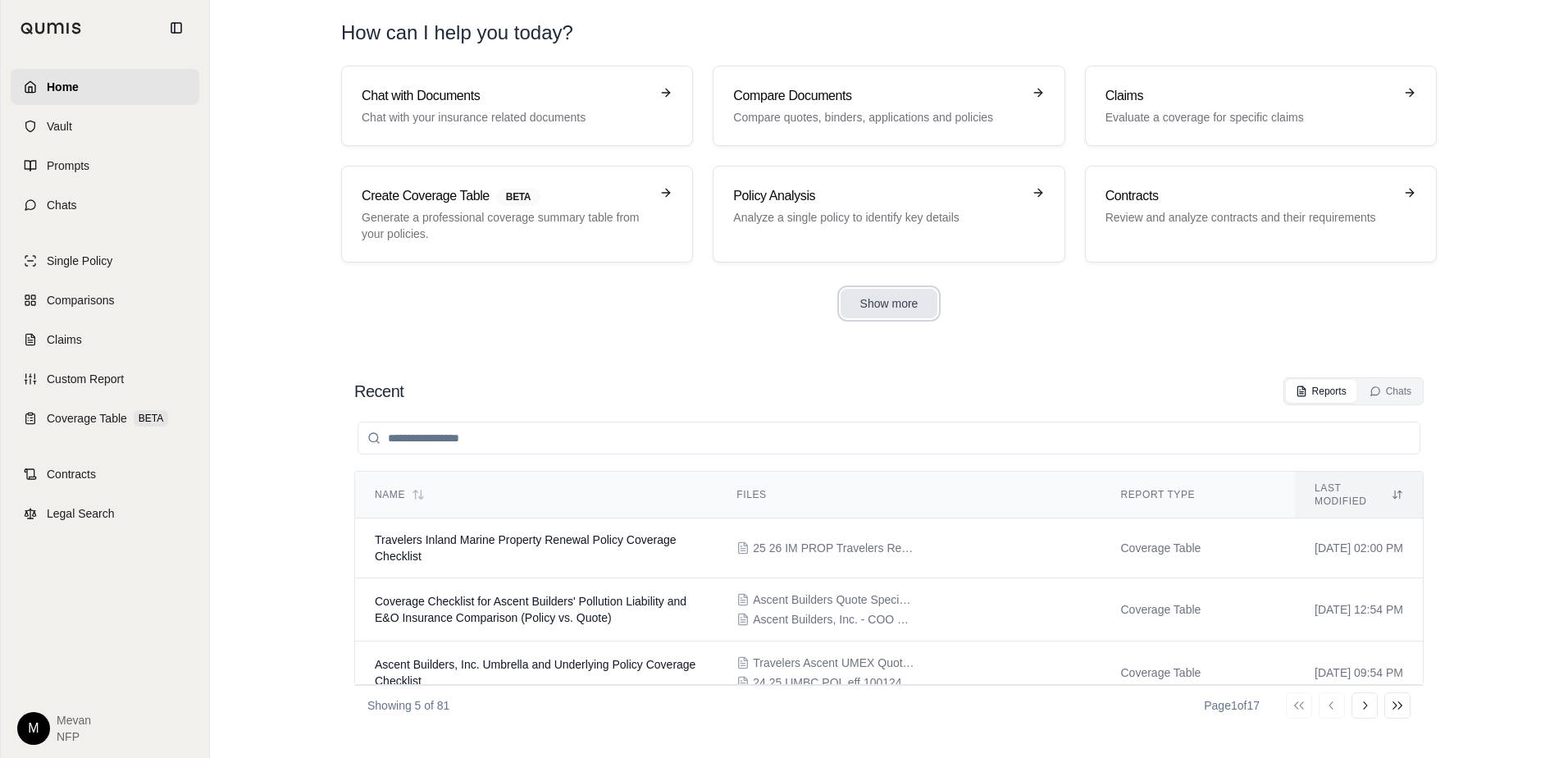
click at [897, 303] on button "Show more" at bounding box center [889, 303] width 97 height 29
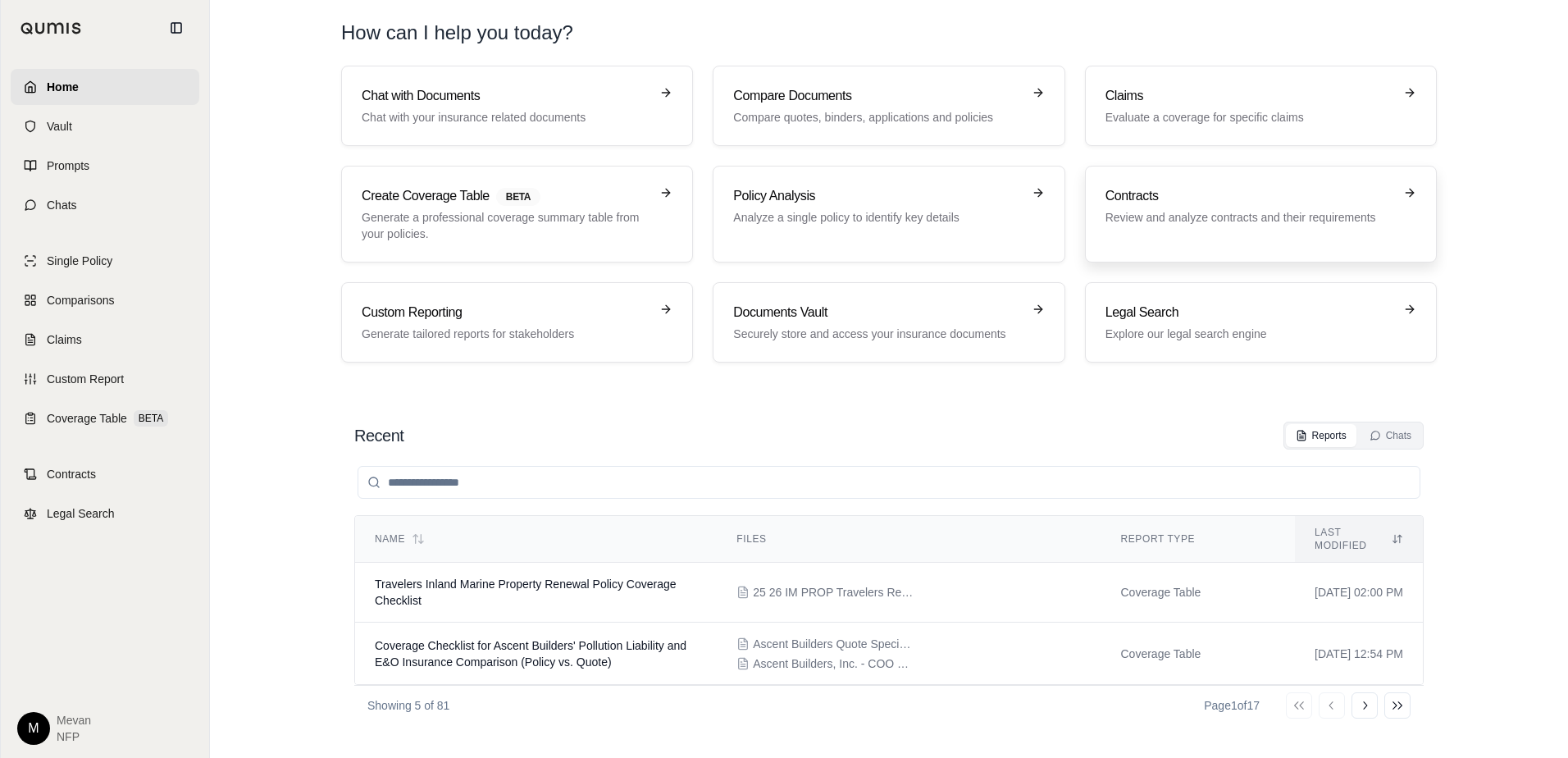
click at [1173, 180] on link "Contracts Review and analyze contracts and their requirements" at bounding box center [1261, 215] width 352 height 97
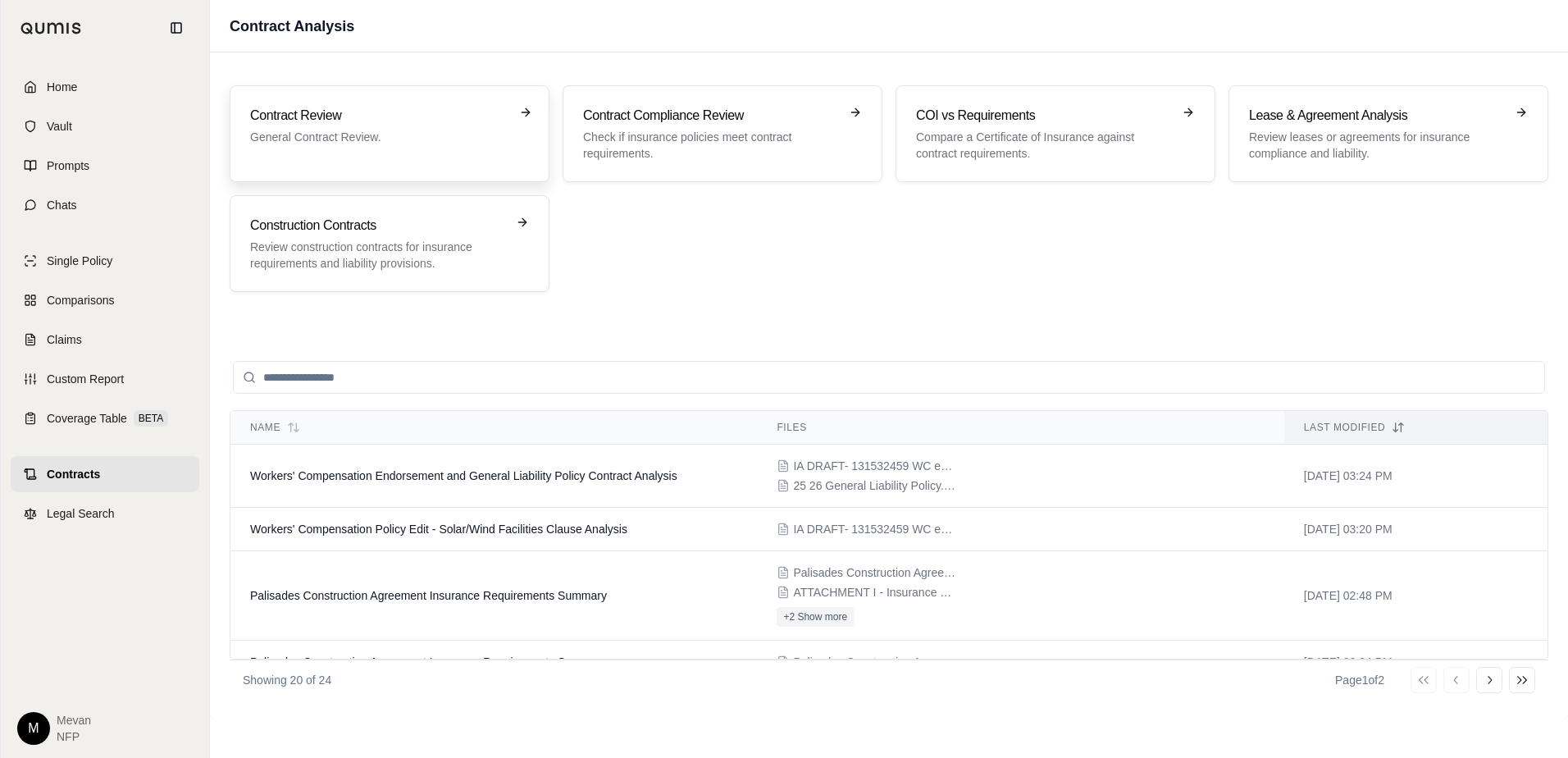
click at [376, 145] on p "General Contract Review." at bounding box center [378, 137] width 256 height 17
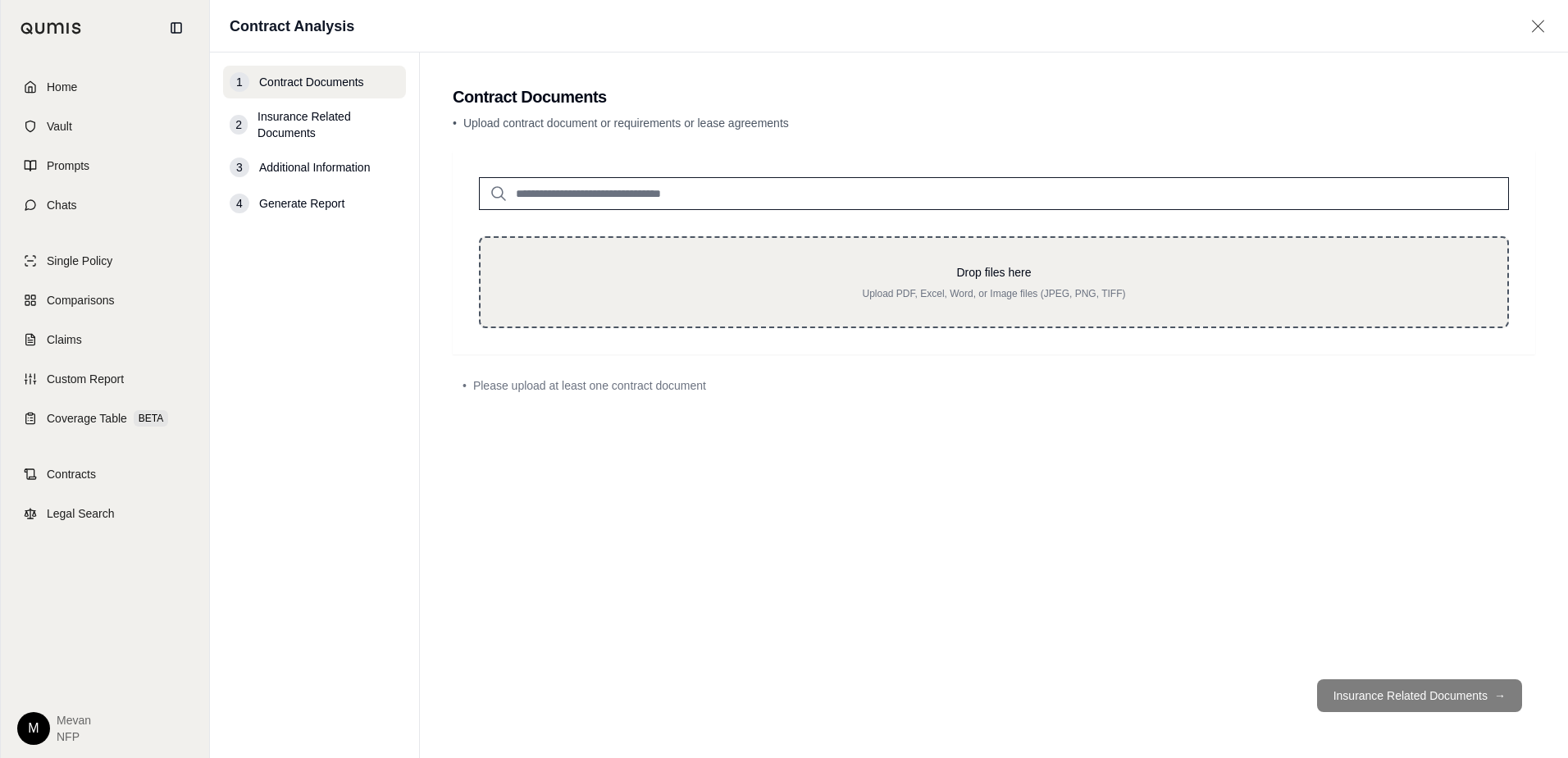
click at [819, 266] on p "Drop files here" at bounding box center [994, 272] width 974 height 17
type input "**********"
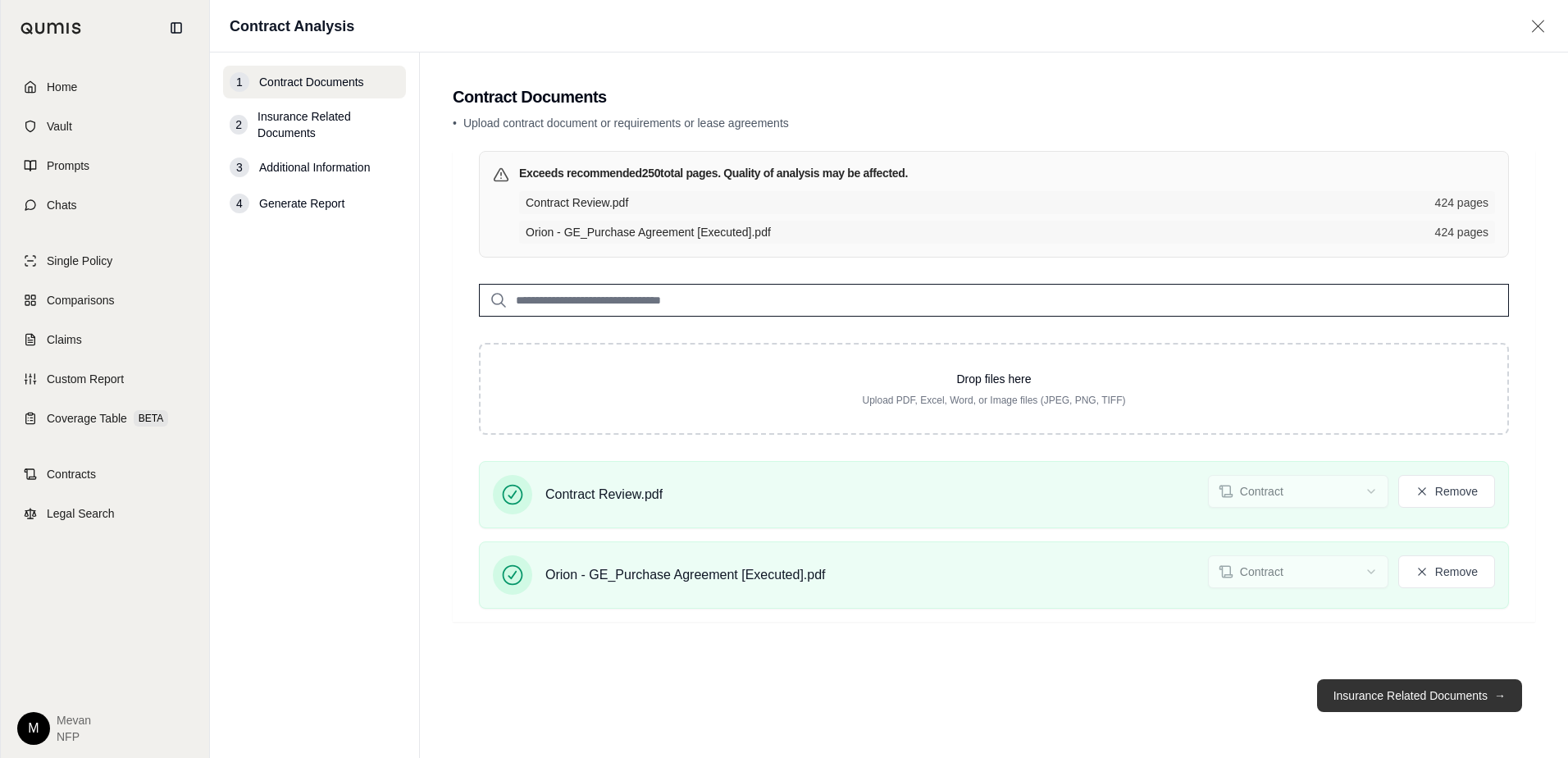
click at [1467, 691] on button "Insurance Related Documents →" at bounding box center [1419, 696] width 205 height 33
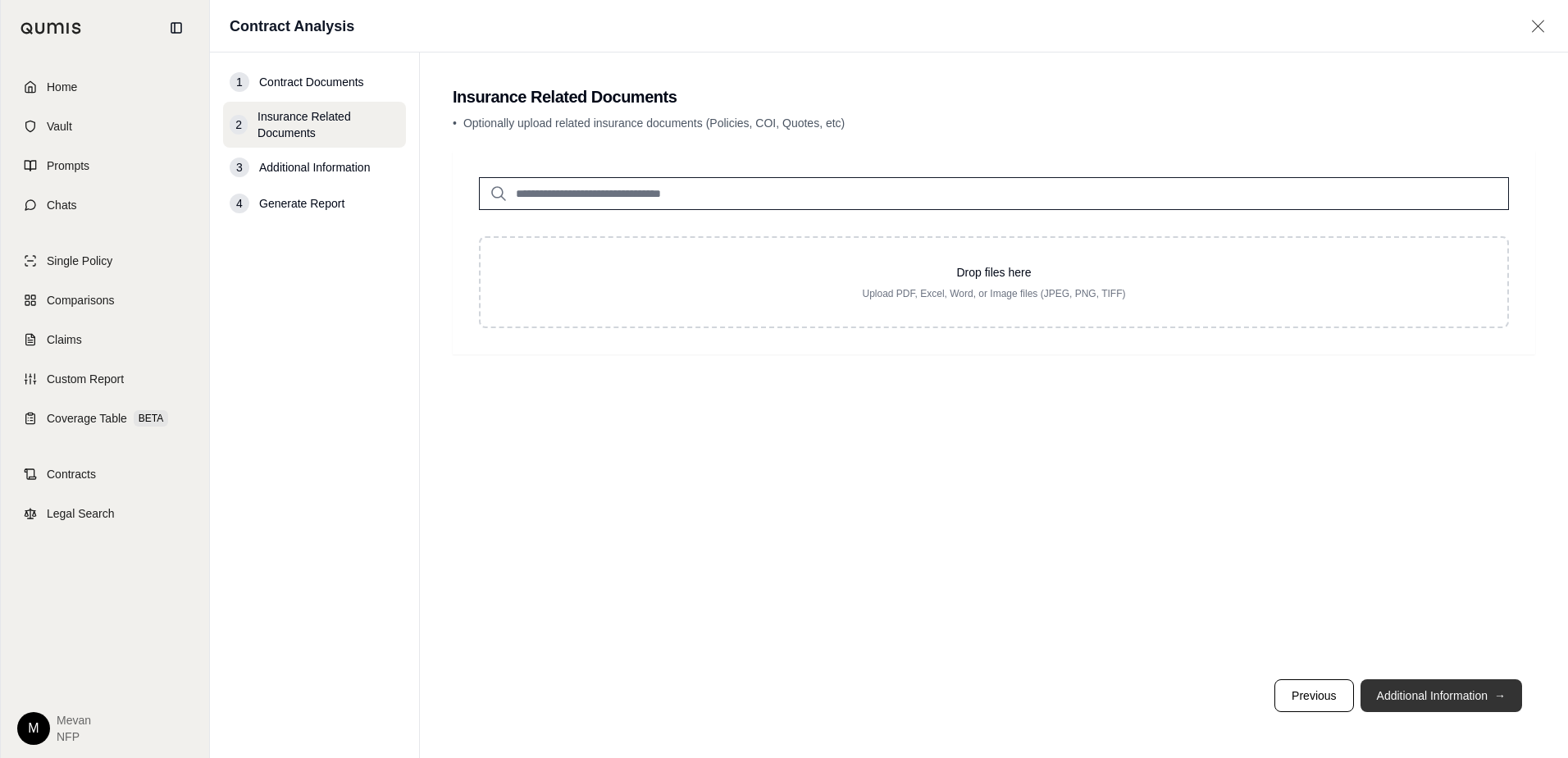
click at [1473, 681] on button "Additional Information →" at bounding box center [1442, 696] width 161 height 33
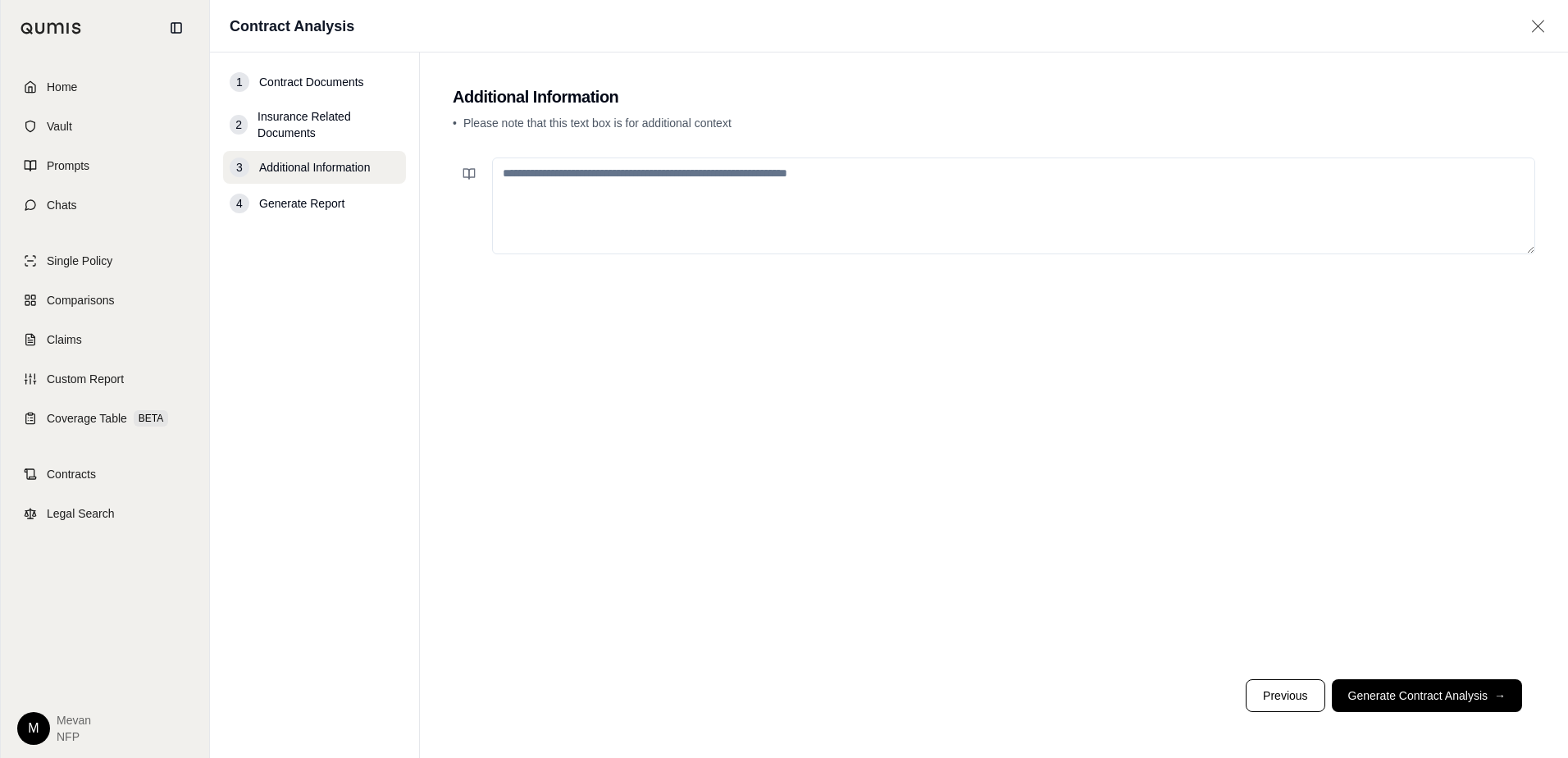
click at [732, 192] on textarea at bounding box center [1014, 206] width 1043 height 97
click at [1441, 706] on button "Generate Contract Analysis →" at bounding box center [1427, 696] width 190 height 33
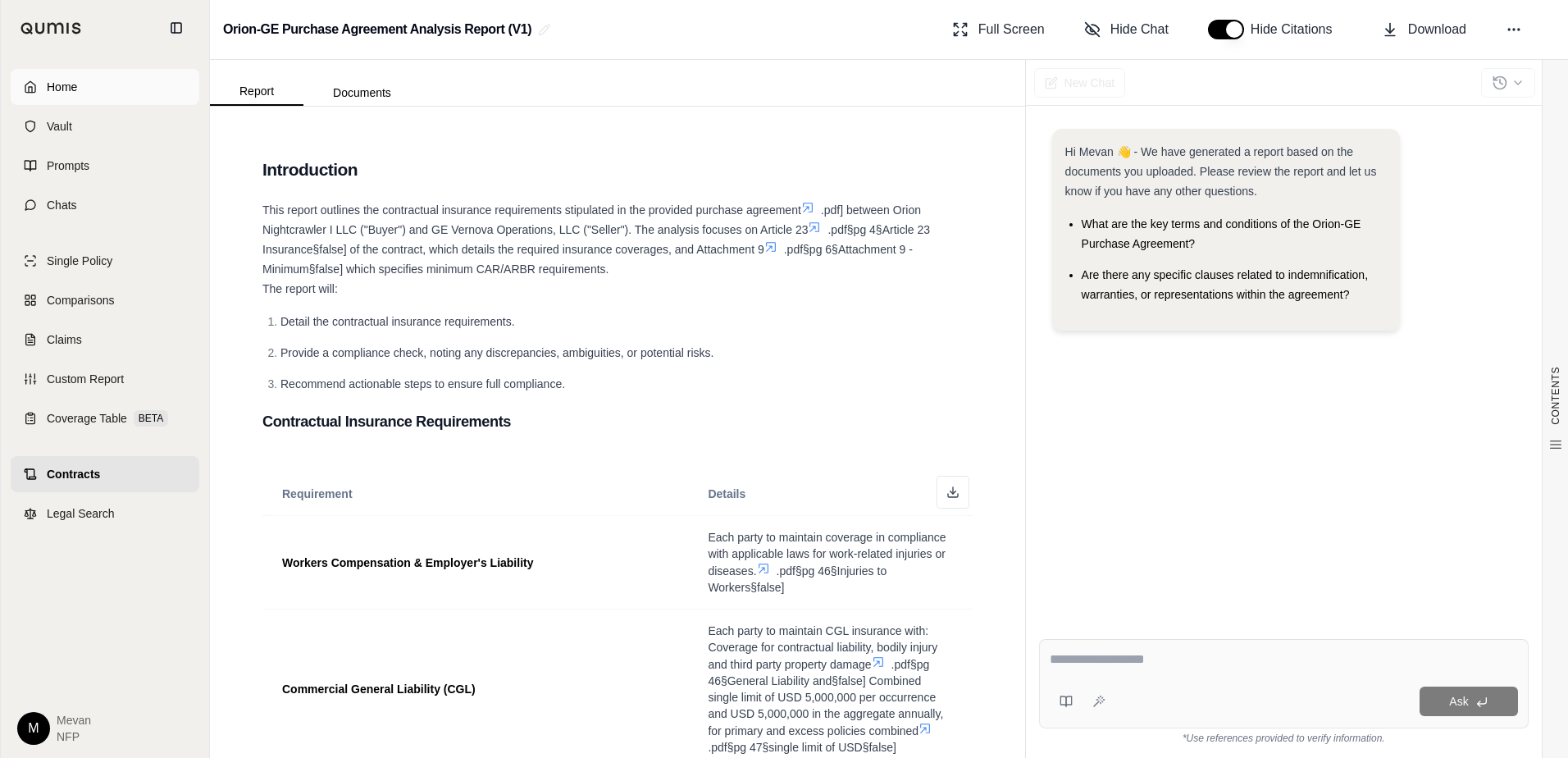
click at [102, 92] on link "Home" at bounding box center [105, 86] width 188 height 36
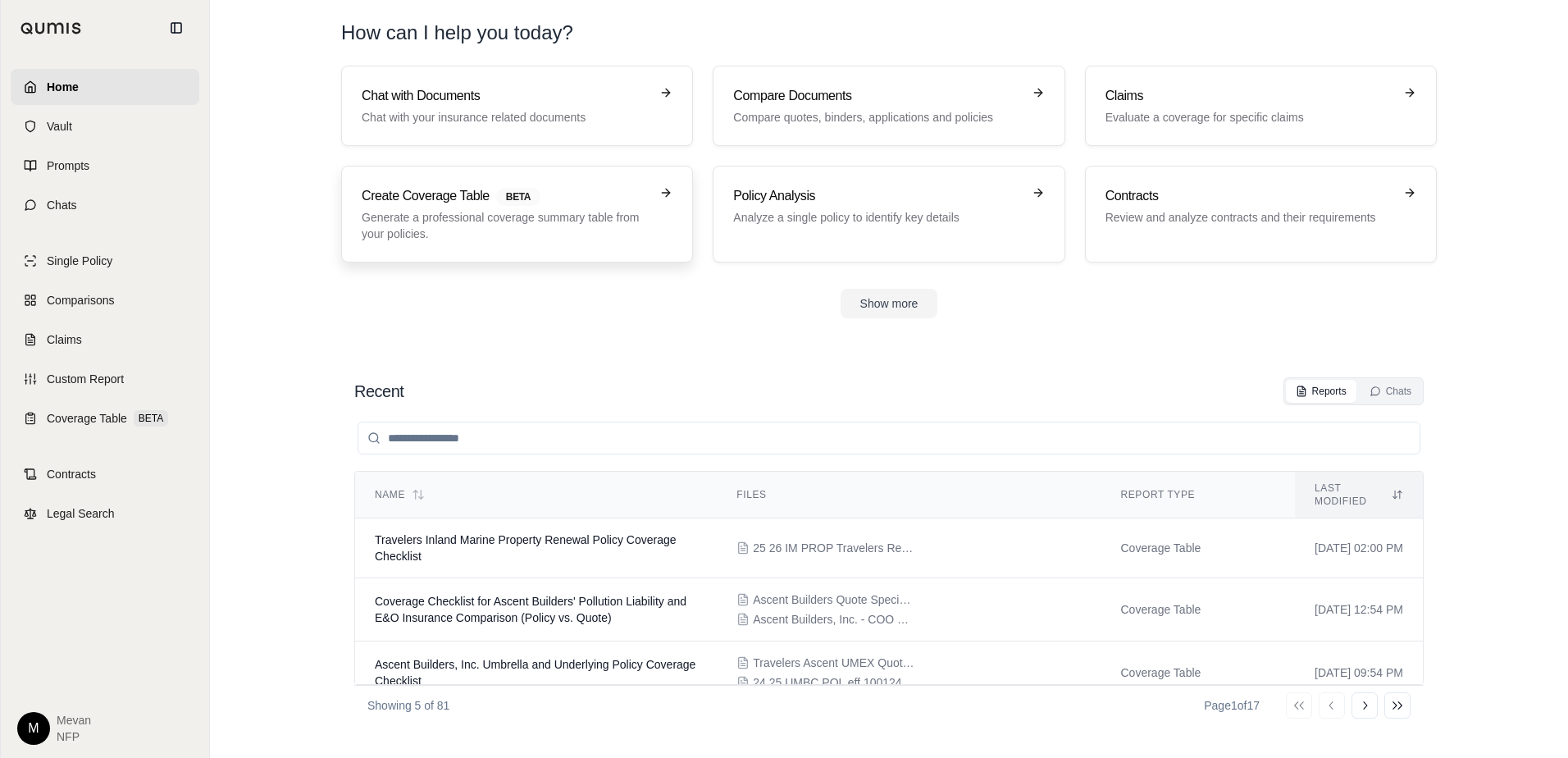
click at [543, 210] on p "Generate a professional coverage summary table from your policies." at bounding box center [505, 225] width 288 height 33
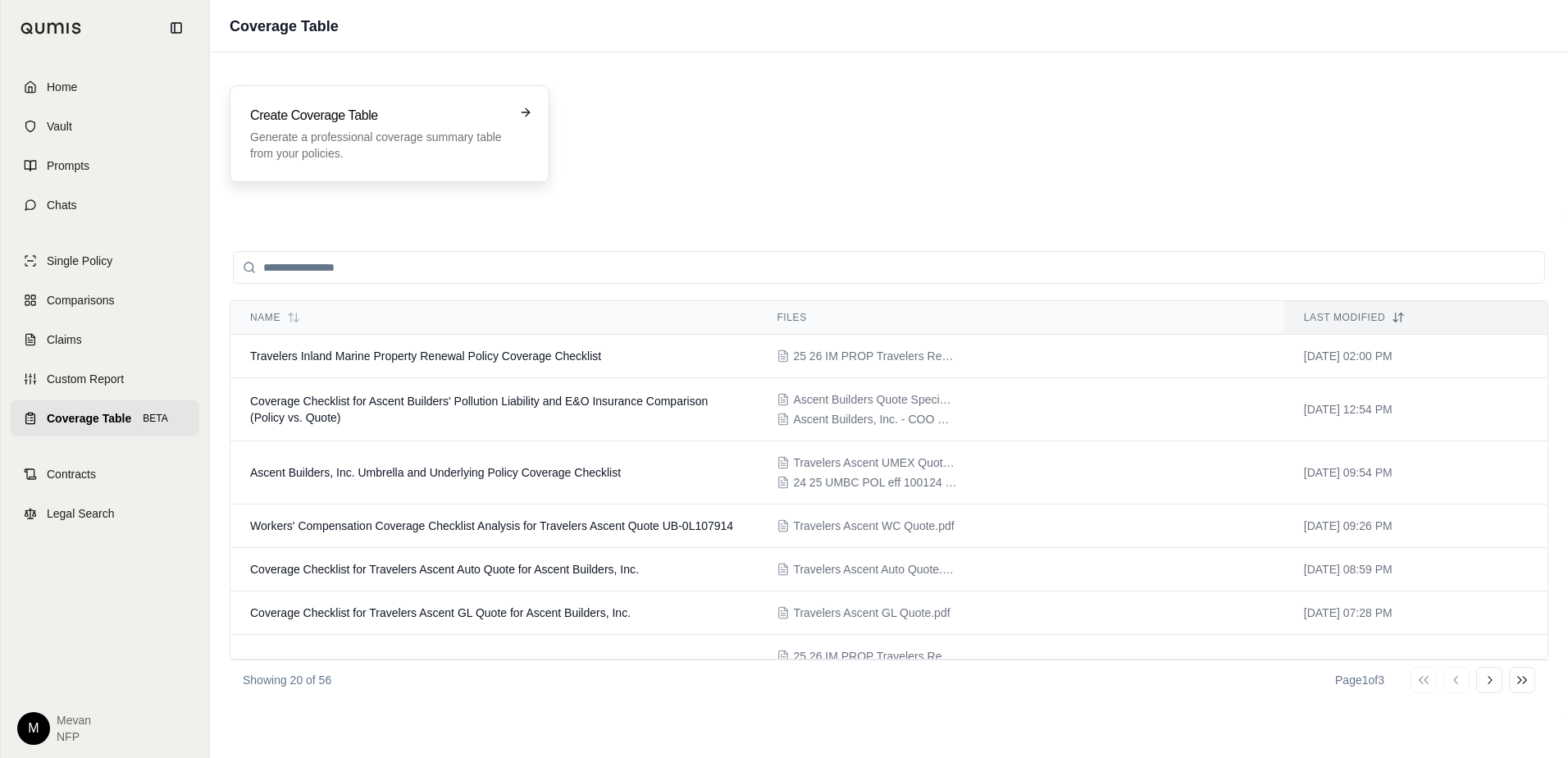
click at [459, 139] on p "Generate a professional coverage summary table from your policies." at bounding box center [378, 146] width 256 height 33
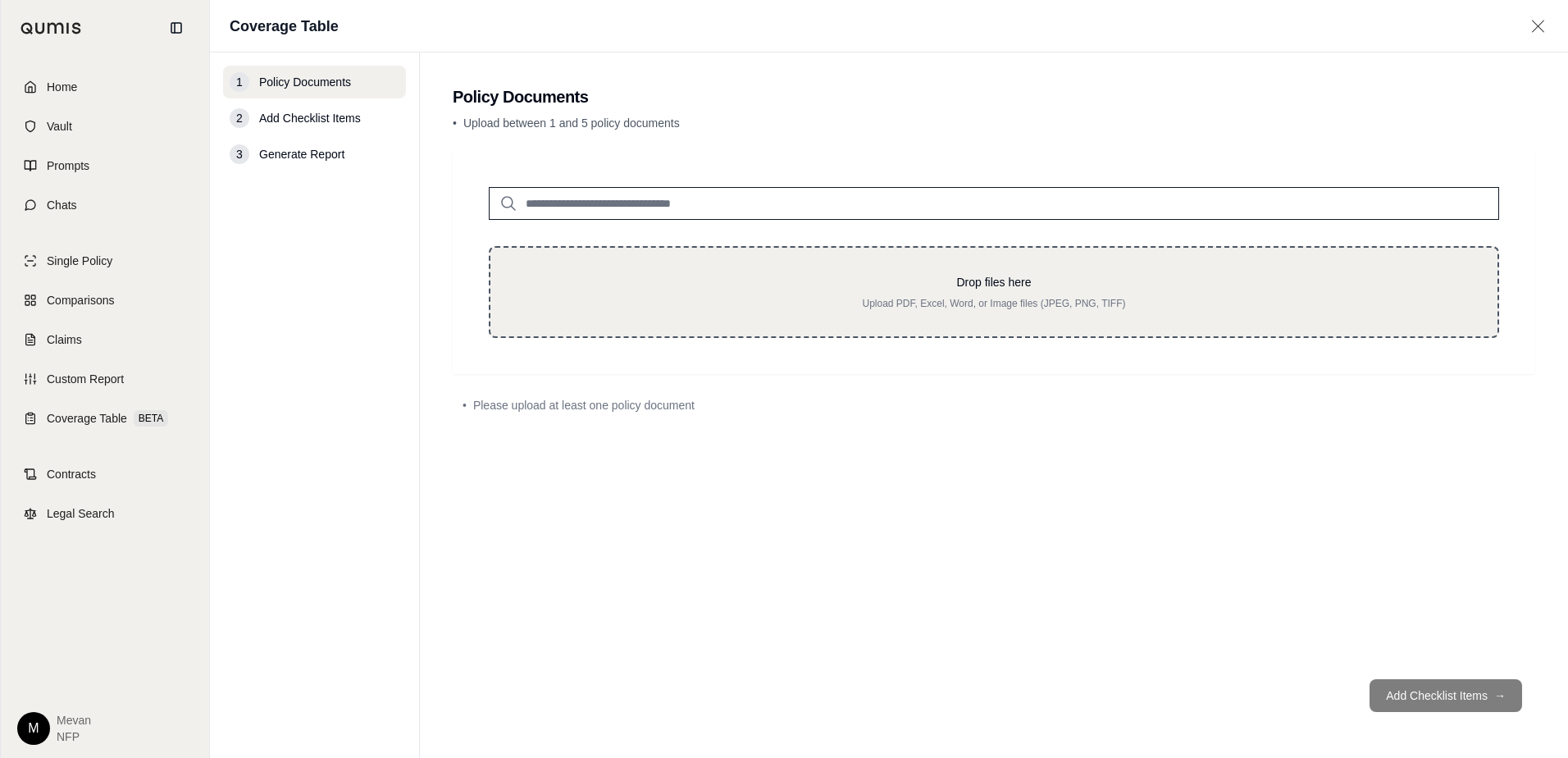
click at [730, 273] on div "Drop files here Upload PDF, Excel, Word, or Image files (JPEG, PNG, TIFF)" at bounding box center [994, 292] width 1010 height 92
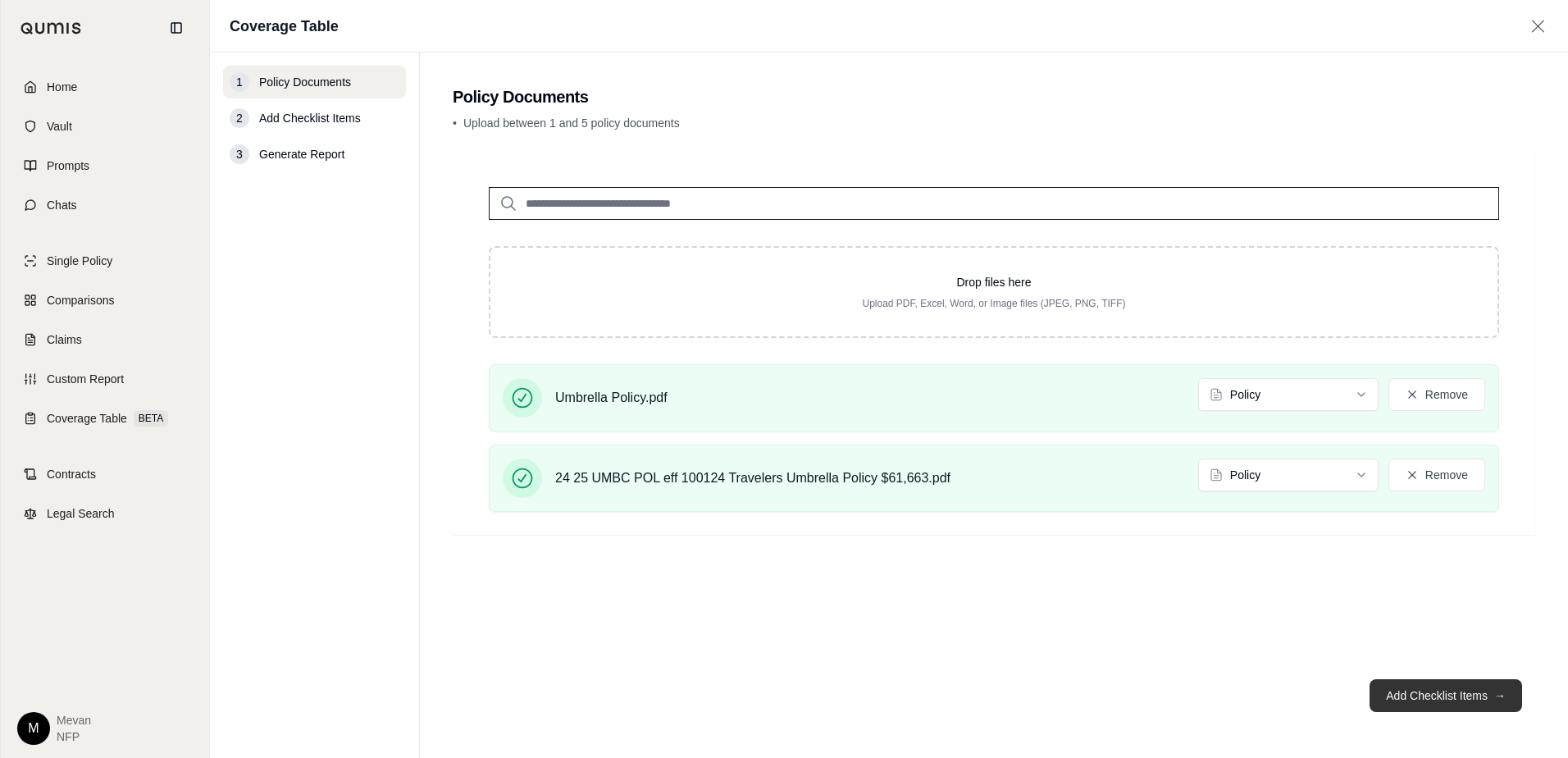
click at [1471, 701] on button "Add Checklist Items →" at bounding box center [1446, 696] width 153 height 33
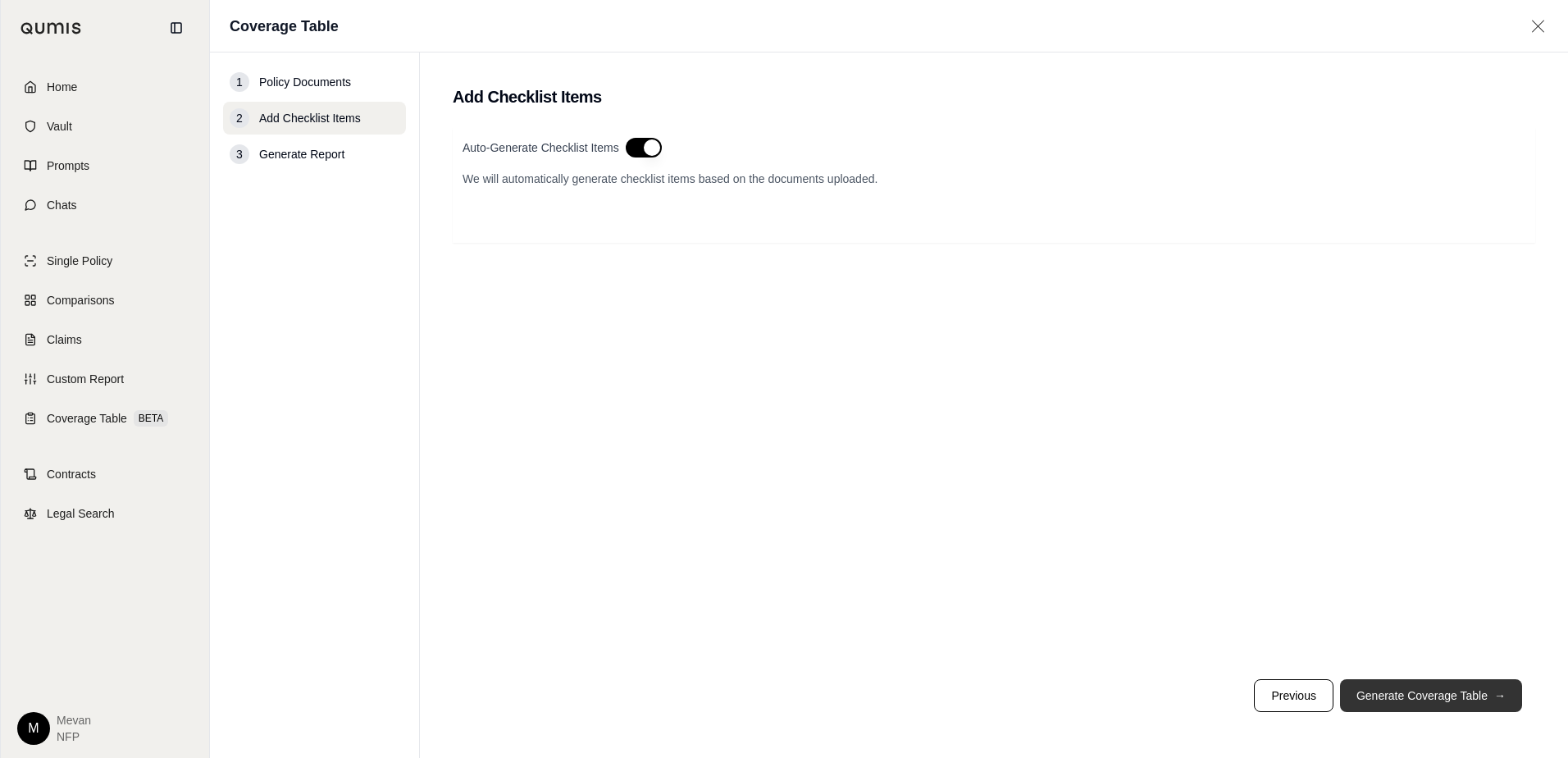
click at [1475, 686] on button "Generate Coverage Table →" at bounding box center [1431, 696] width 182 height 33
